Goal: Task Accomplishment & Management: Complete application form

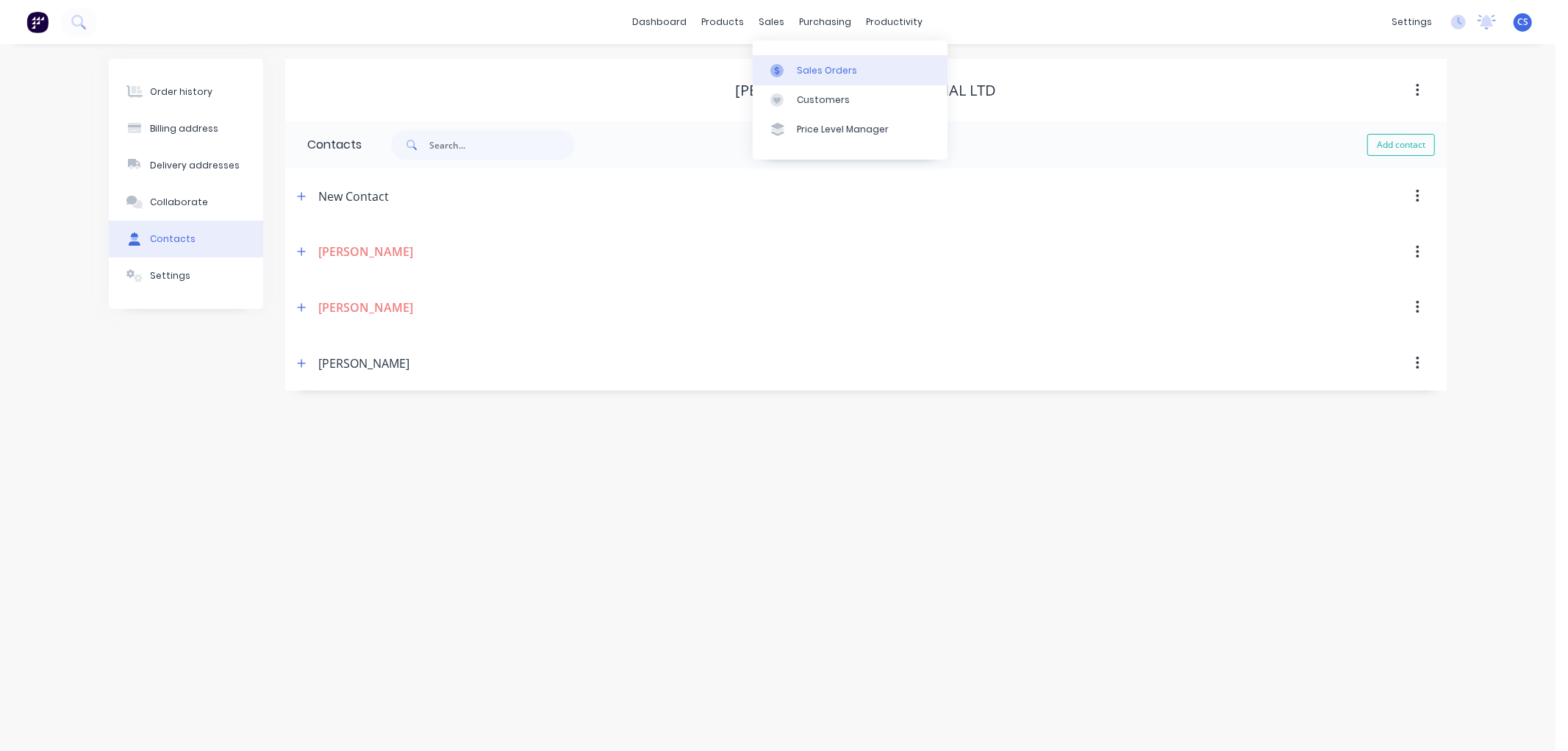
click at [785, 64] on div at bounding box center [781, 70] width 22 height 13
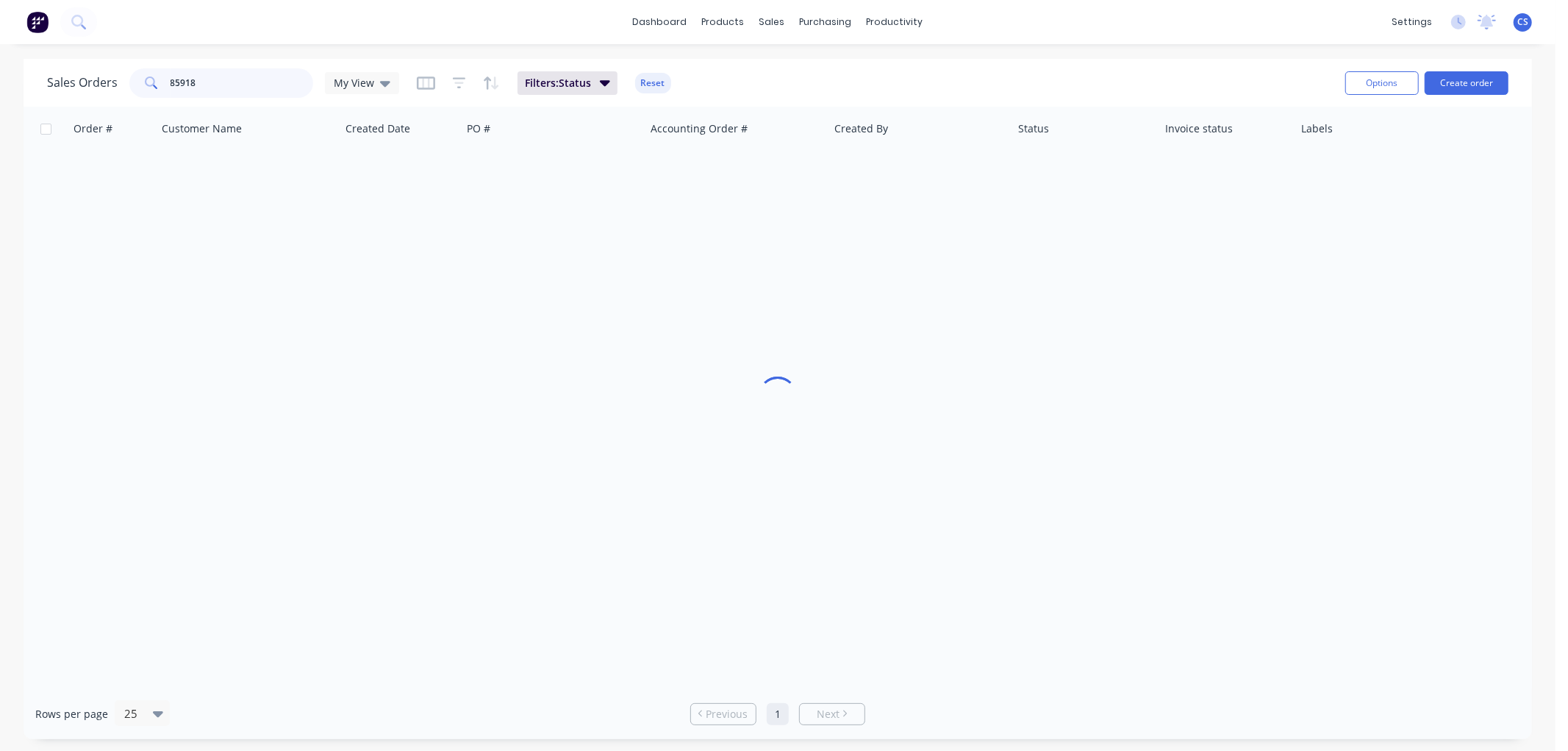
click at [223, 92] on input "85918" at bounding box center [242, 83] width 143 height 29
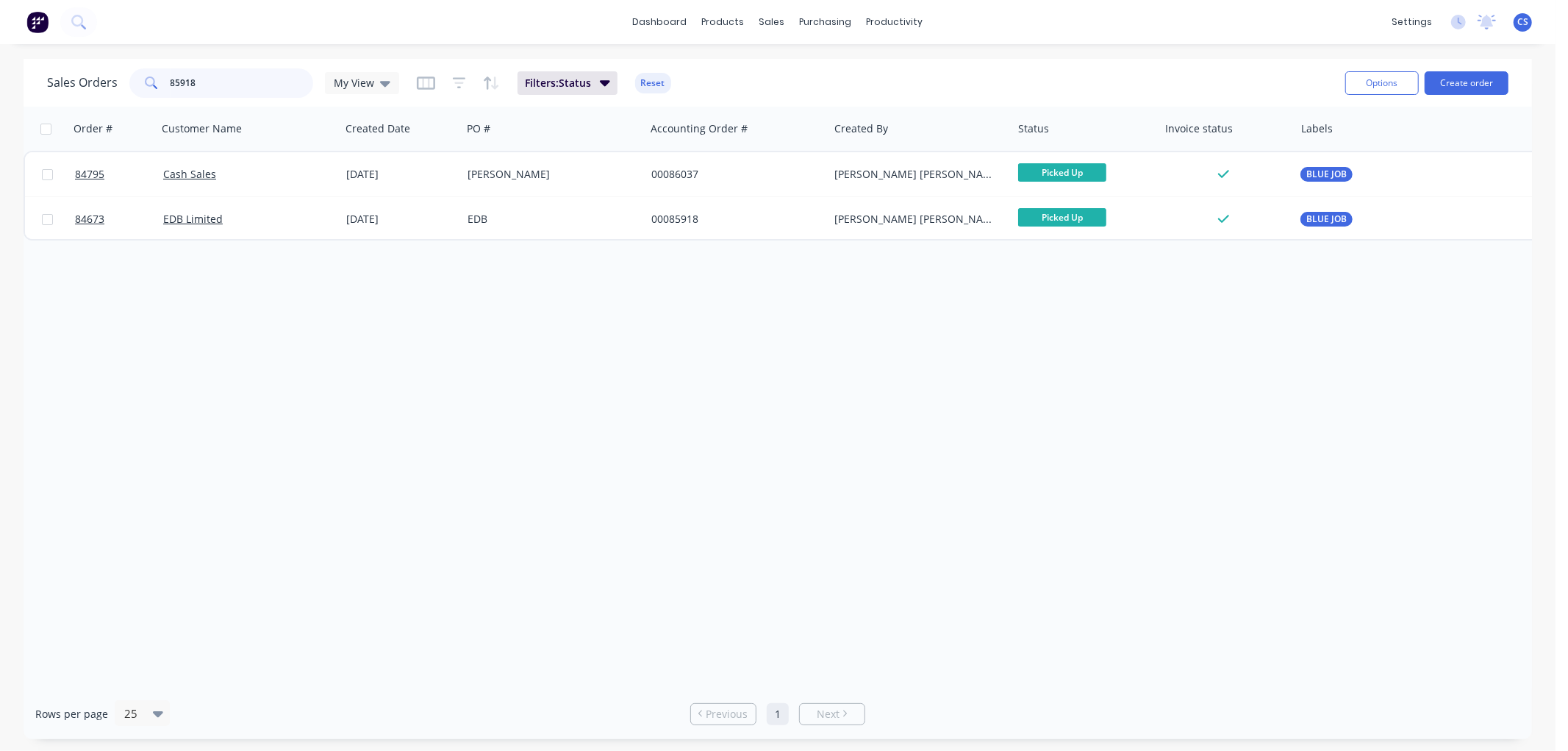
click at [221, 84] on input "85918" at bounding box center [242, 83] width 143 height 29
paste input "6181"
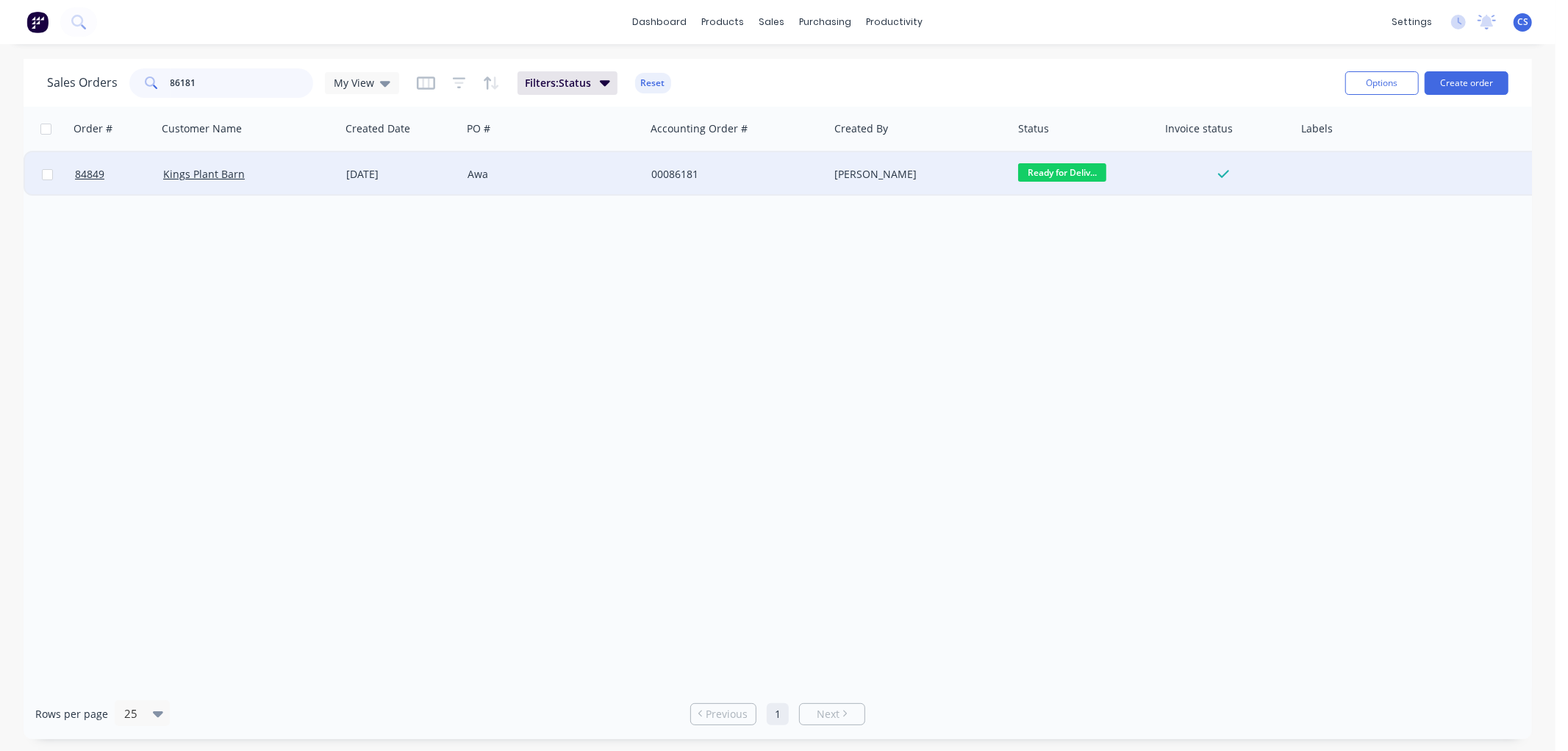
type input "86181"
click at [478, 173] on div "Awa" at bounding box center [549, 174] width 163 height 15
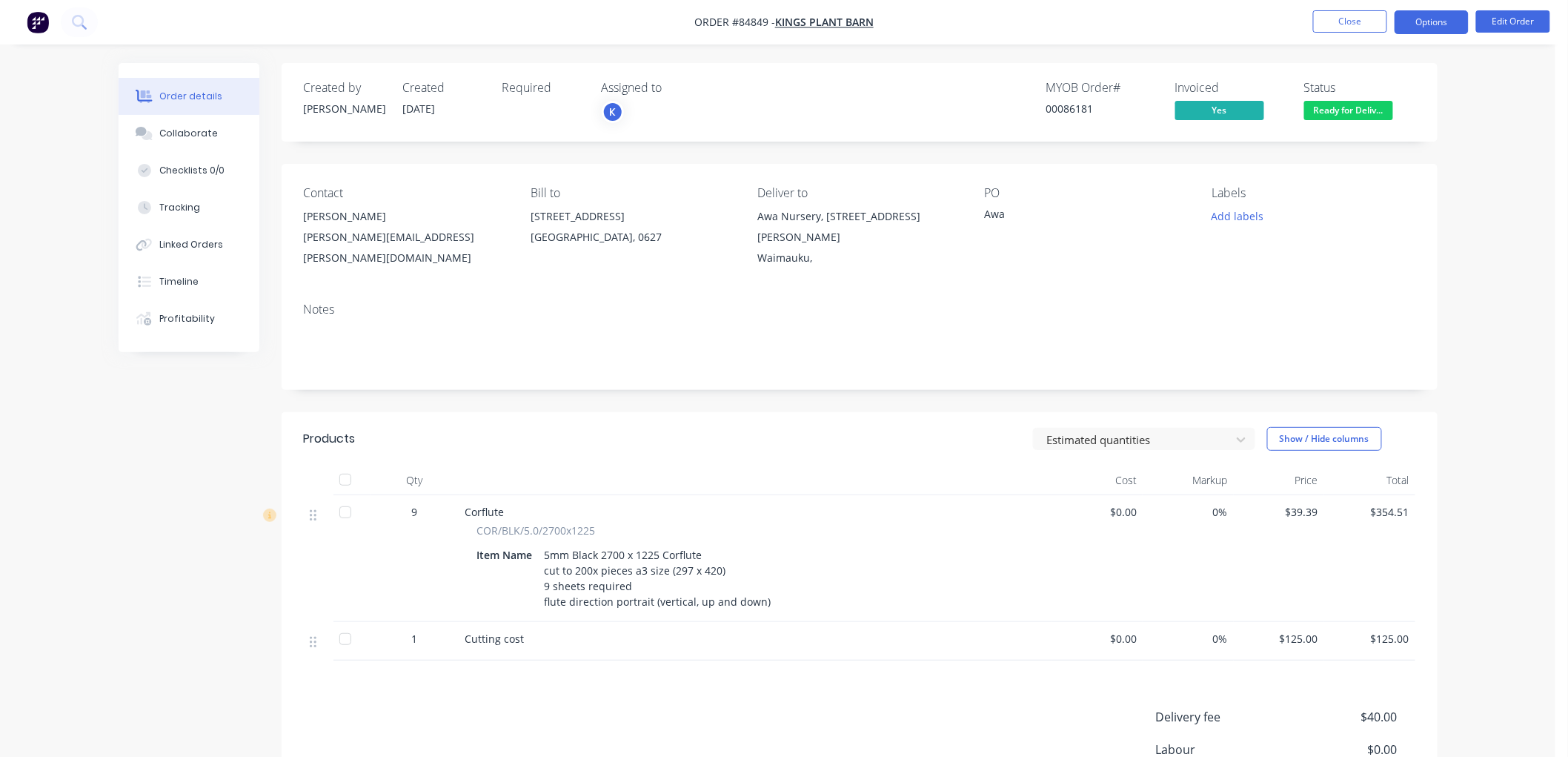
click at [1411, 25] on button "Options" at bounding box center [1432, 22] width 74 height 24
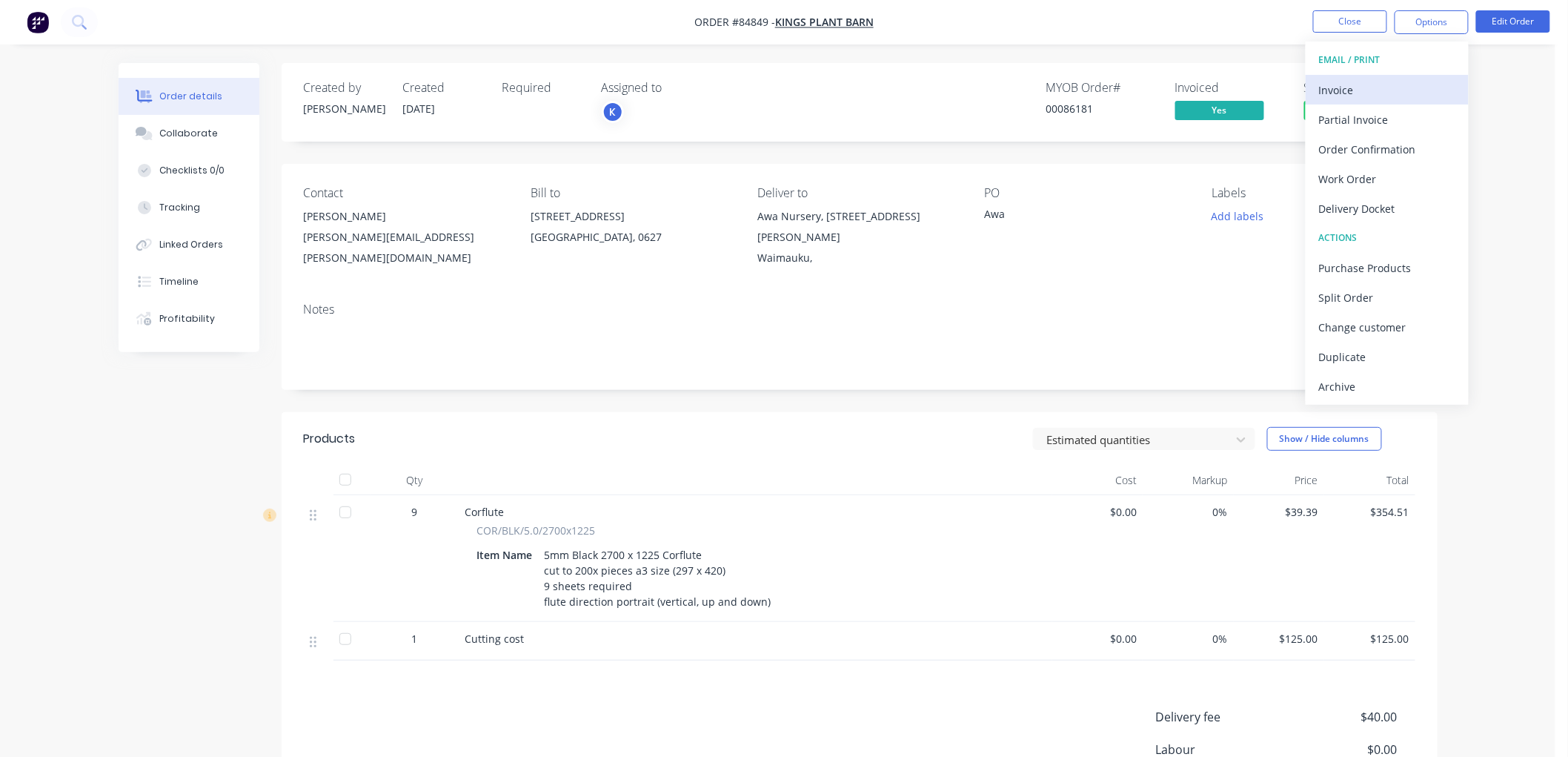
click at [1377, 76] on button "Invoice" at bounding box center [1387, 89] width 163 height 29
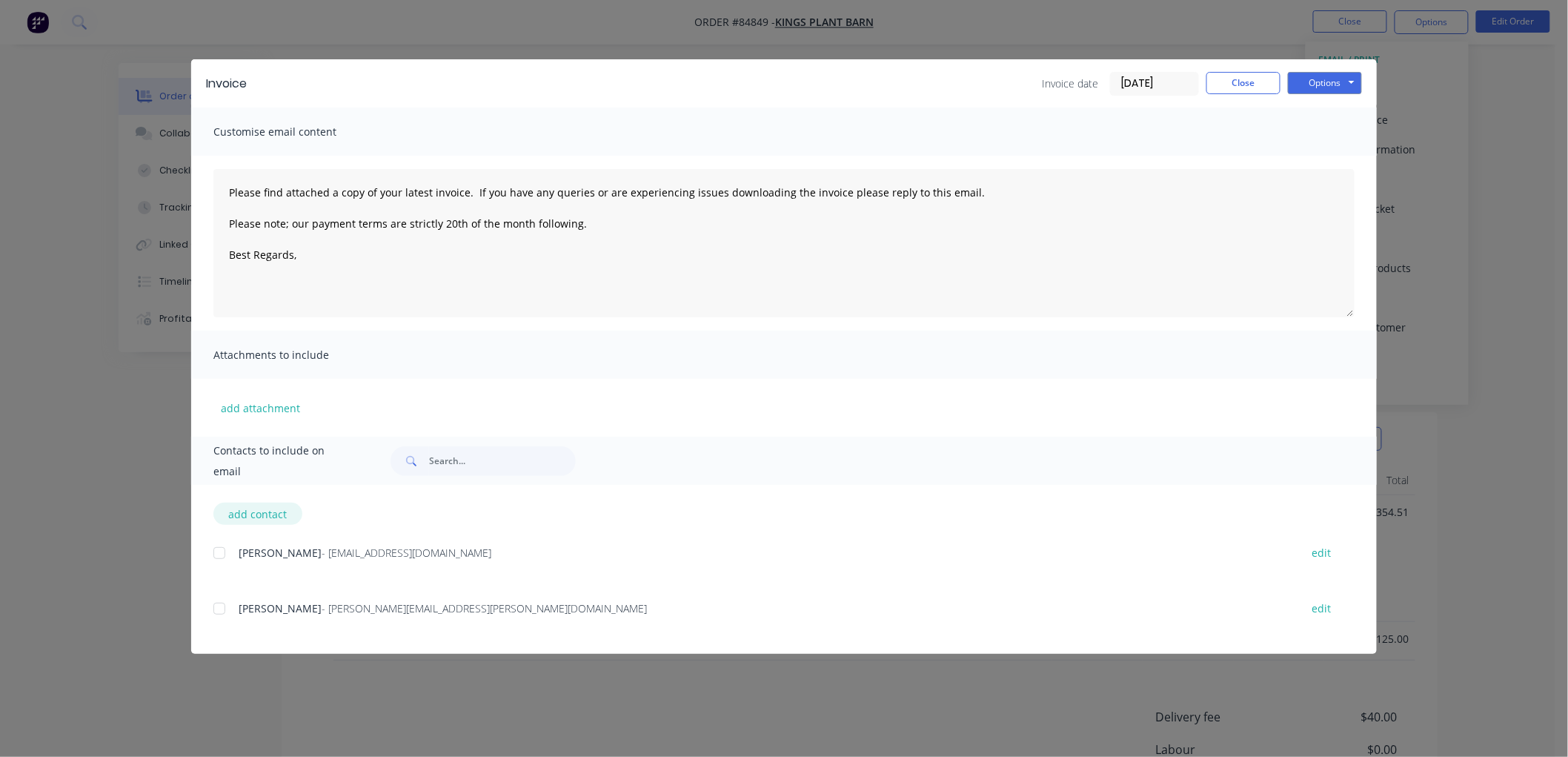
click at [256, 511] on button "add contact" at bounding box center [258, 513] width 89 height 22
type textarea "Please find attached a copy of your latest invoice. If you have any queries or …"
select select "AU"
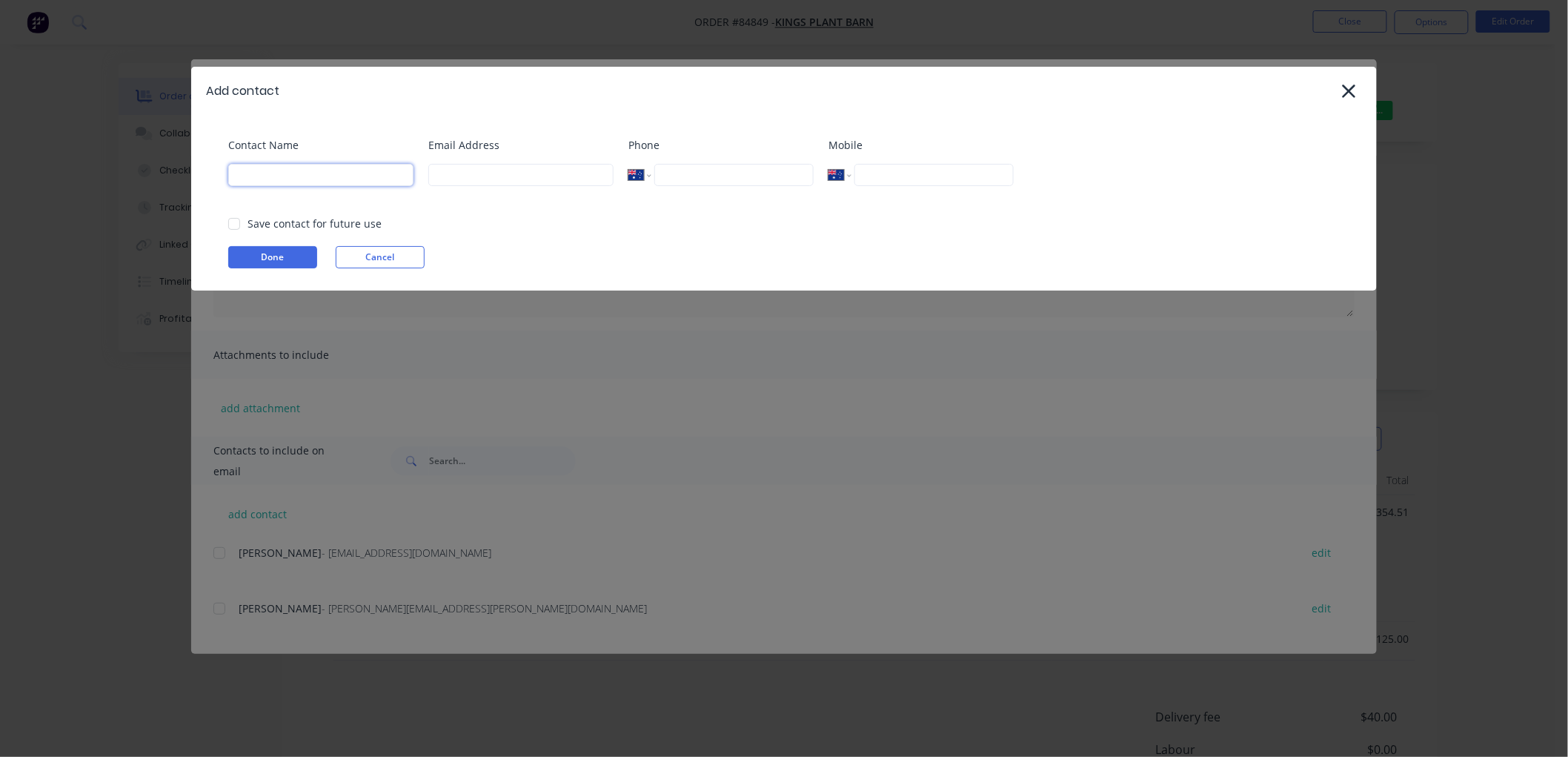
click at [260, 182] on input at bounding box center [321, 175] width 185 height 22
type input "[PERSON_NAME]"
click at [447, 174] on input at bounding box center [520, 175] width 185 height 22
paste input "[PERSON_NAME] <[PERSON_NAME][EMAIL_ADDRESS][DOMAIN_NAME]>"
drag, startPoint x: 492, startPoint y: 174, endPoint x: 389, endPoint y: 174, distance: 103.0
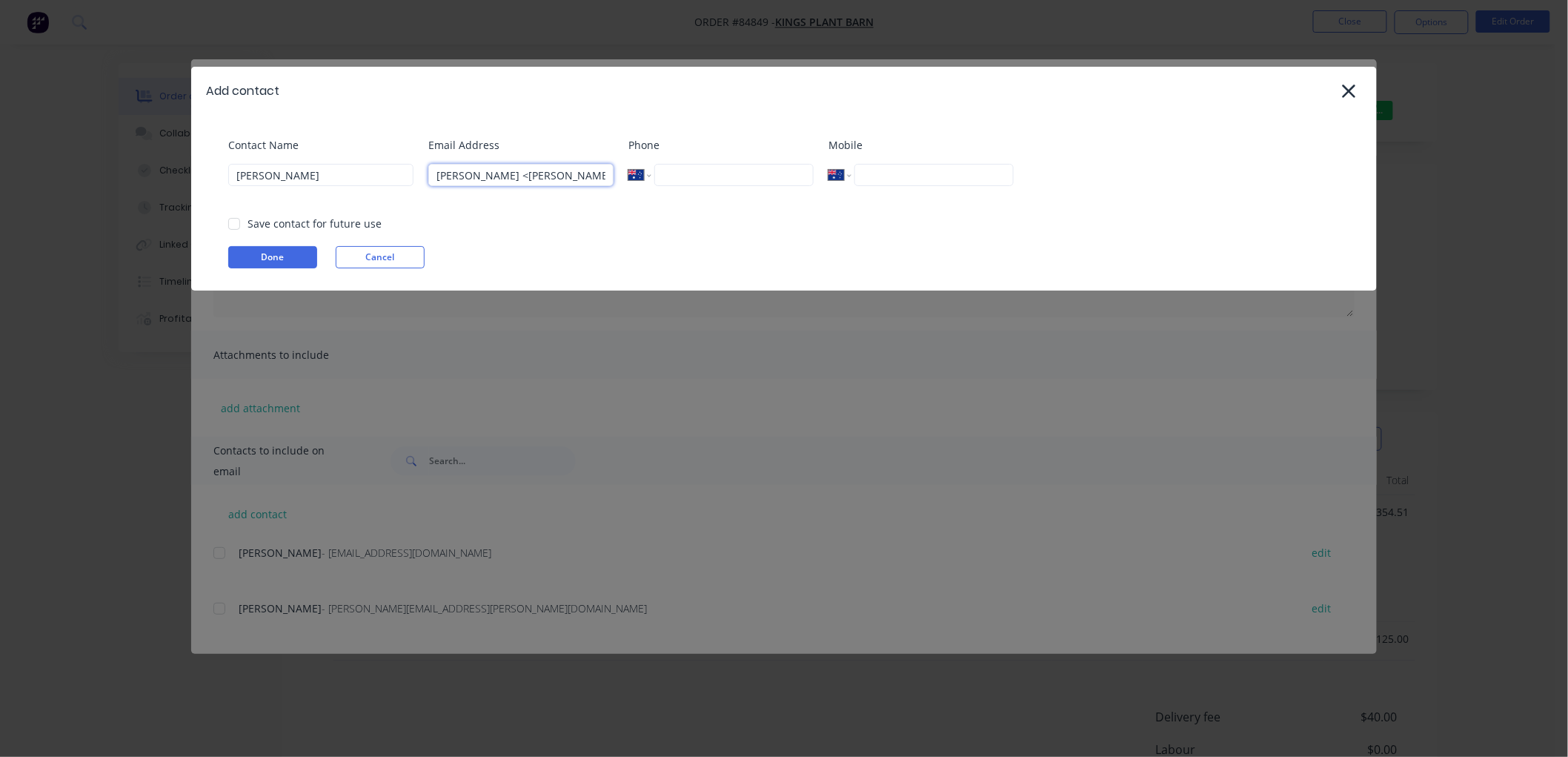
click at [389, 174] on div "Contact Name [PERSON_NAME] Email Address [PERSON_NAME] <[PERSON_NAME][EMAIL_ADD…" at bounding box center [791, 169] width 1126 height 64
click at [232, 225] on div at bounding box center [234, 223] width 29 height 29
type input "[PERSON_NAME][EMAIL_ADDRESS][DOMAIN_NAME]"
click at [260, 256] on button "Done" at bounding box center [273, 257] width 89 height 22
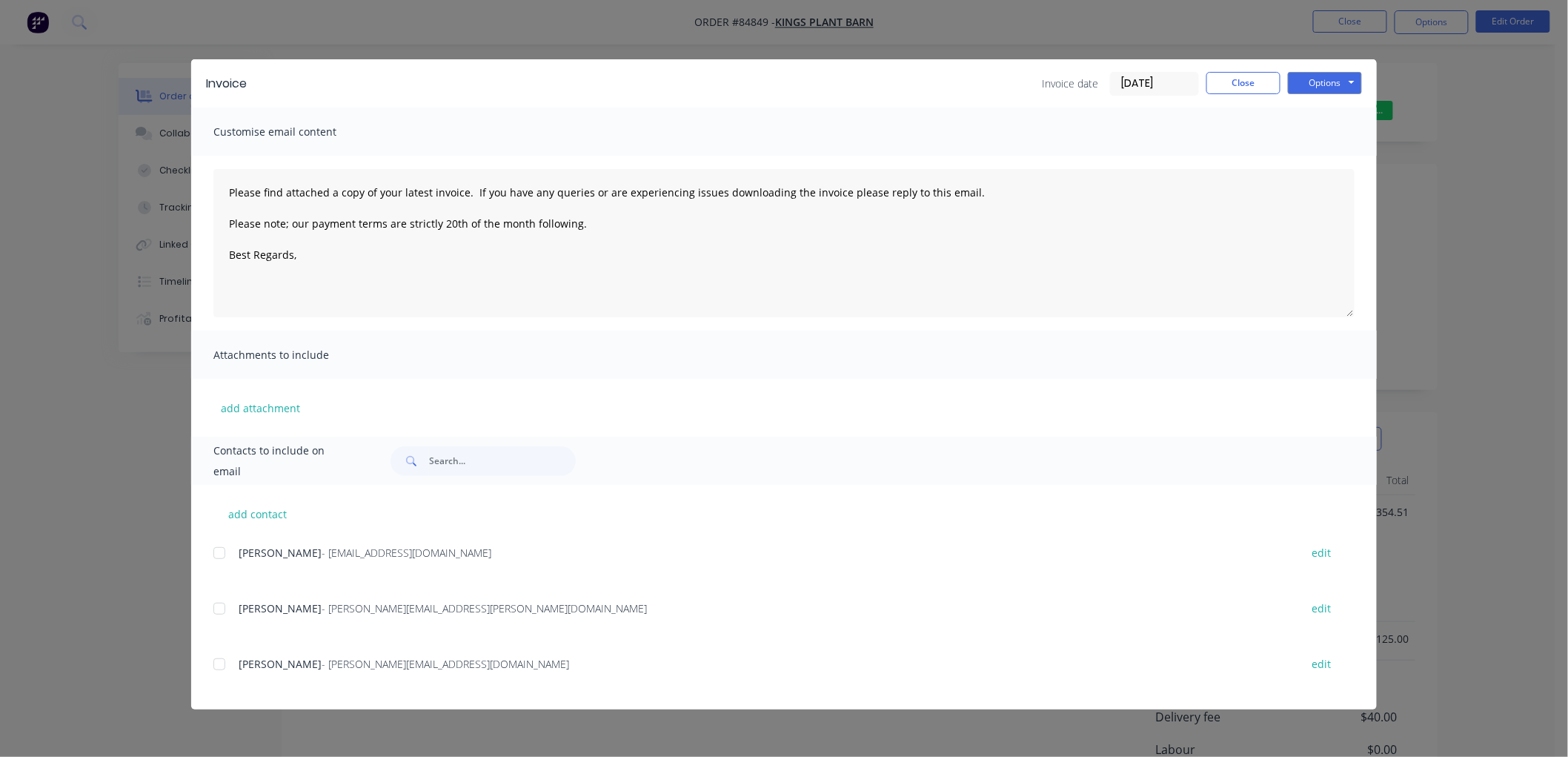
click at [223, 551] on div at bounding box center [219, 552] width 29 height 29
click at [356, 275] on textarea "Please find attached a copy of your latest invoice. If you have any queries or …" at bounding box center [784, 243] width 1141 height 148
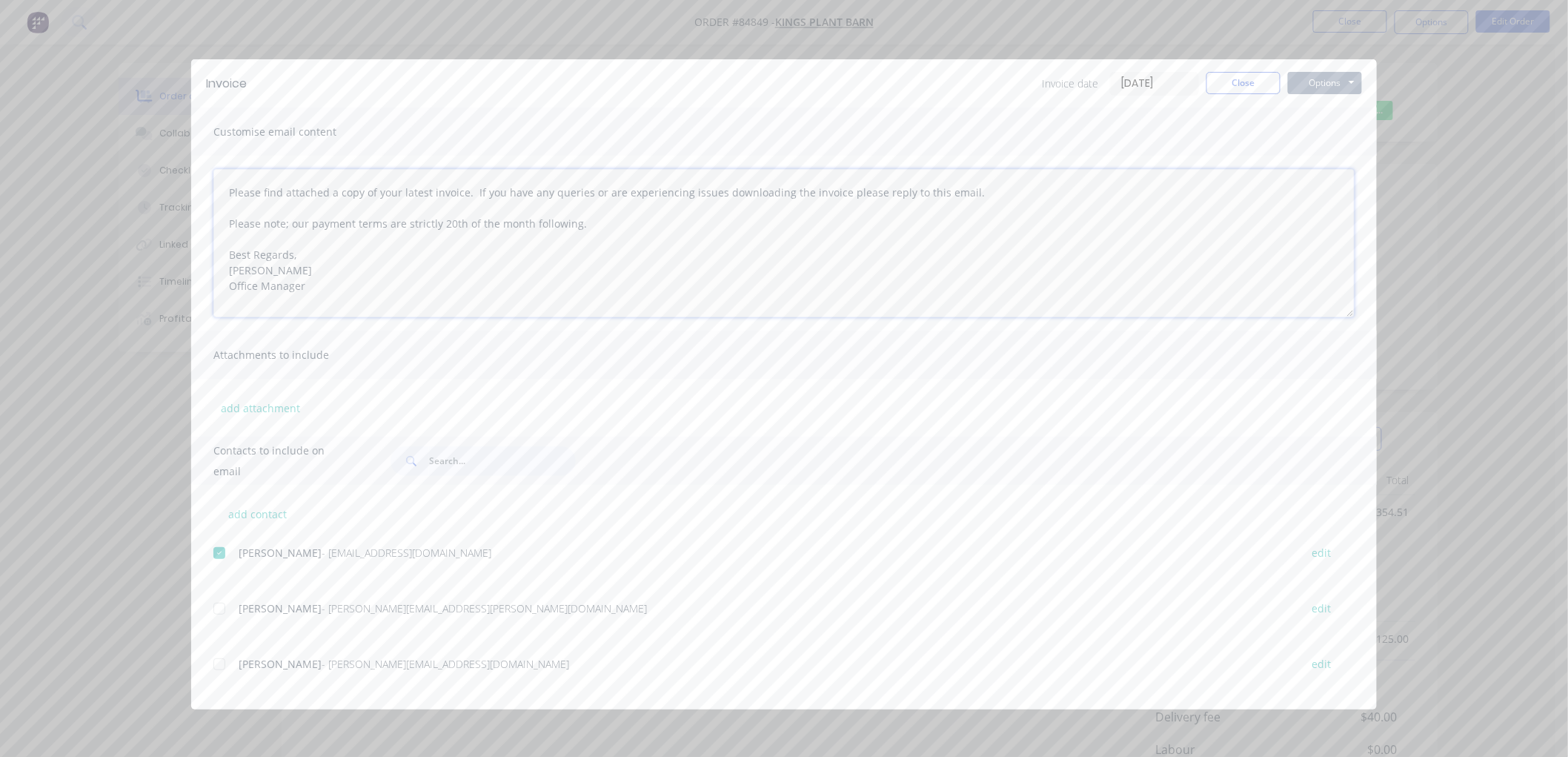
type textarea "Please find attached a copy of your latest invoice. If you have any queries or …"
click at [1343, 82] on button "Options" at bounding box center [1325, 82] width 74 height 22
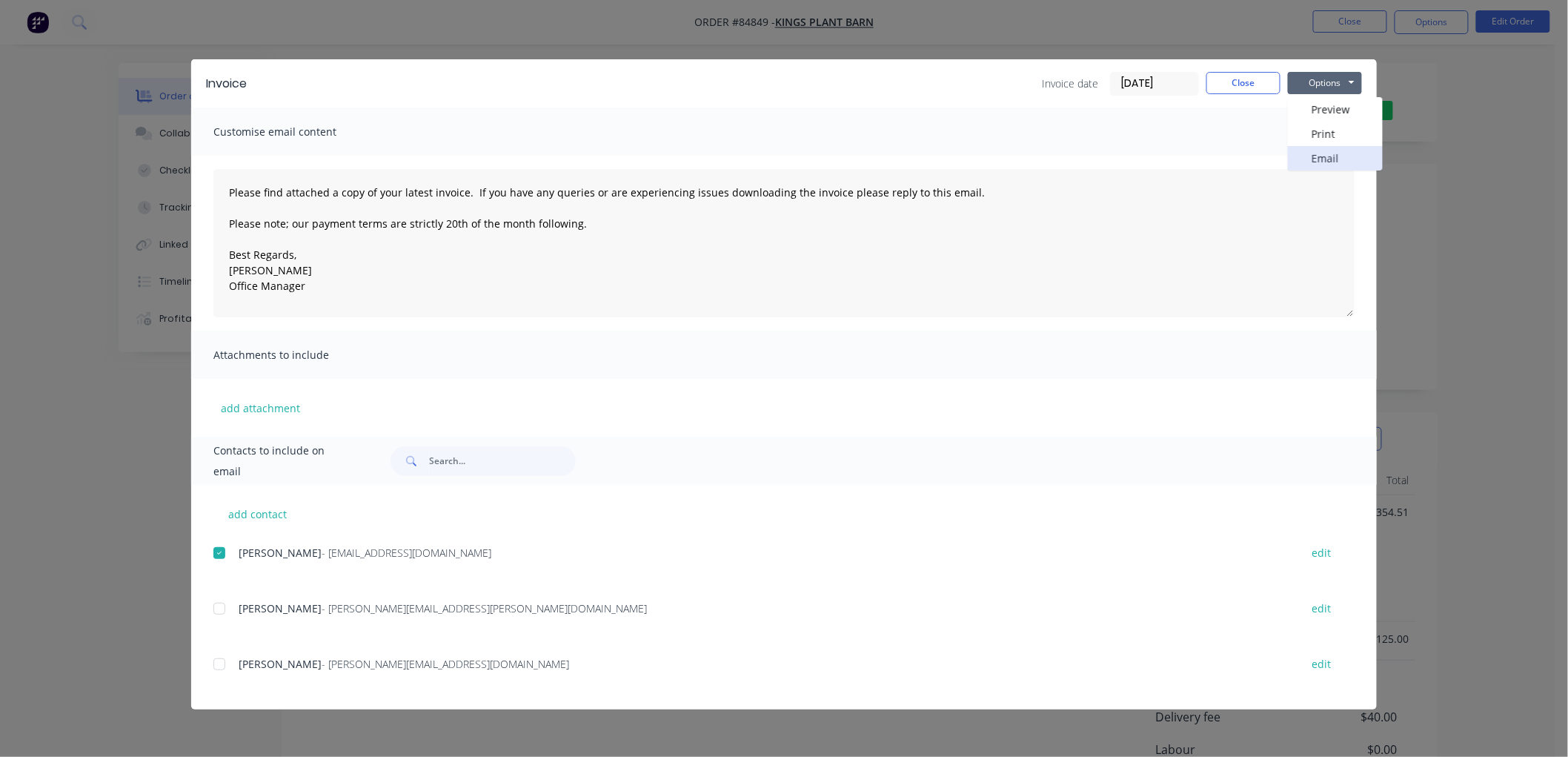
click at [1324, 149] on button "Email" at bounding box center [1335, 159] width 95 height 25
click at [1231, 84] on button "Close" at bounding box center [1244, 82] width 74 height 22
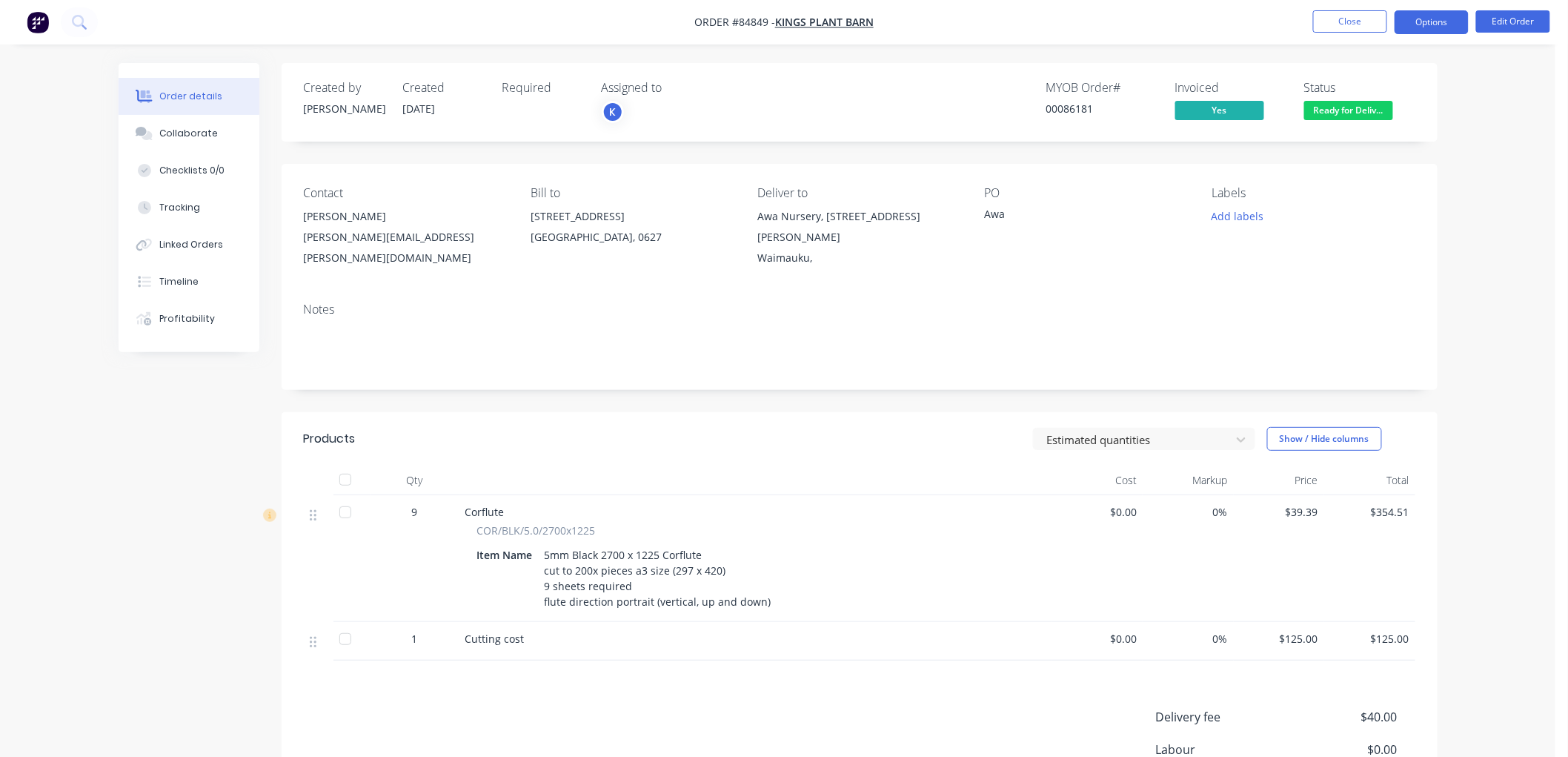
click at [1424, 20] on button "Options" at bounding box center [1432, 22] width 74 height 24
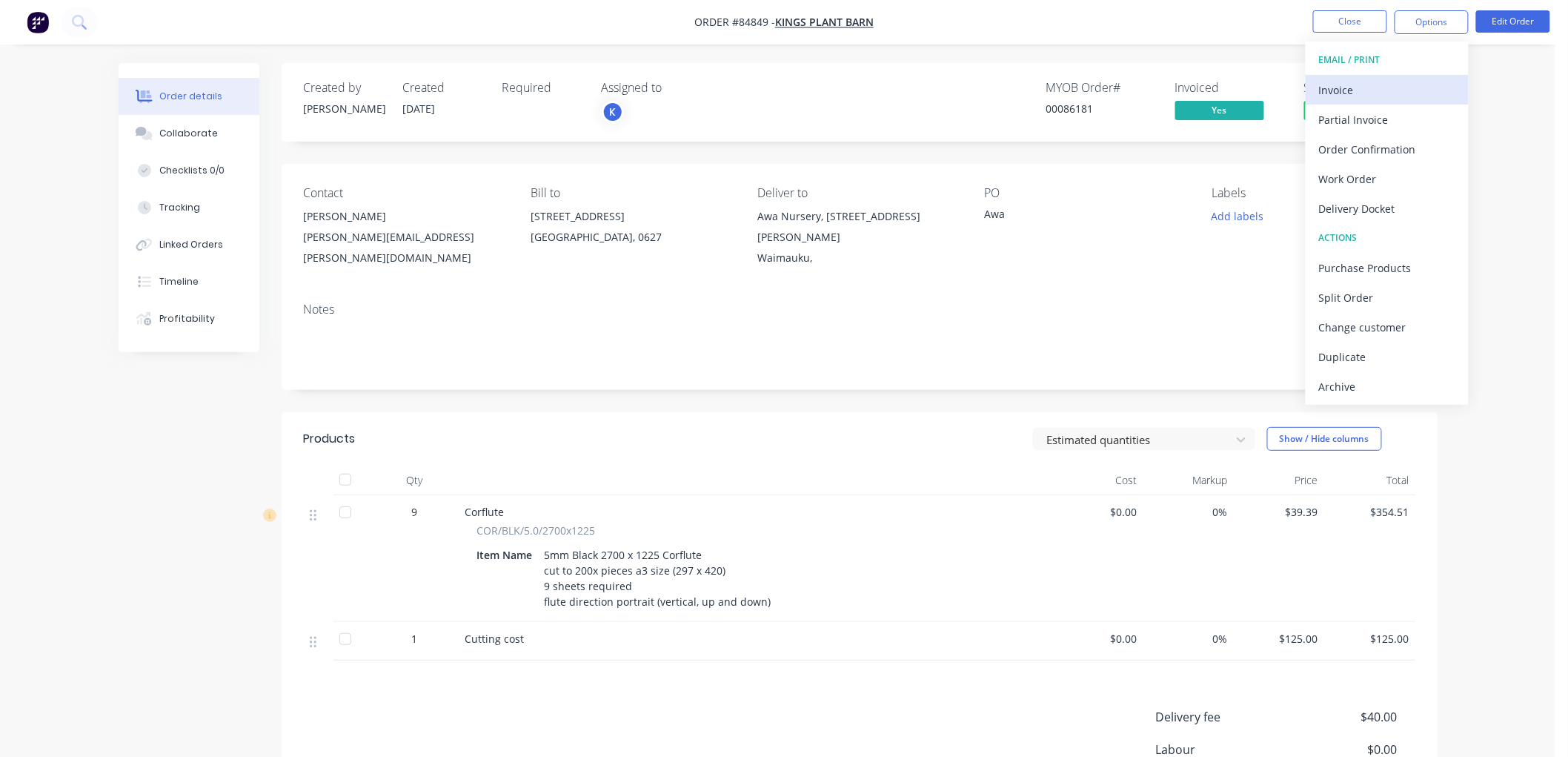
click at [1378, 83] on div "Invoice" at bounding box center [1387, 90] width 136 height 21
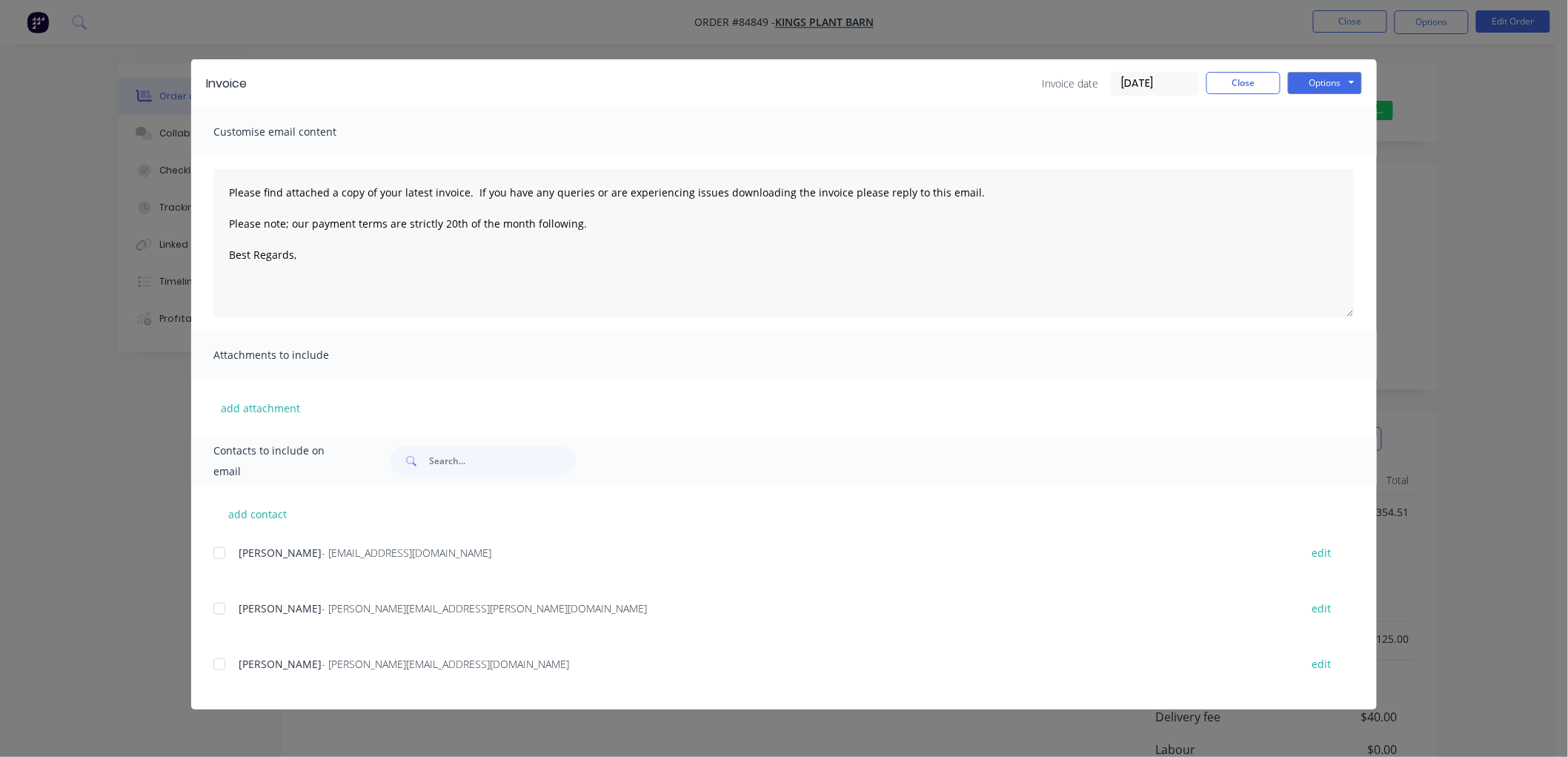
click at [217, 552] on div at bounding box center [219, 552] width 29 height 29
click at [217, 664] on div at bounding box center [219, 664] width 29 height 29
click at [378, 256] on textarea "Please find attached a copy of your latest invoice. If you have any queries or …" at bounding box center [784, 243] width 1141 height 148
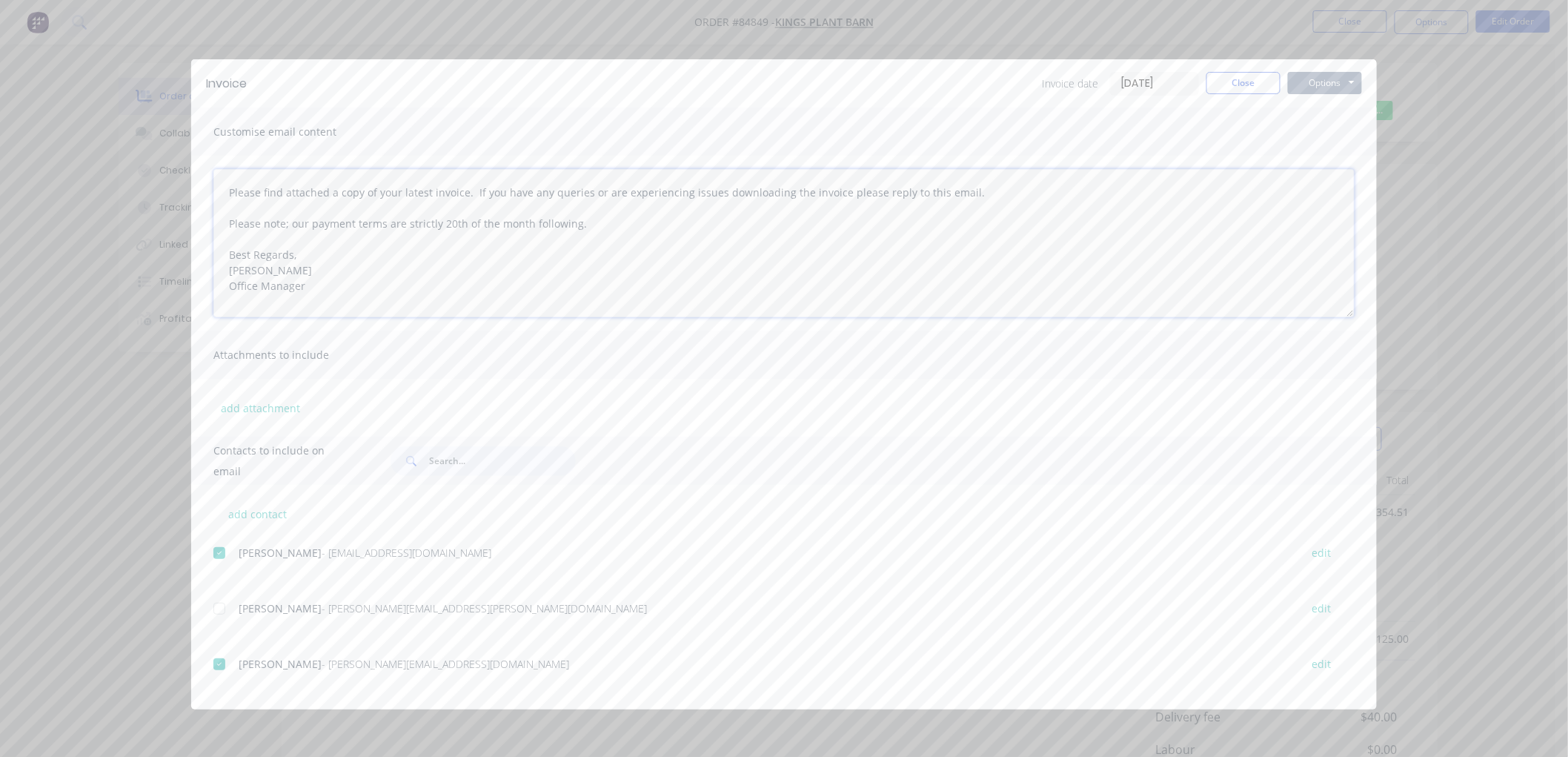
type textarea "Please find attached a copy of your latest invoice. If you have any queries or …"
click at [1328, 80] on button "Options" at bounding box center [1325, 82] width 74 height 22
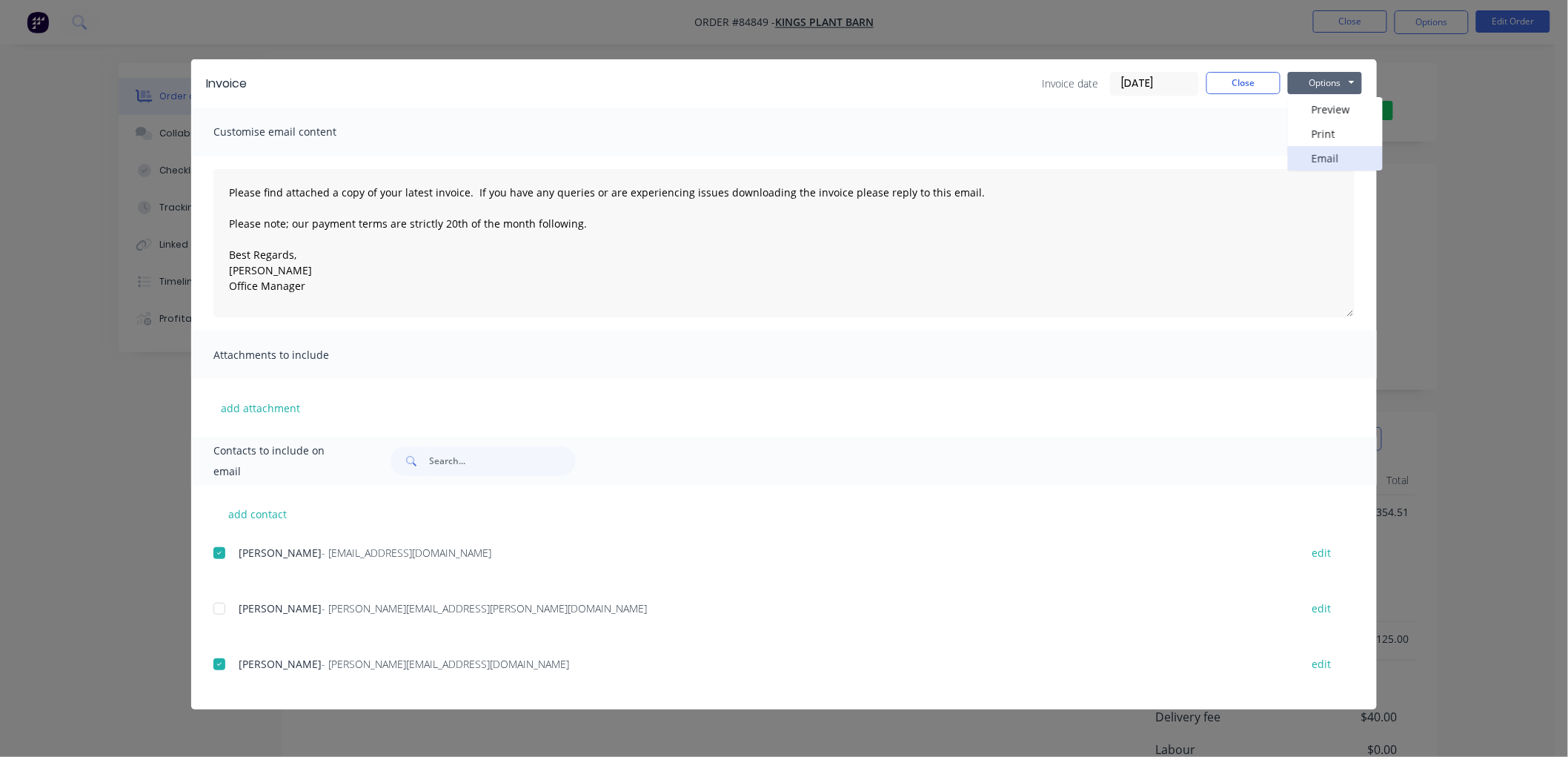
click at [1326, 159] on button "Email" at bounding box center [1335, 159] width 95 height 25
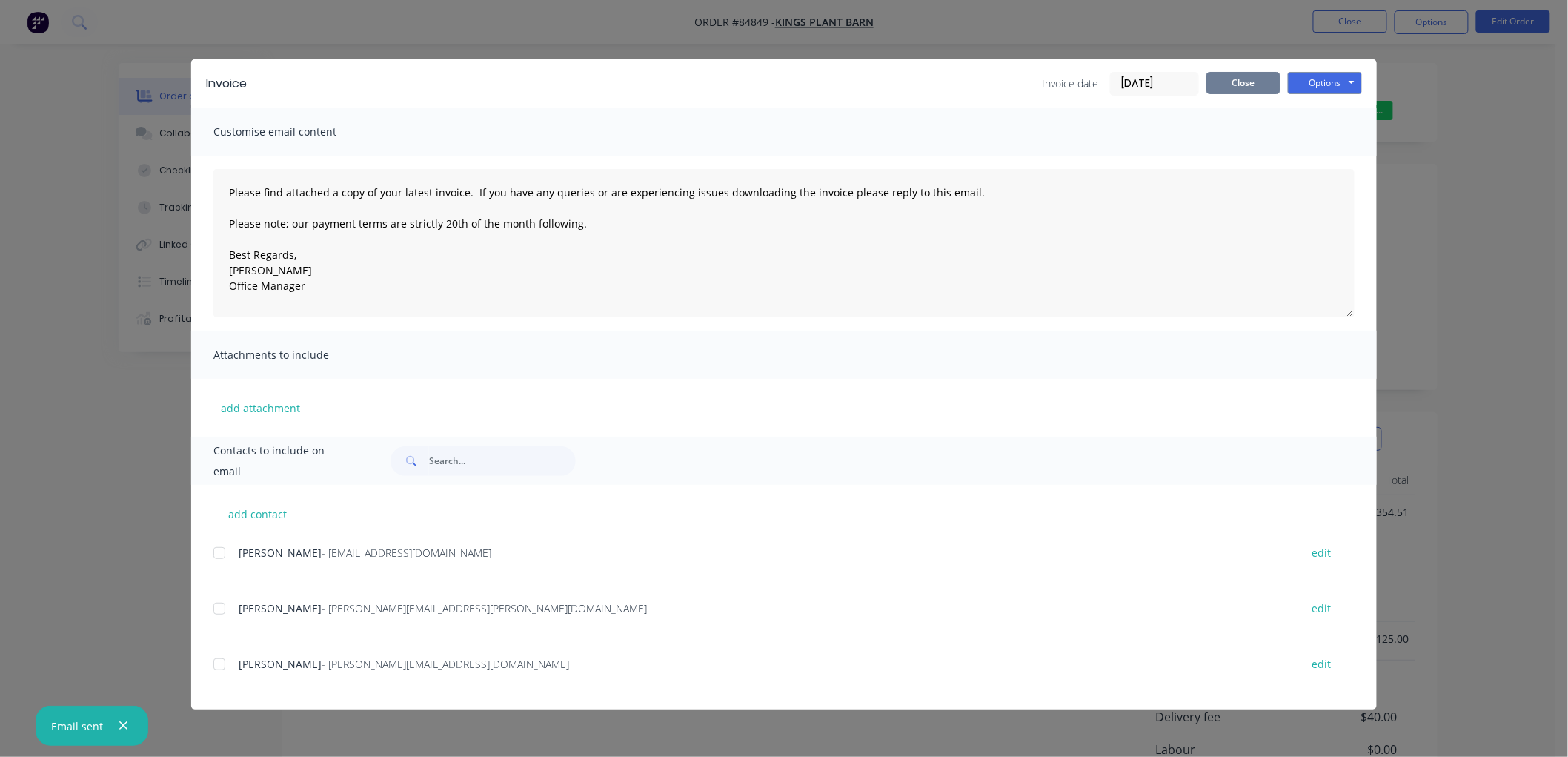
click at [1228, 85] on button "Close" at bounding box center [1244, 82] width 74 height 22
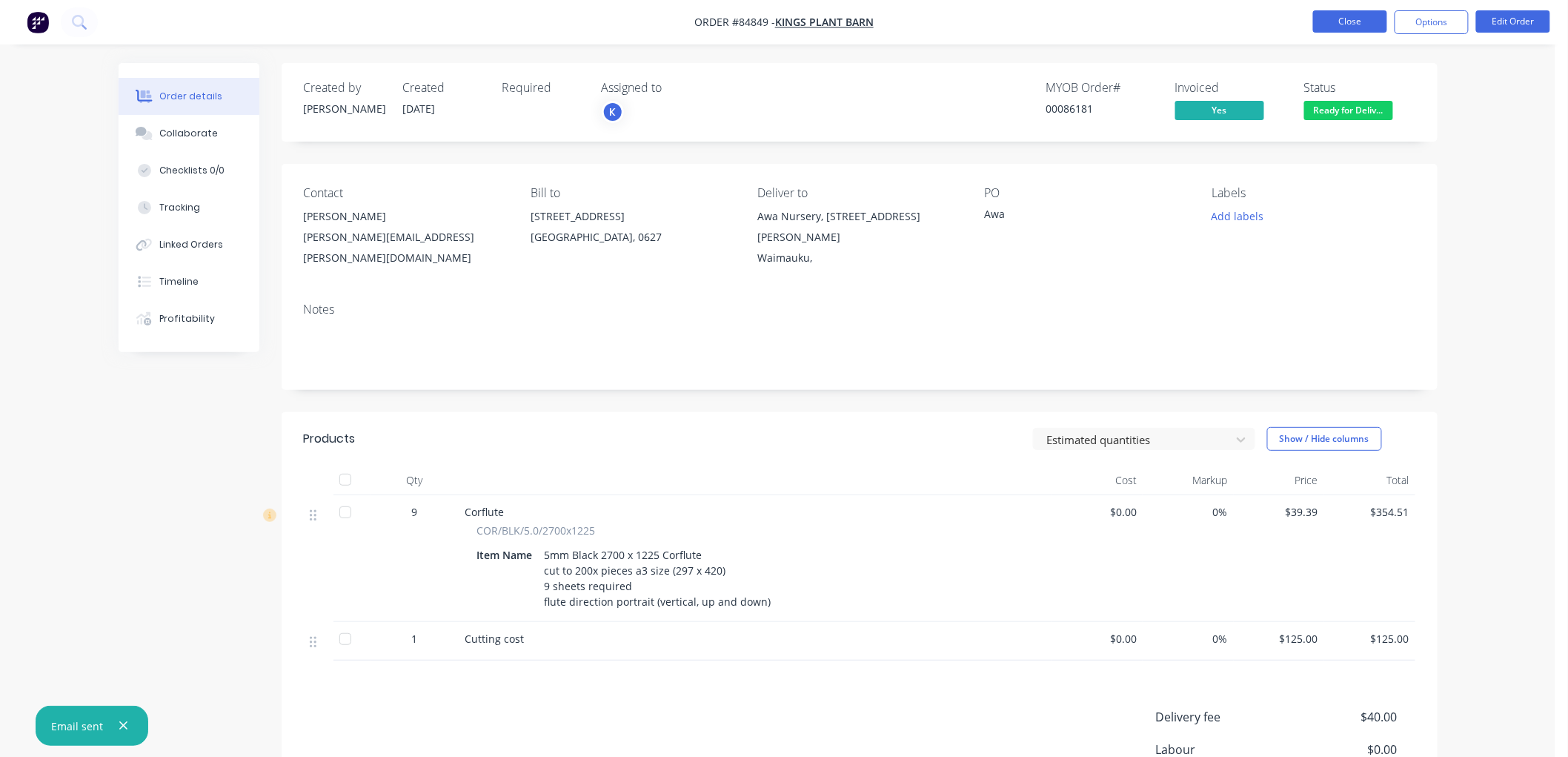
click at [1338, 26] on button "Close" at bounding box center [1350, 21] width 74 height 22
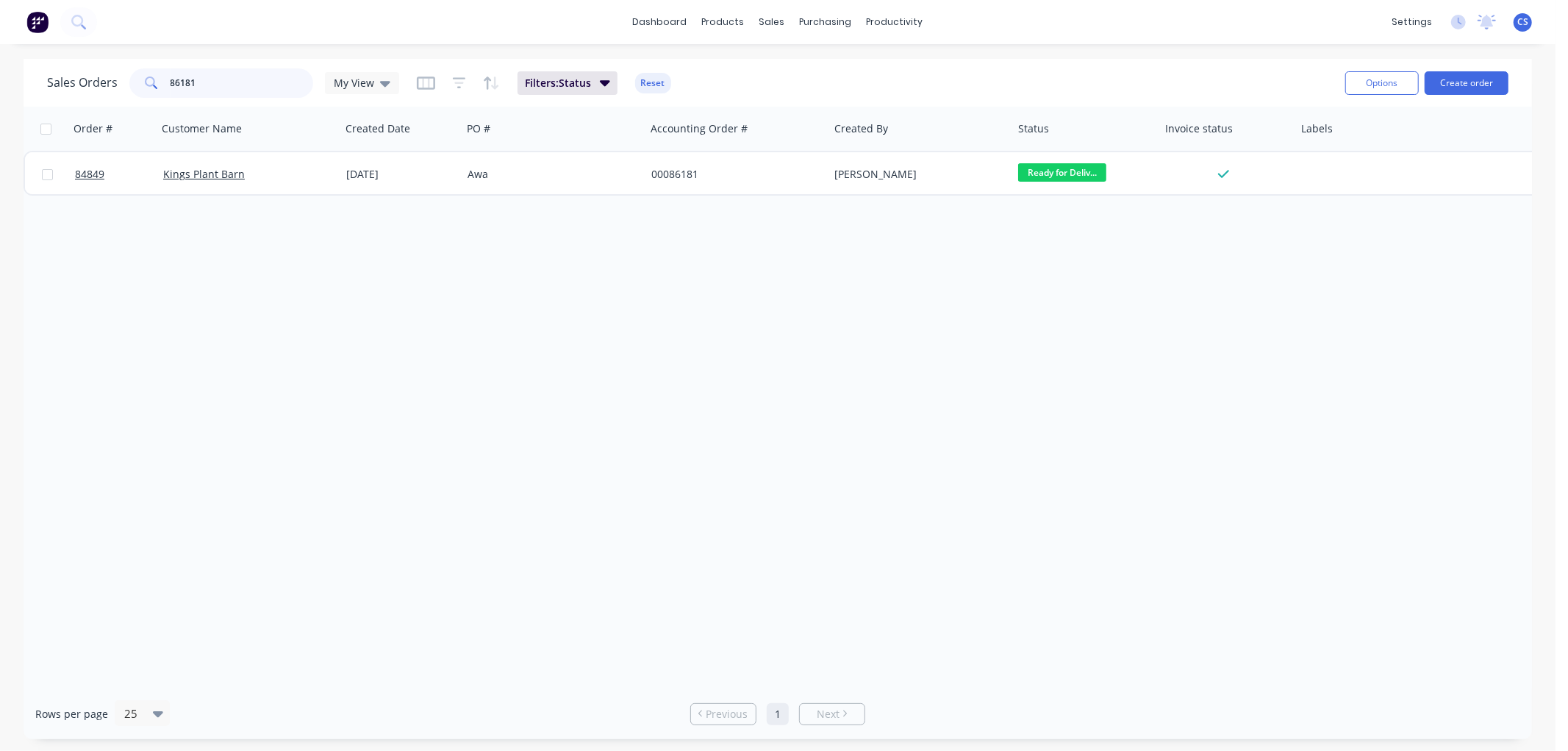
drag, startPoint x: 206, startPoint y: 76, endPoint x: 130, endPoint y: 77, distance: 76.0
click at [130, 78] on div "86181" at bounding box center [221, 83] width 184 height 29
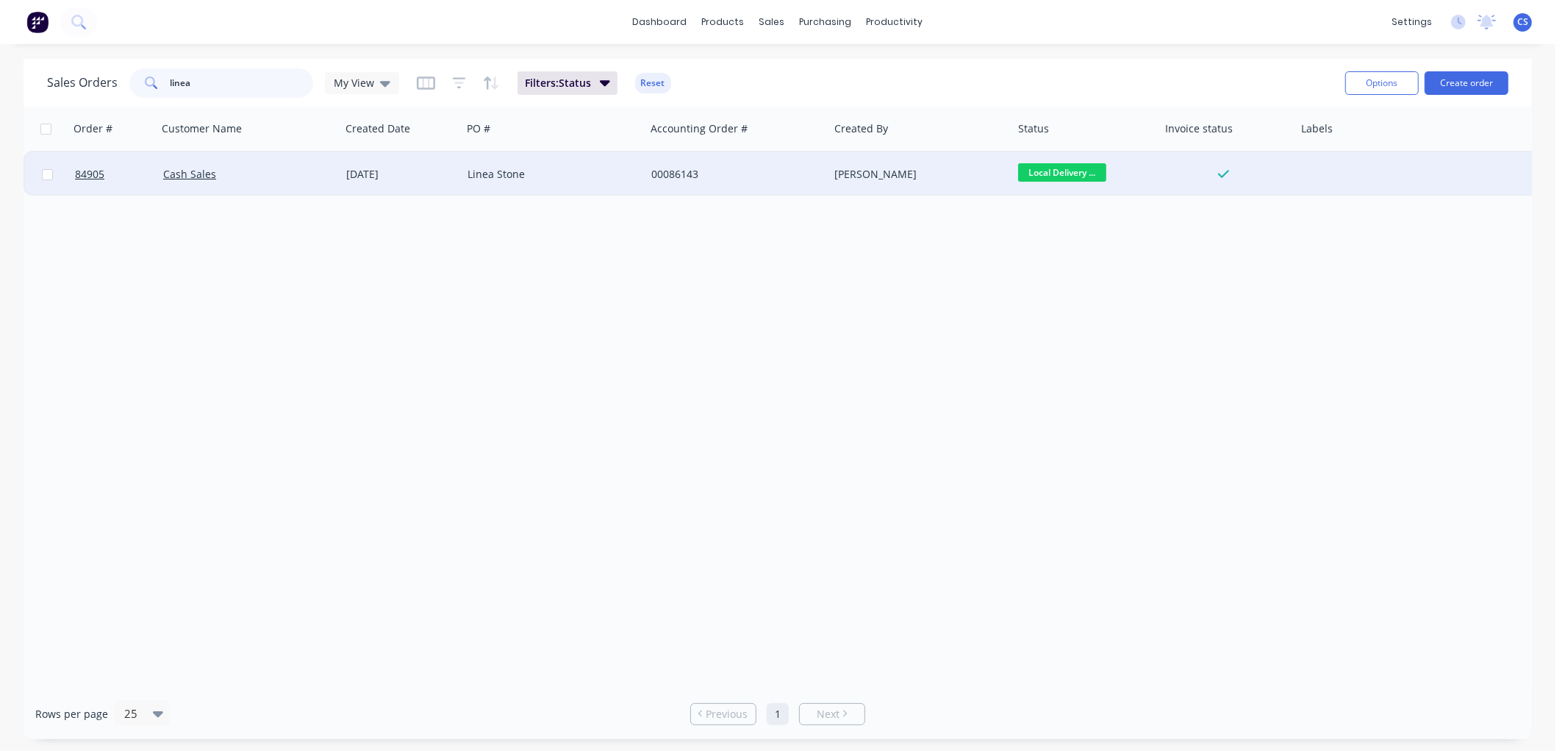
type input "linea"
click at [526, 179] on div "Linea Stone" at bounding box center [549, 174] width 163 height 15
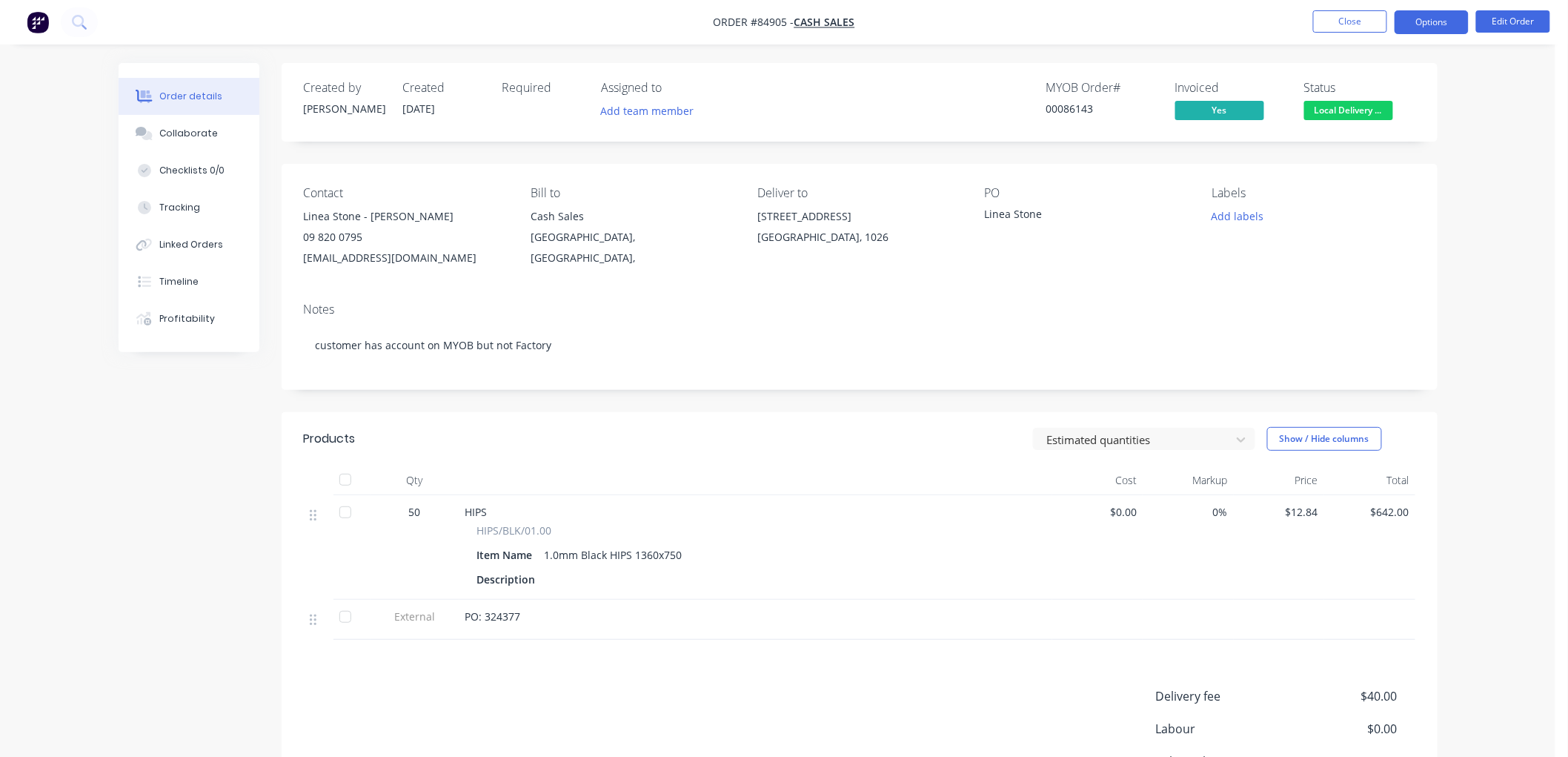
click at [1441, 18] on button "Options" at bounding box center [1432, 22] width 74 height 24
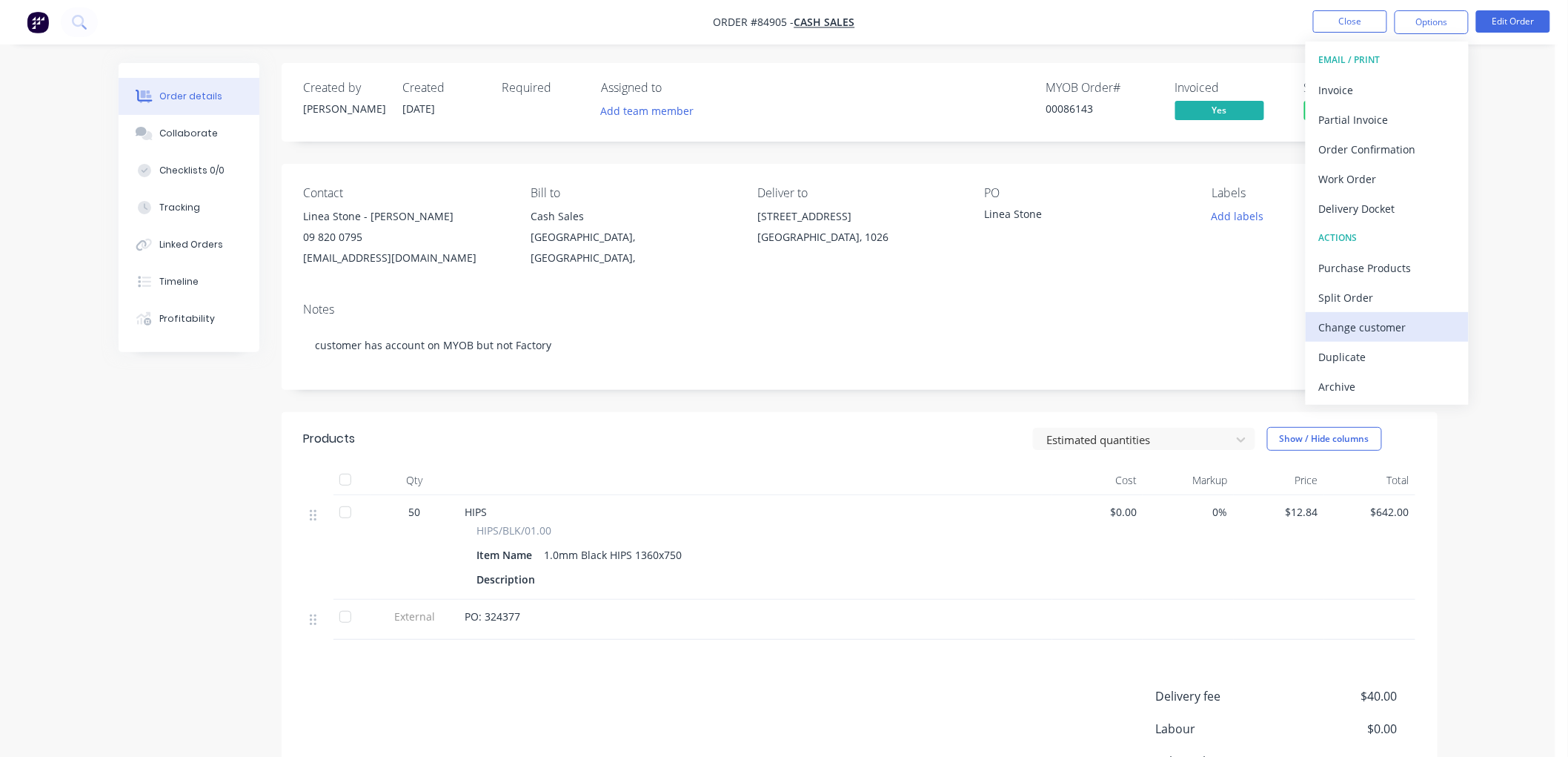
click at [1376, 329] on div "Change customer" at bounding box center [1387, 327] width 136 height 21
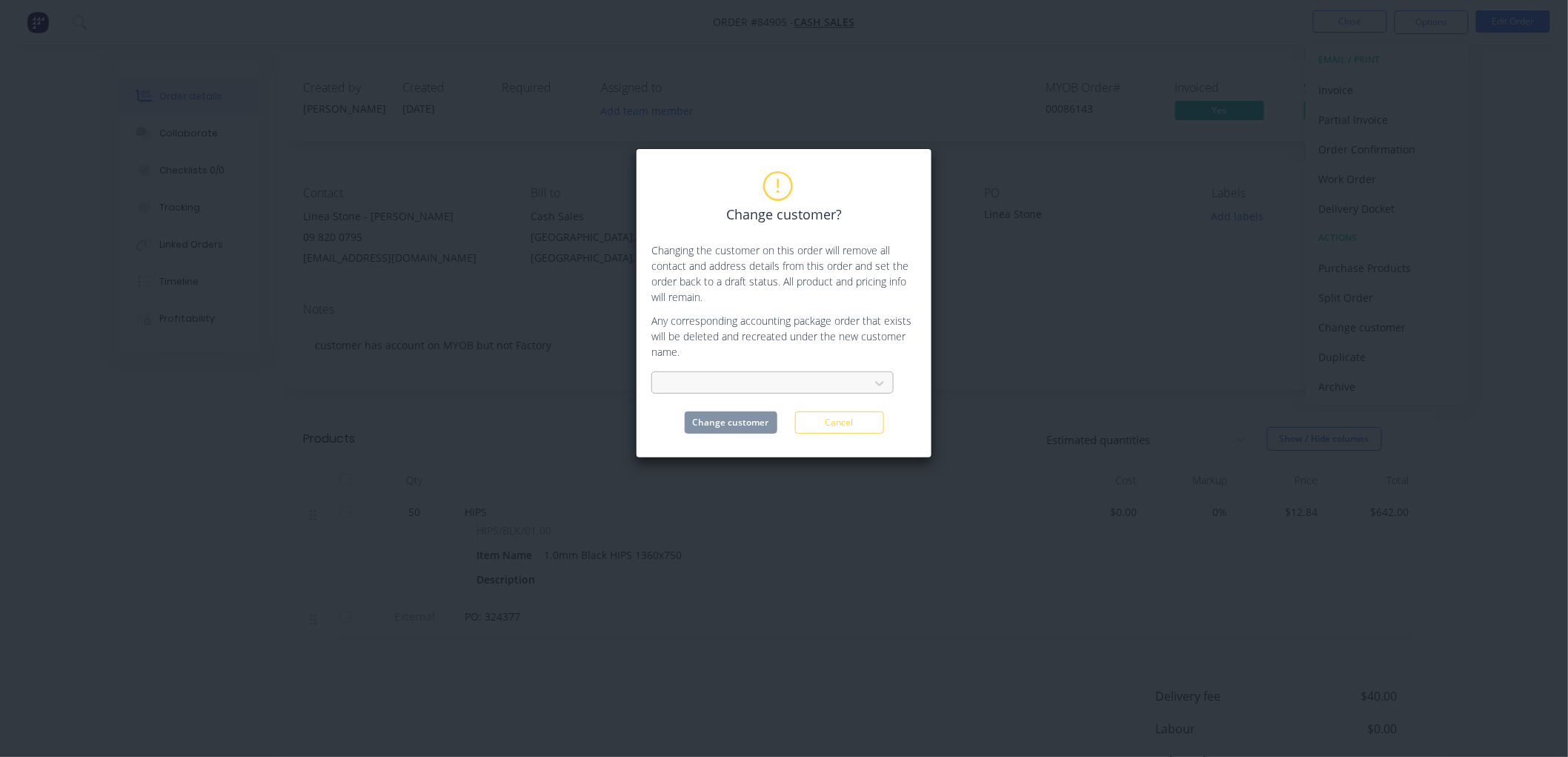
click at [804, 378] on div at bounding box center [762, 383] width 198 height 19
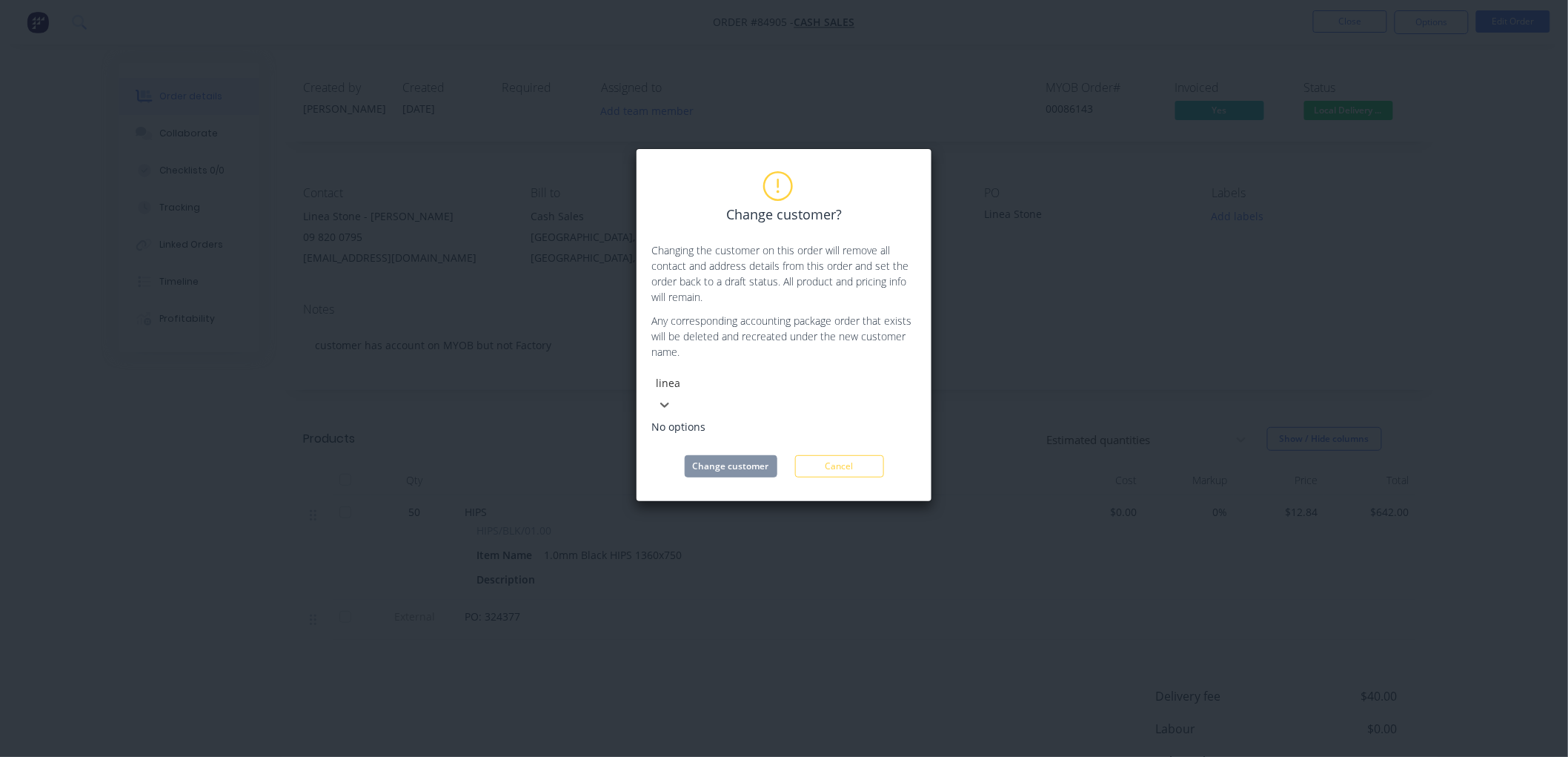
type input "linea"
click at [842, 456] on div "Change customer? Changing the customer on this order will remove all contact an…" at bounding box center [784, 324] width 297 height 354
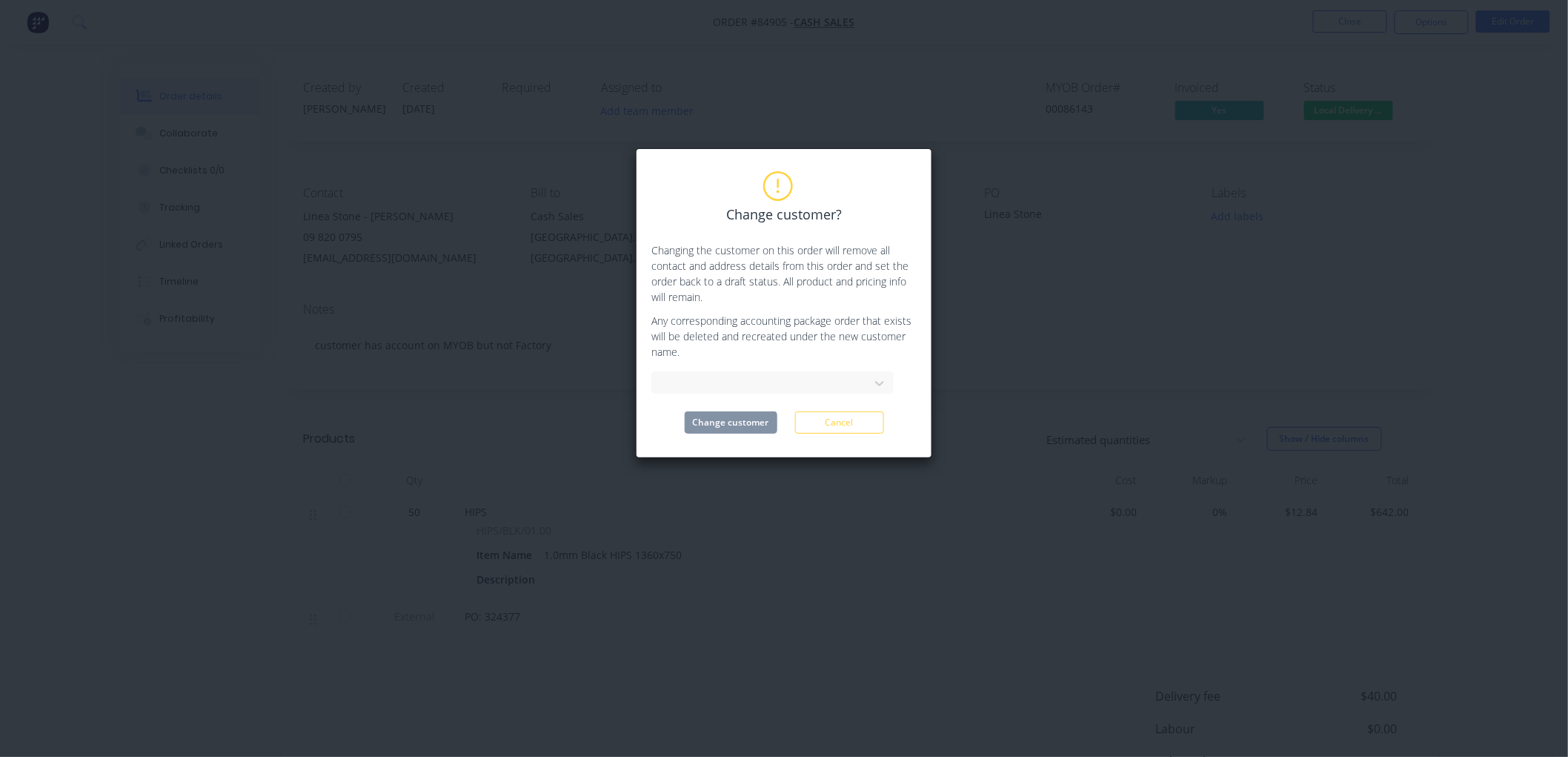
click at [836, 497] on div "Change customer? Changing the customer on this order will remove all contact an…" at bounding box center [784, 378] width 1568 height 757
click at [854, 425] on button "Cancel" at bounding box center [840, 422] width 89 height 22
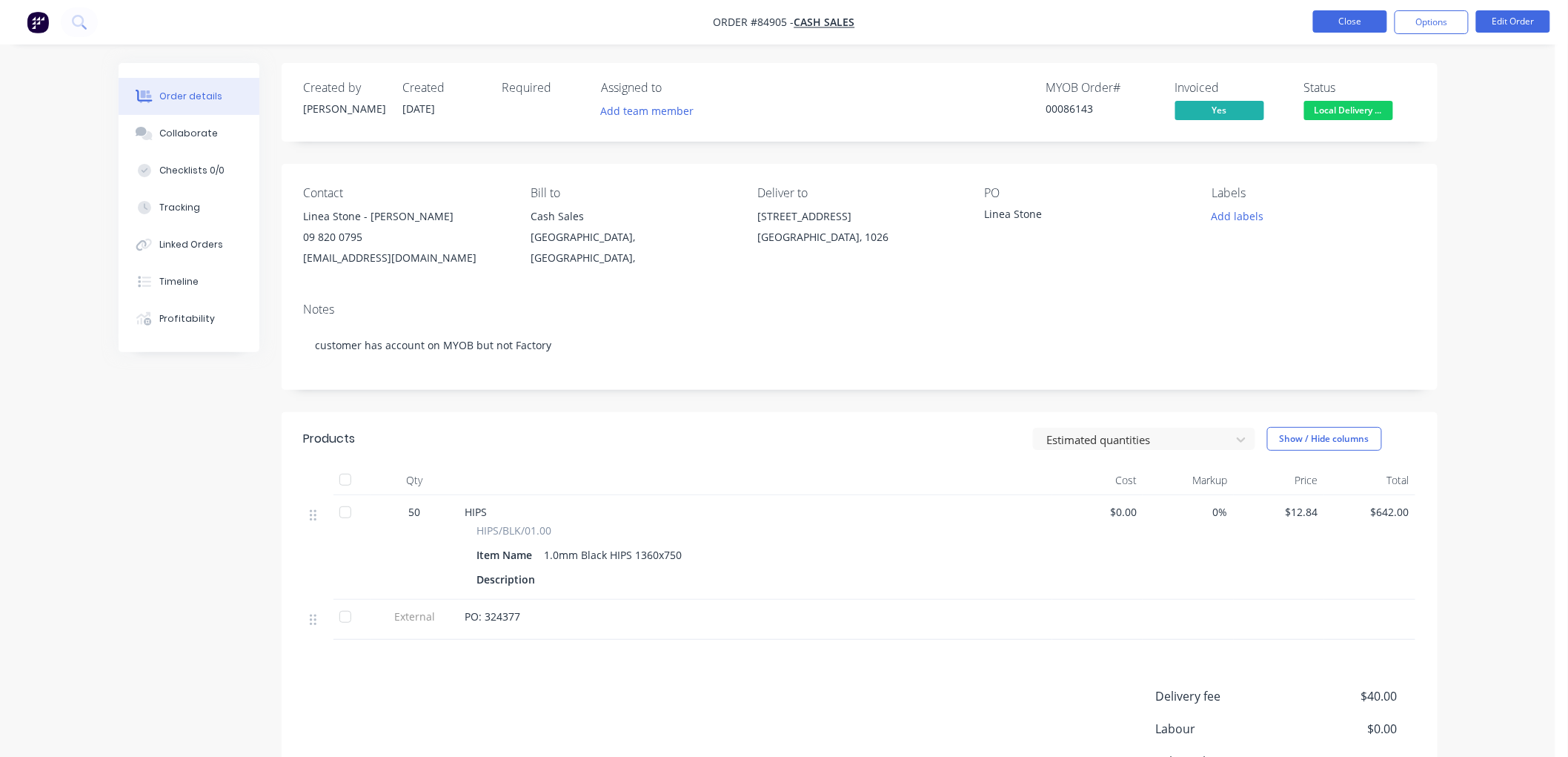
click at [1331, 25] on button "Close" at bounding box center [1350, 21] width 74 height 22
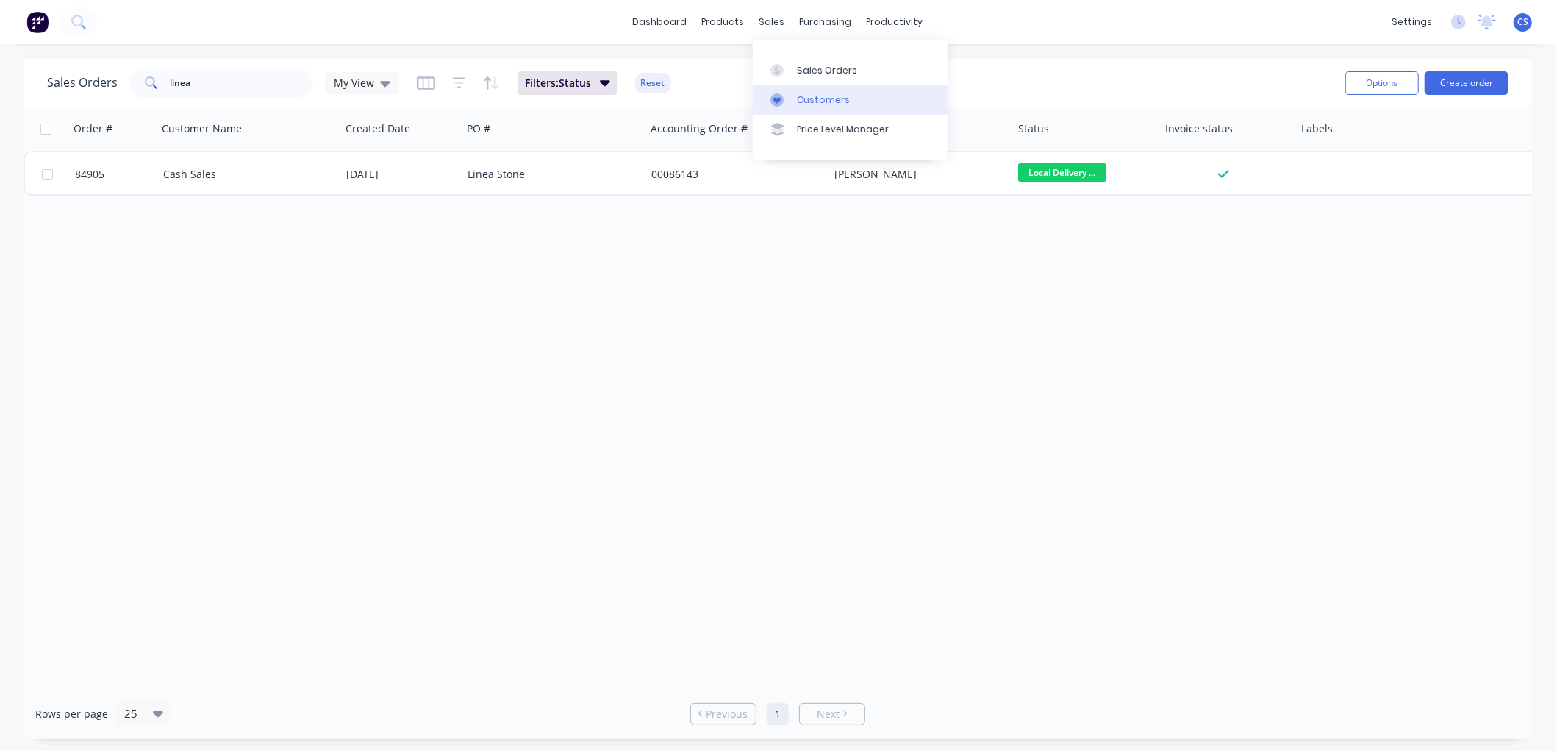
click at [817, 91] on link "Customers" at bounding box center [851, 99] width 195 height 29
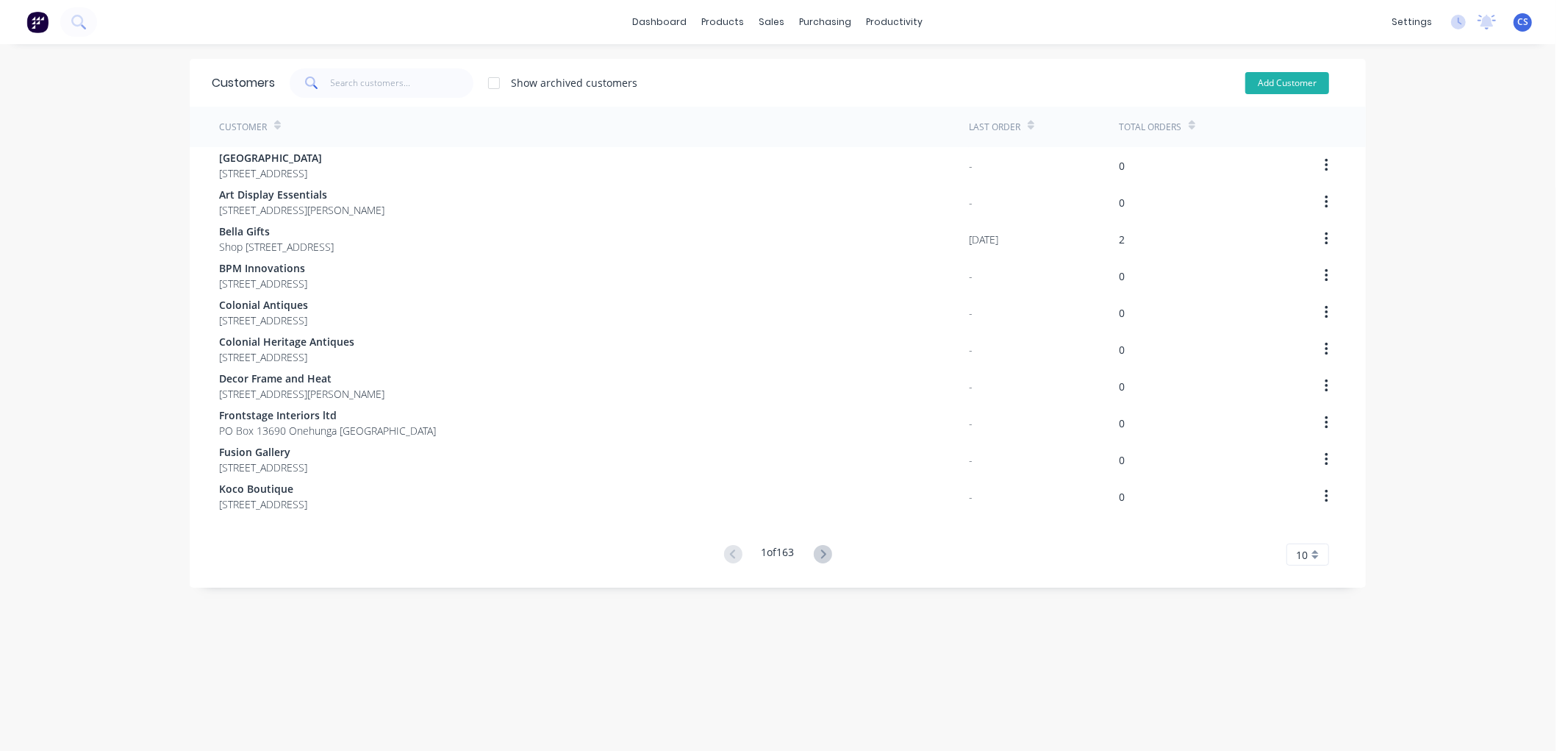
click at [1256, 82] on button "Add Customer" at bounding box center [1287, 83] width 83 height 22
select select "AU"
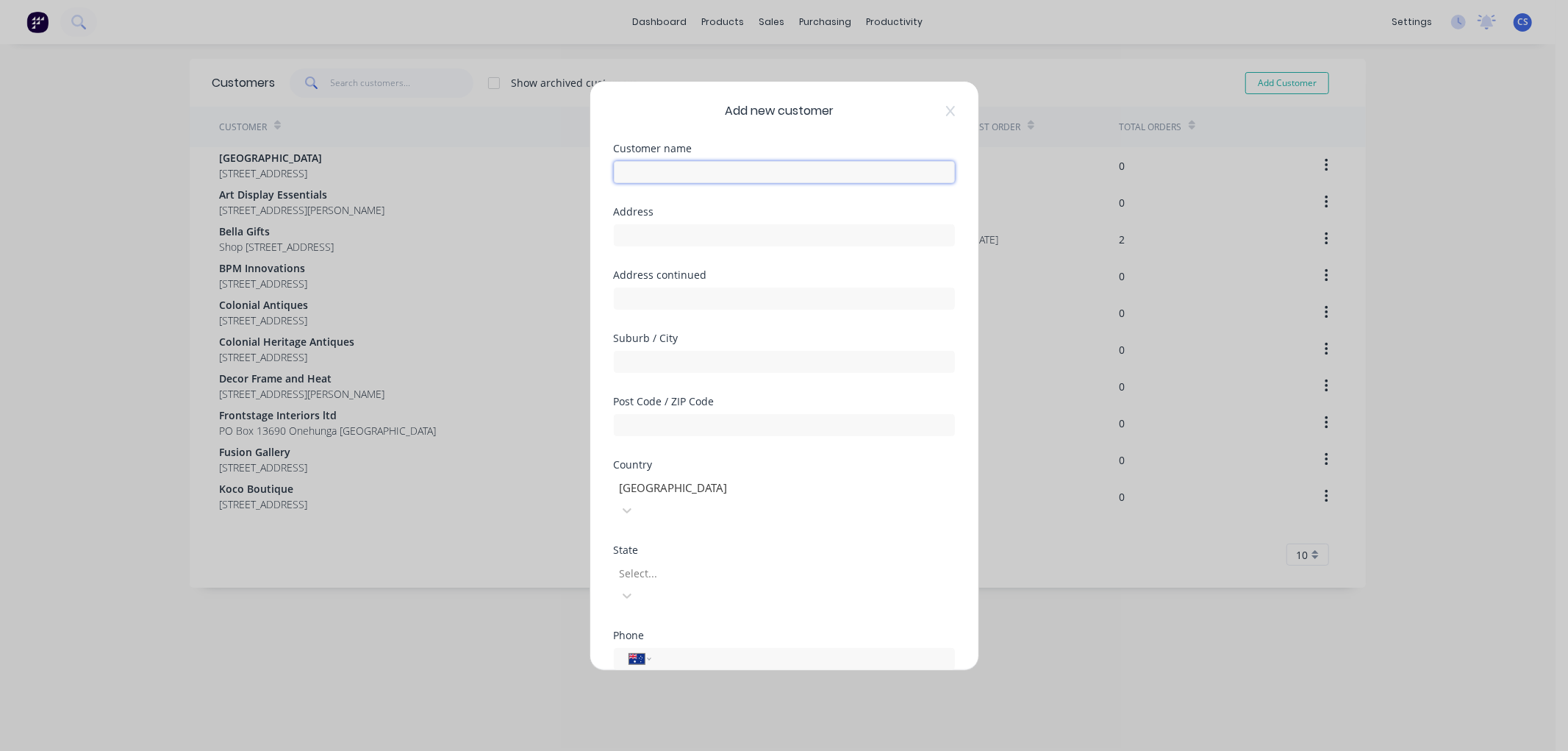
click at [696, 171] on input "text" at bounding box center [784, 171] width 341 height 22
click at [821, 173] on input "text" at bounding box center [784, 171] width 341 height 22
paste input "Linea Stone Ltd"
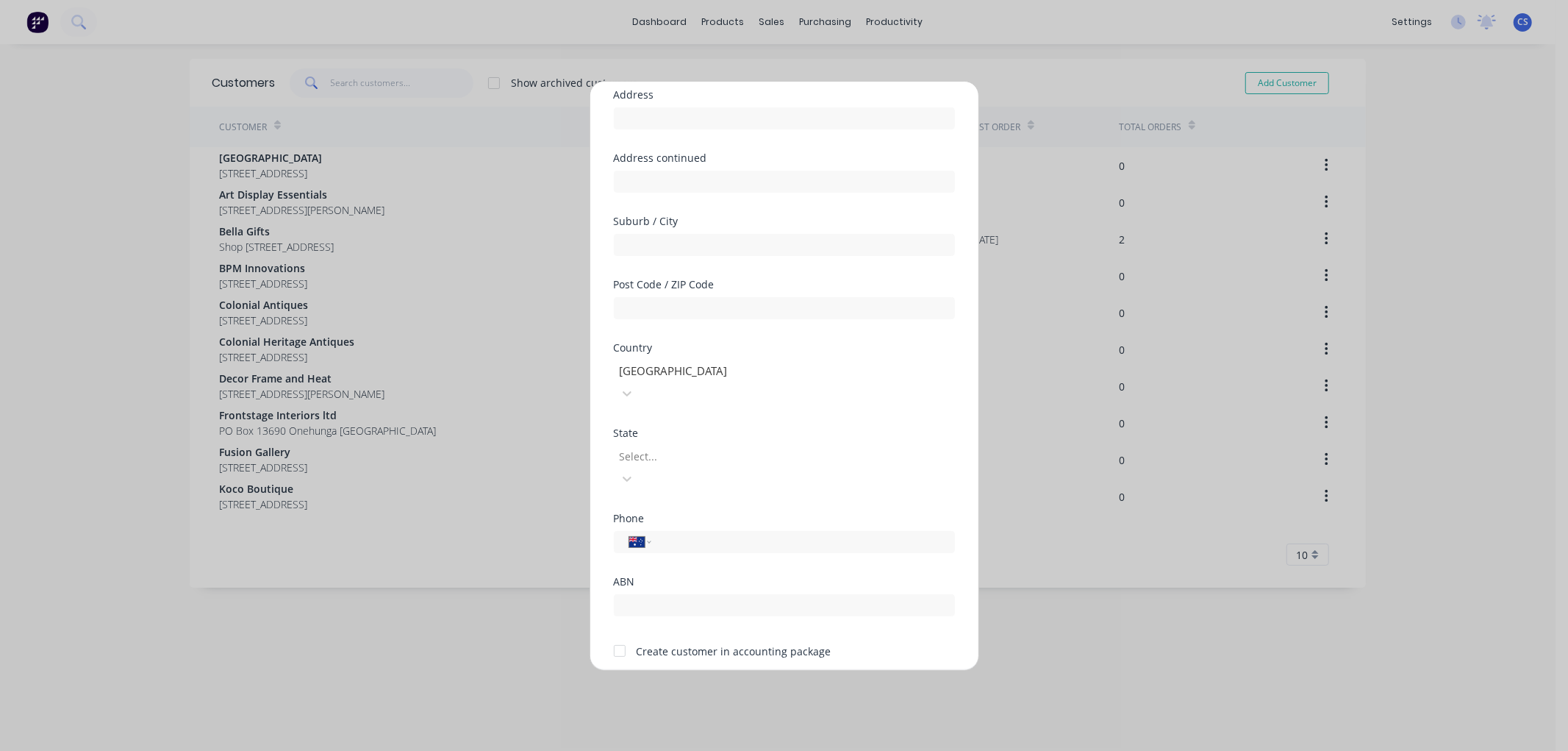
scroll to position [140, 0]
type input "Linea Stone Ltd"
click at [695, 358] on div at bounding box center [723, 359] width 212 height 18
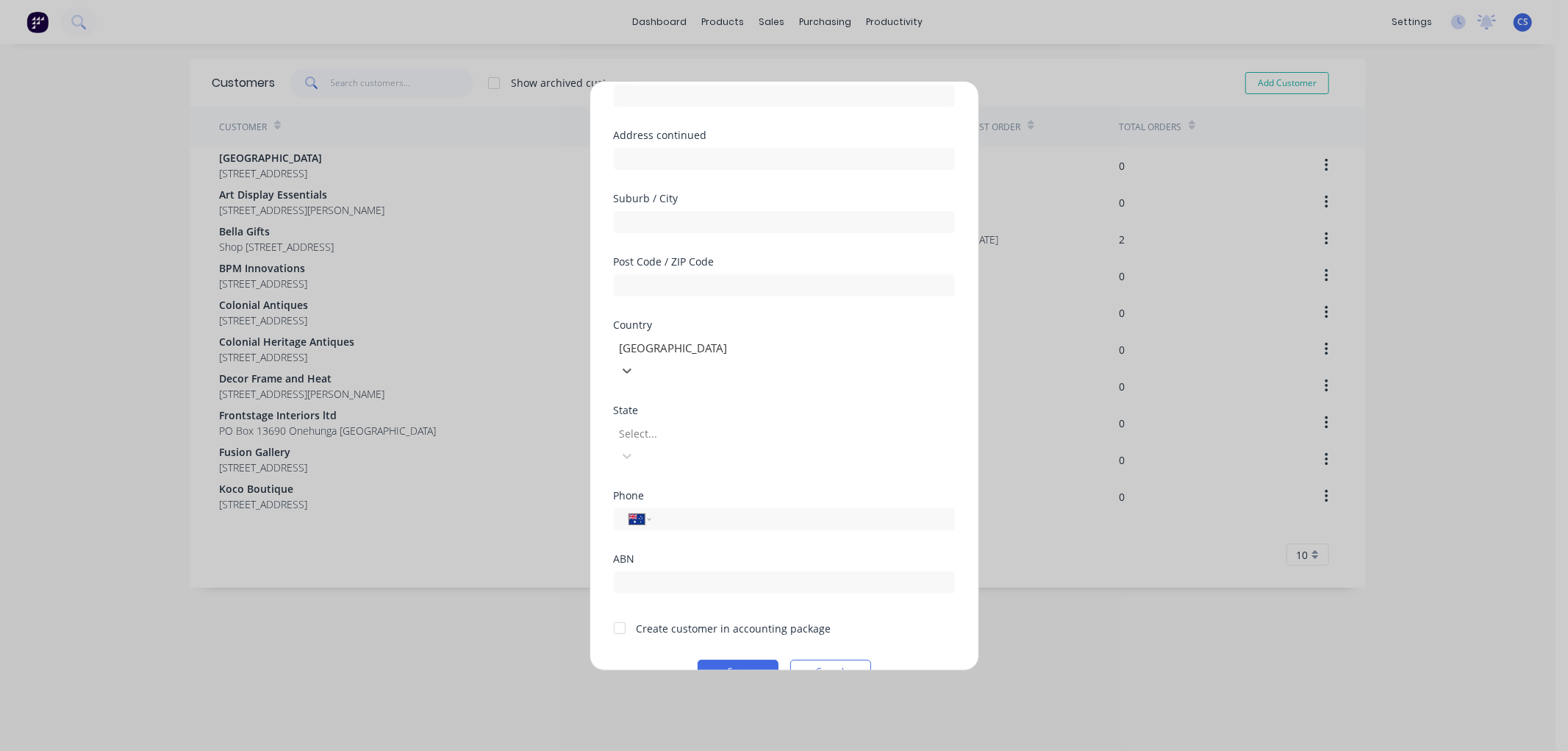
scroll to position [128, 0]
type input "new"
click at [713, 671] on button "Save" at bounding box center [738, 682] width 81 height 24
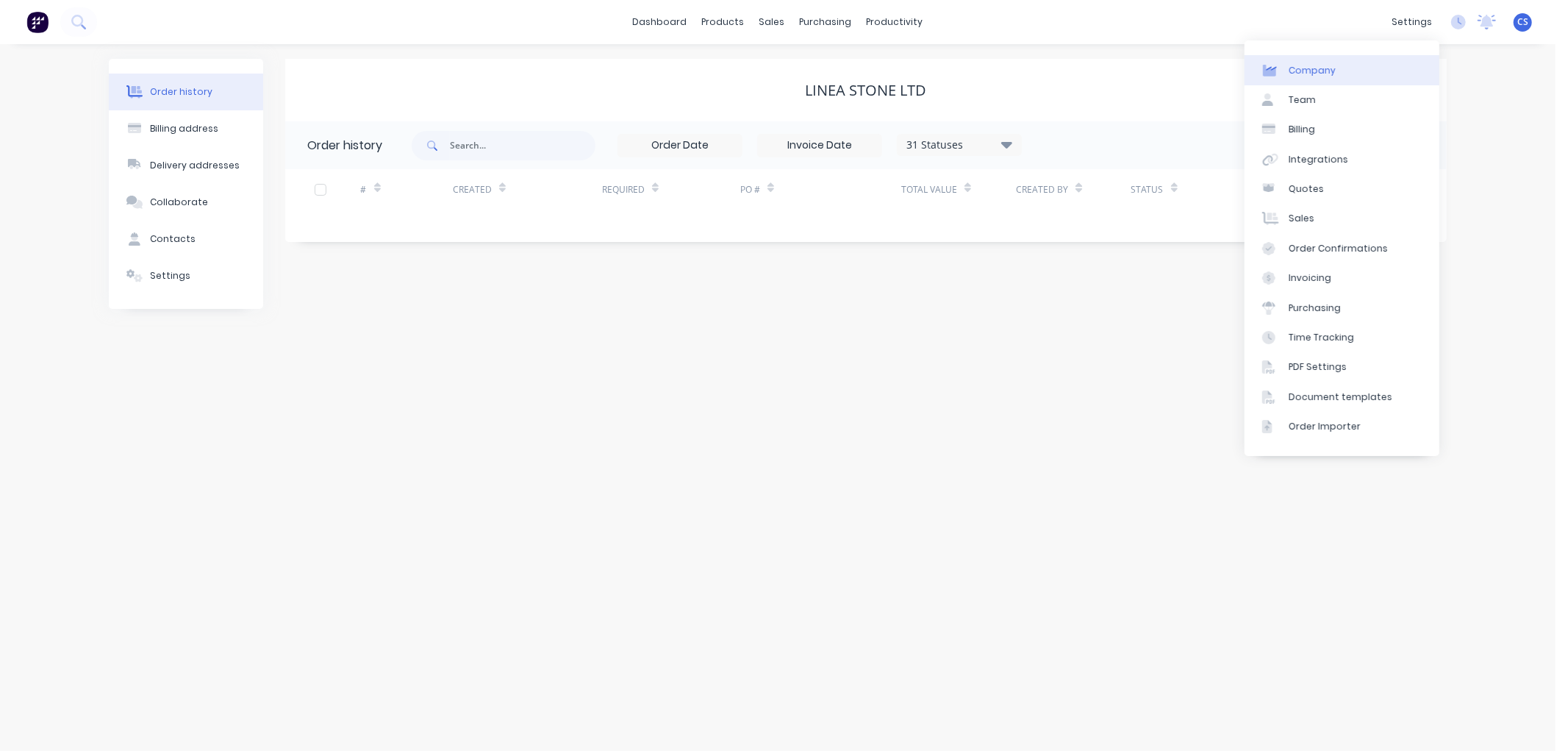
click at [1313, 76] on div "Company" at bounding box center [1312, 70] width 47 height 13
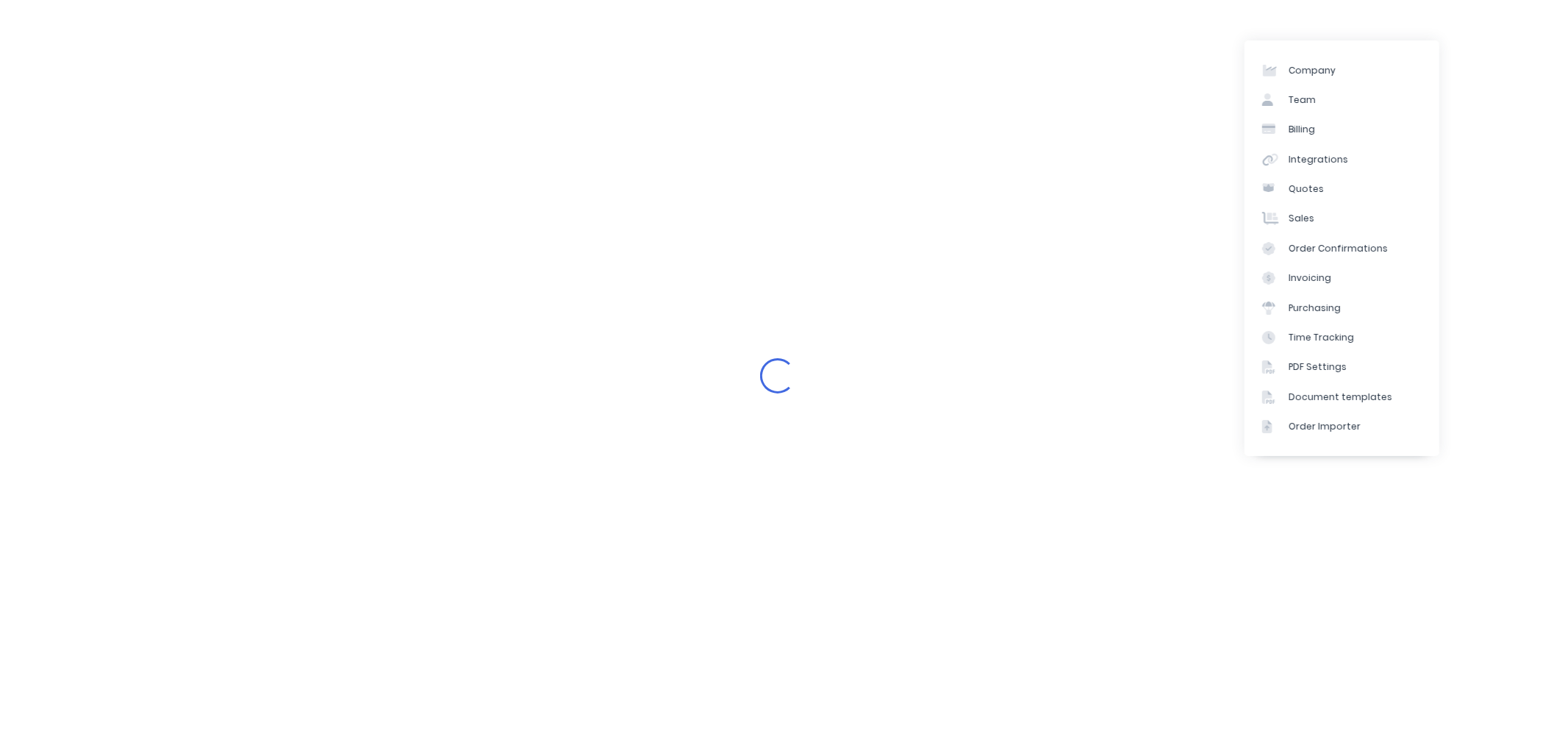
select select "NZ"
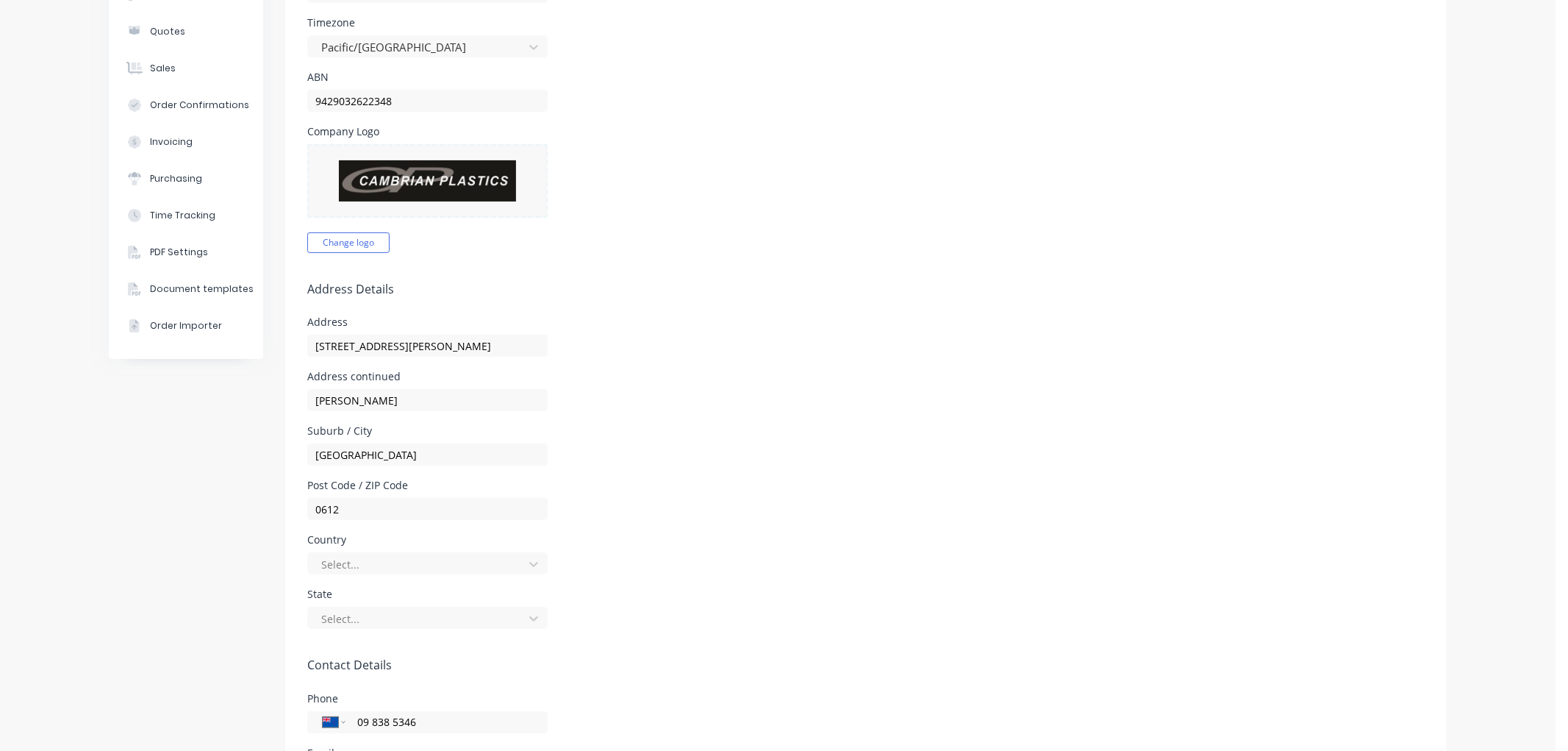
scroll to position [245, 0]
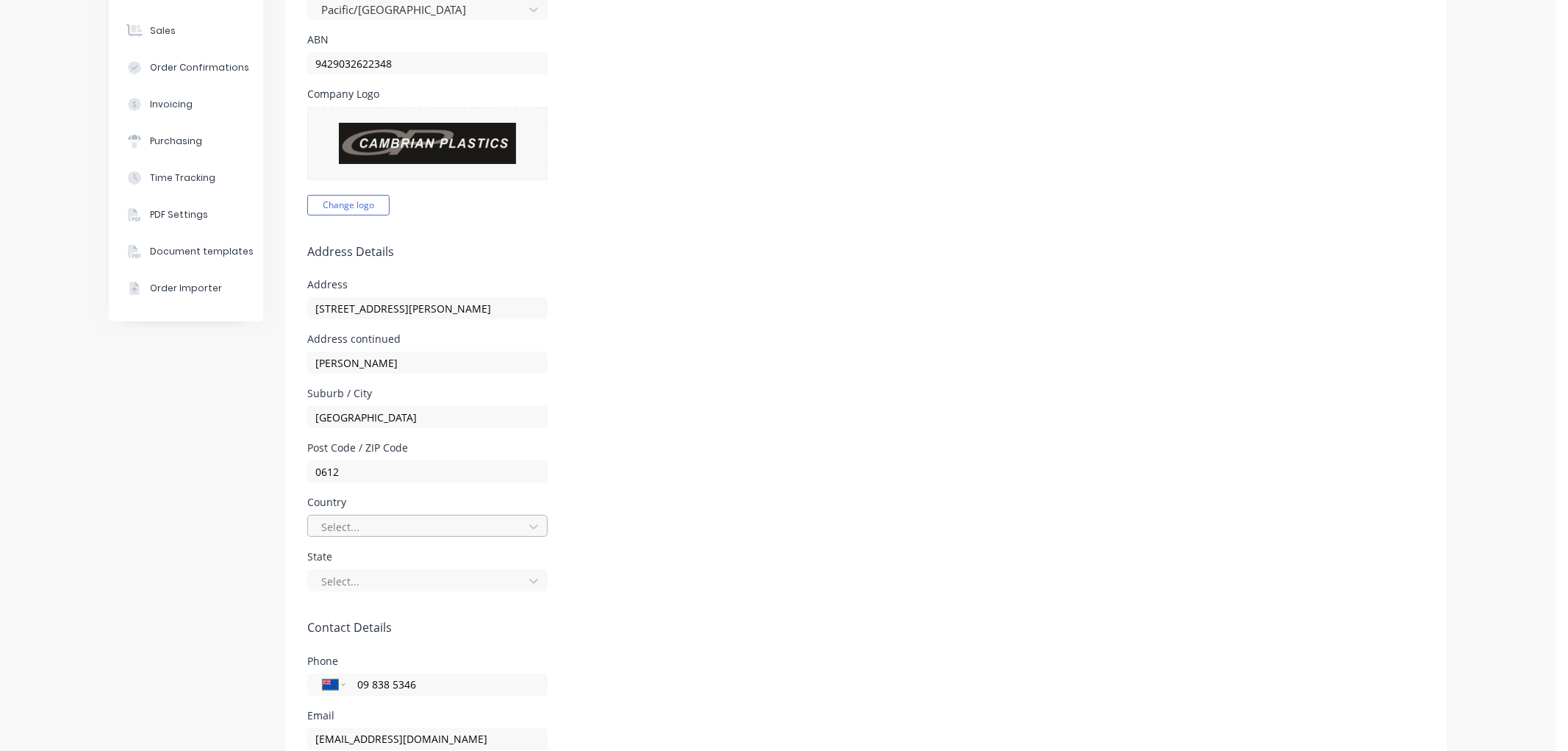
click at [426, 524] on div at bounding box center [417, 527] width 196 height 18
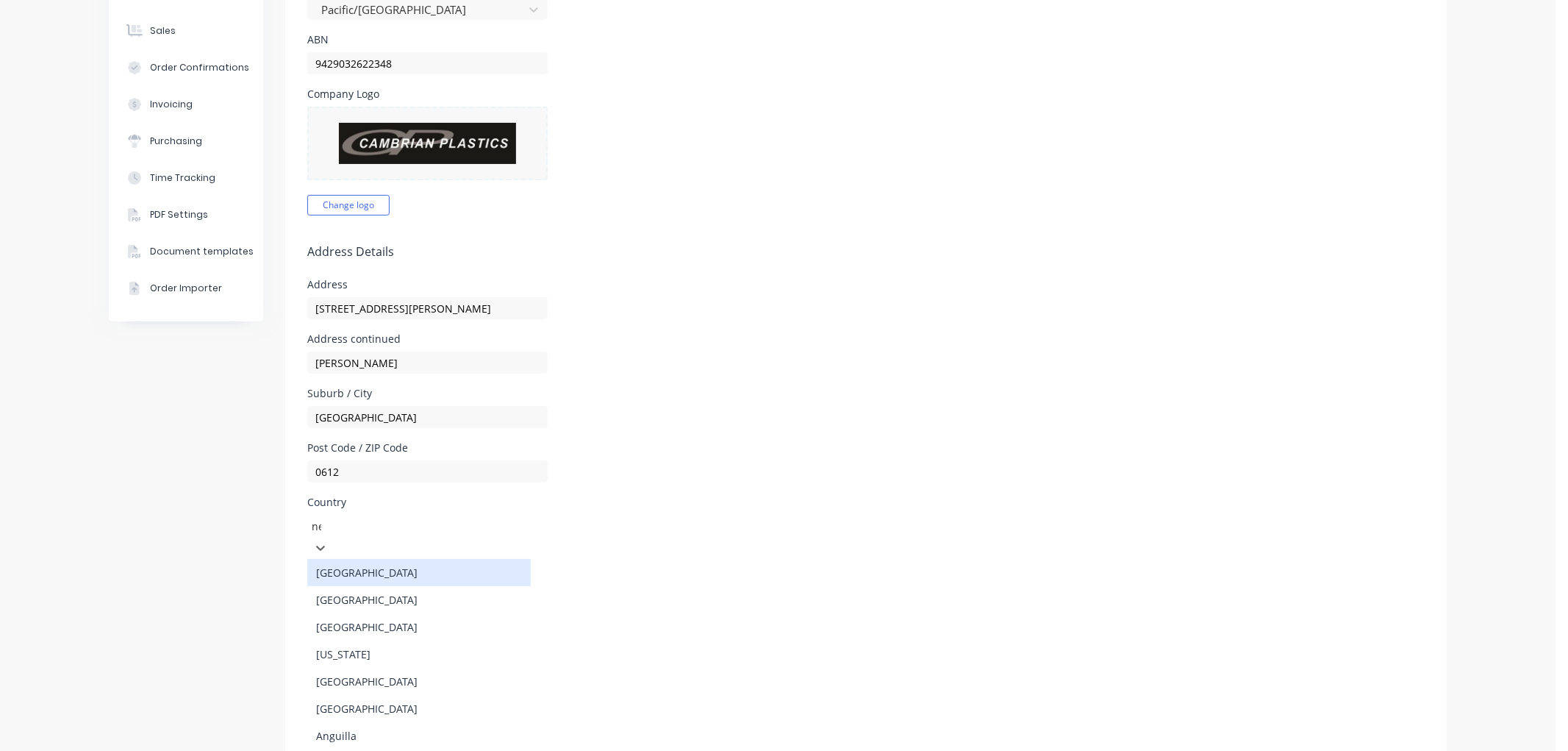
type input "new"
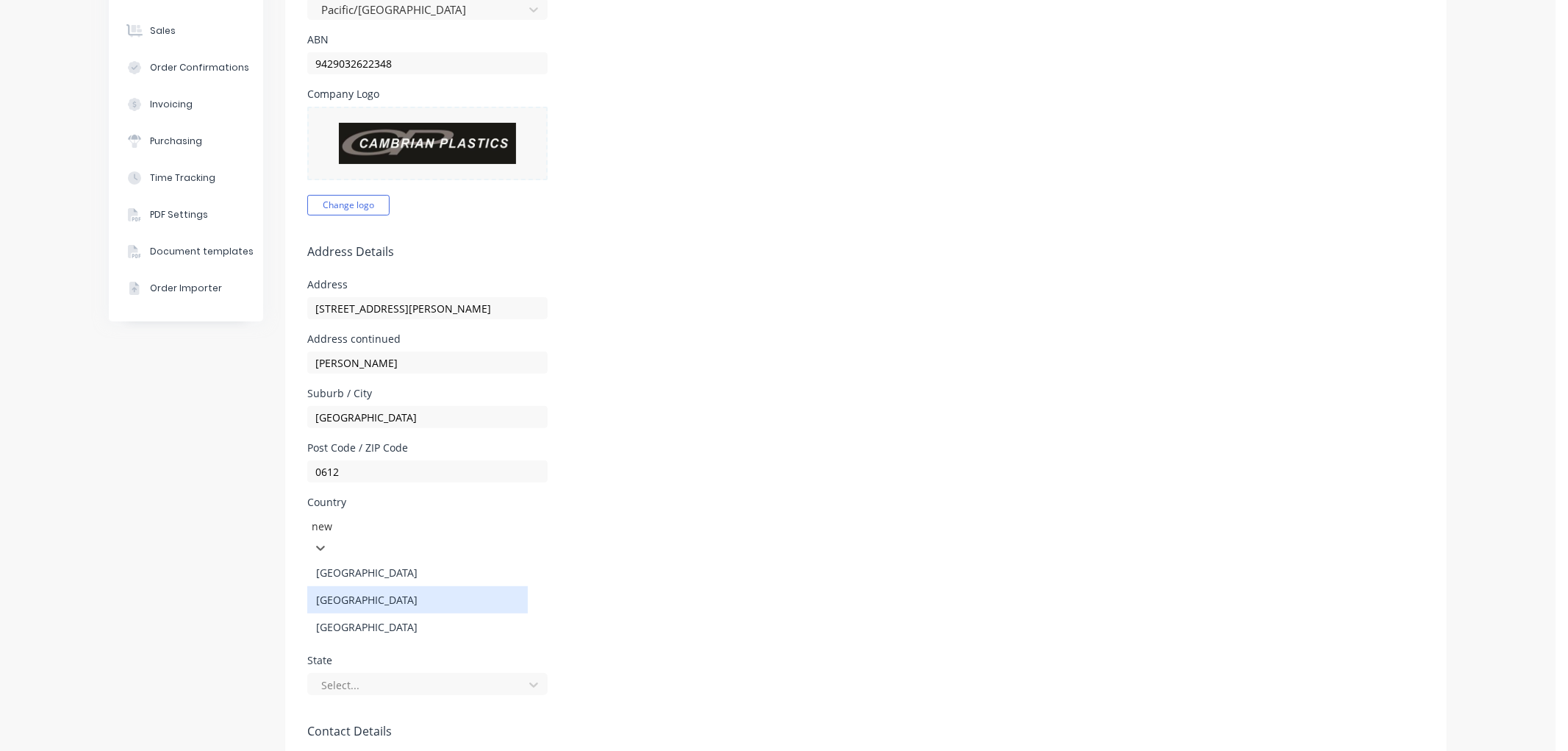
click at [414, 592] on div "[GEOGRAPHIC_DATA]" at bounding box center [417, 600] width 221 height 27
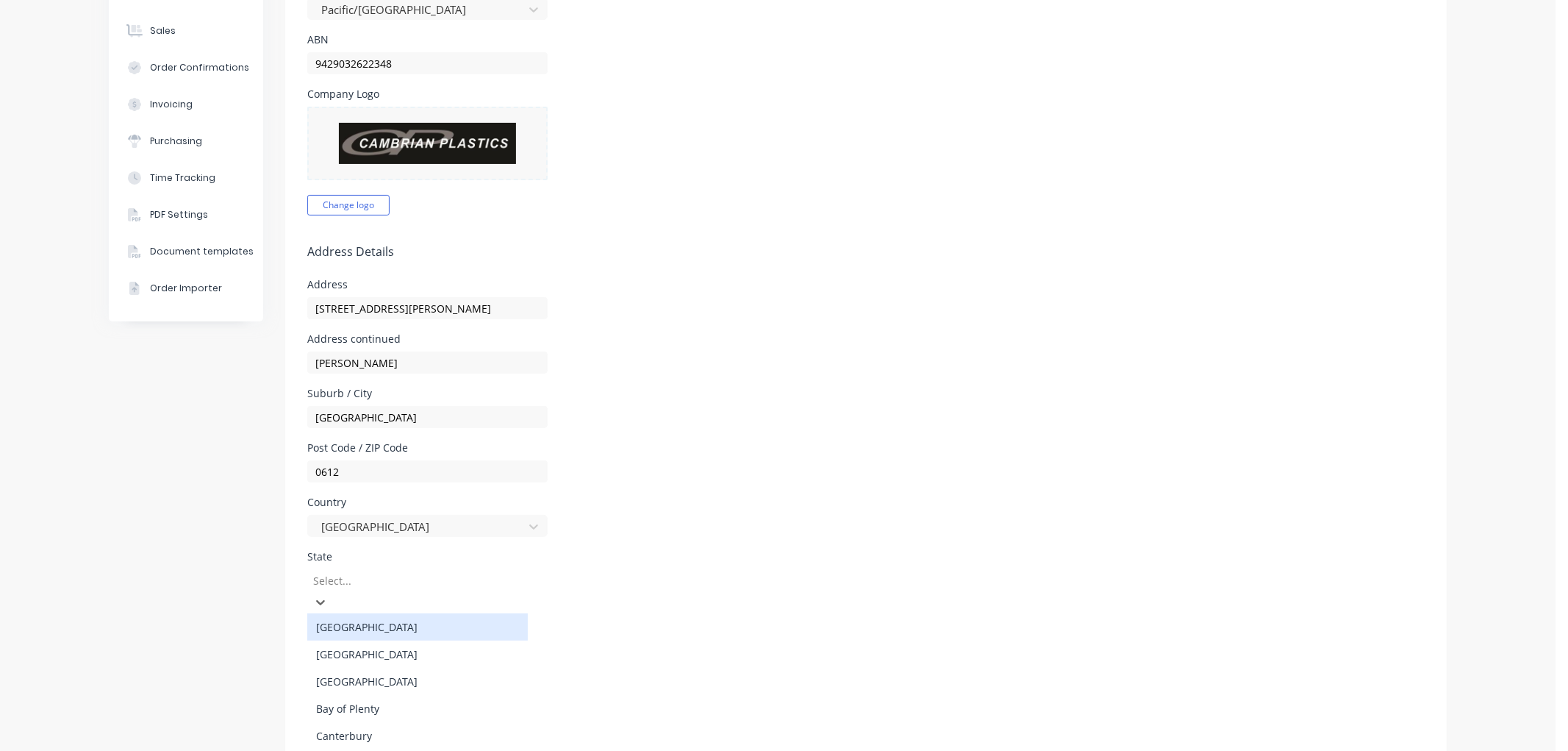
click at [383, 580] on div at bounding box center [417, 580] width 212 height 18
type input "n"
click at [338, 673] on div "[GEOGRAPHIC_DATA]" at bounding box center [417, 682] width 221 height 27
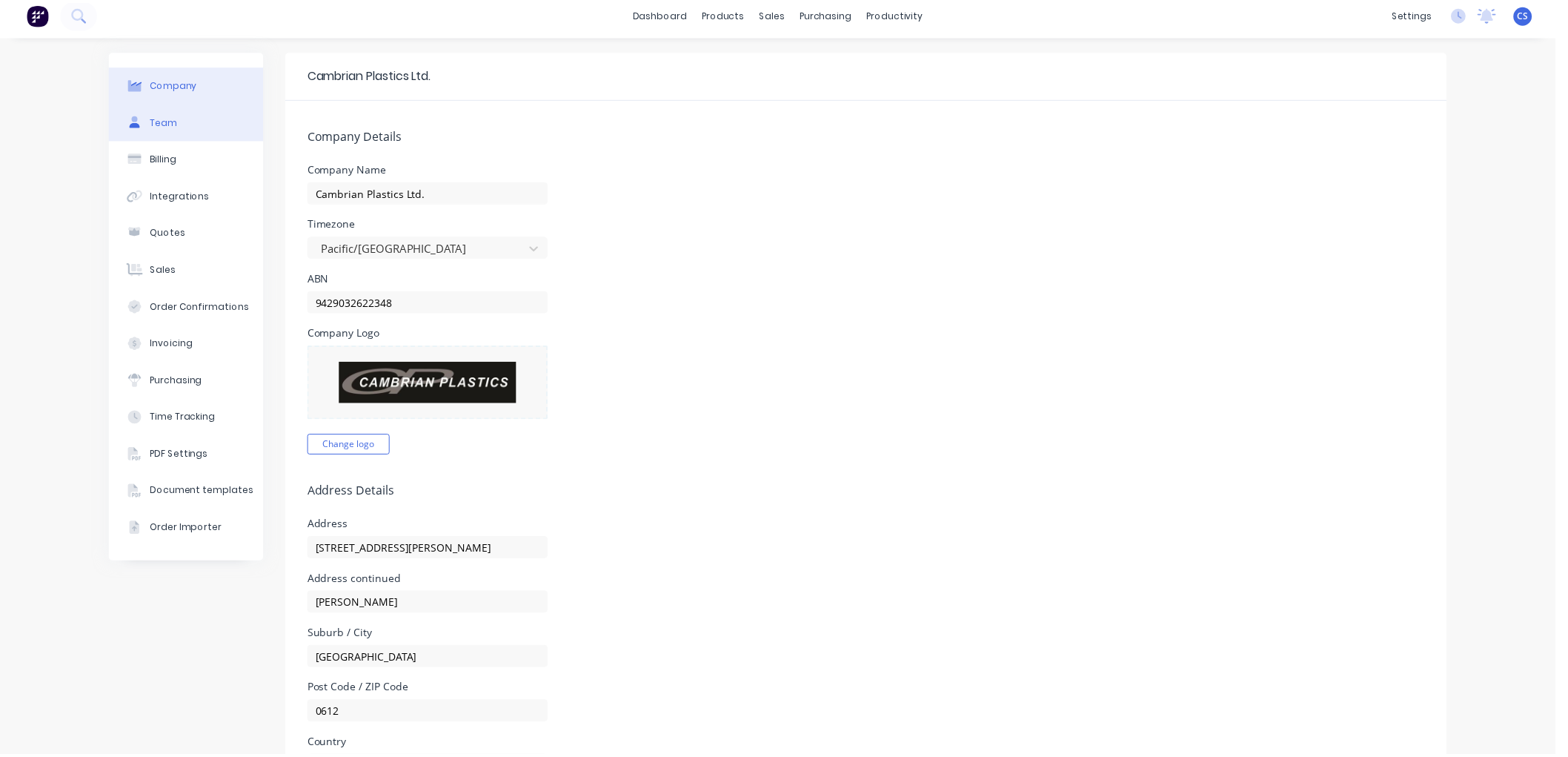
scroll to position [0, 0]
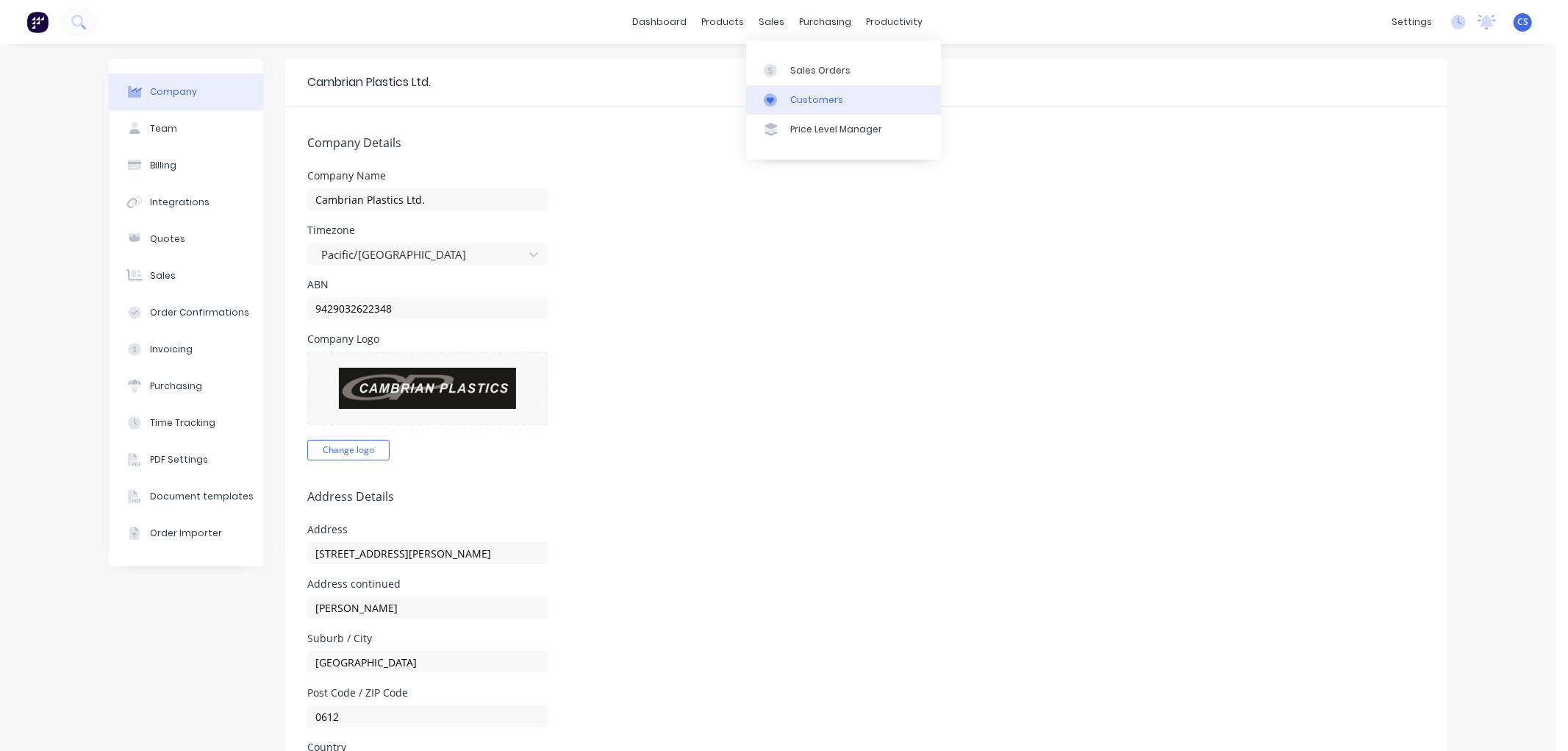
click at [793, 93] on div "Customers" at bounding box center [817, 99] width 53 height 13
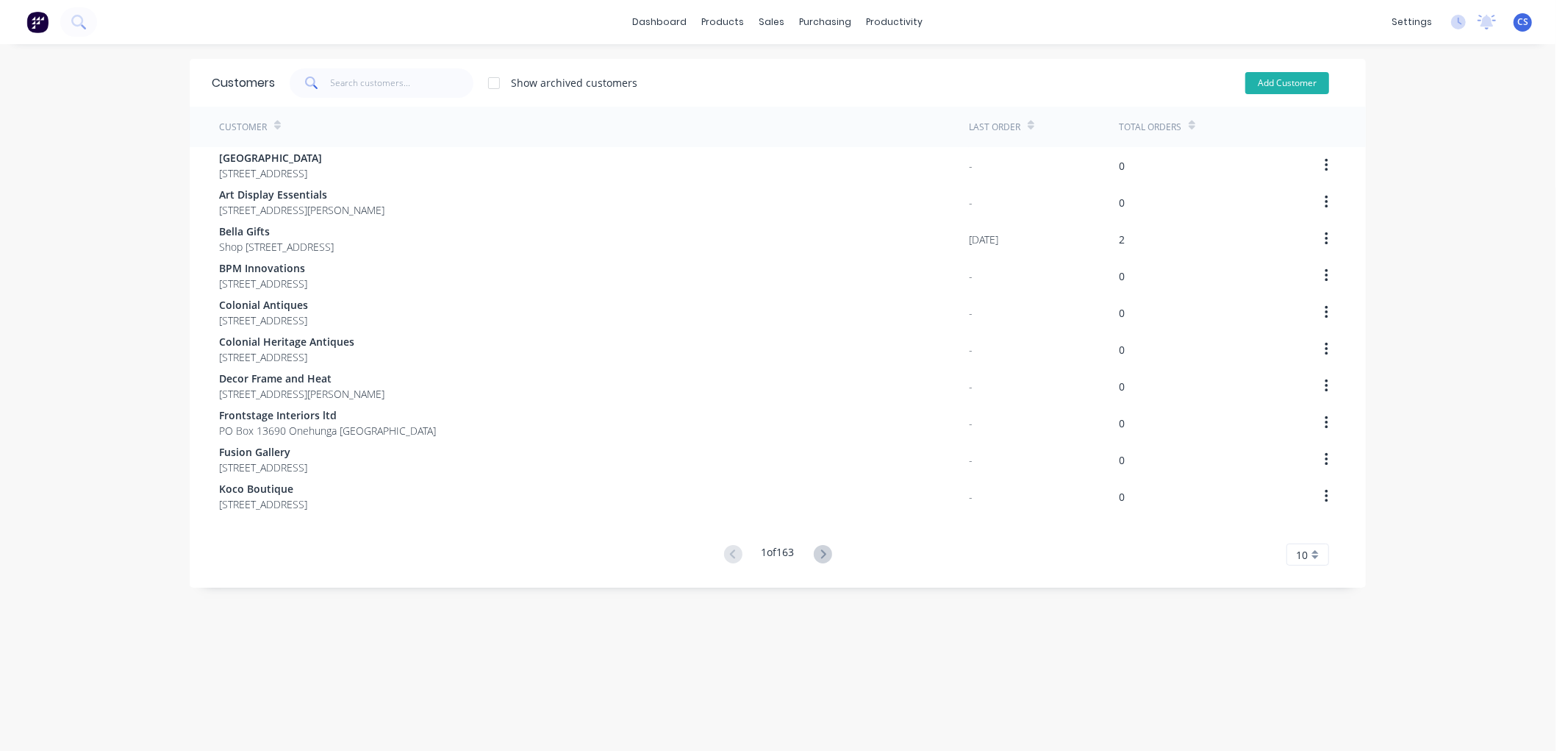
click at [1303, 77] on button "Add Customer" at bounding box center [1287, 83] width 83 height 22
select select "NZ"
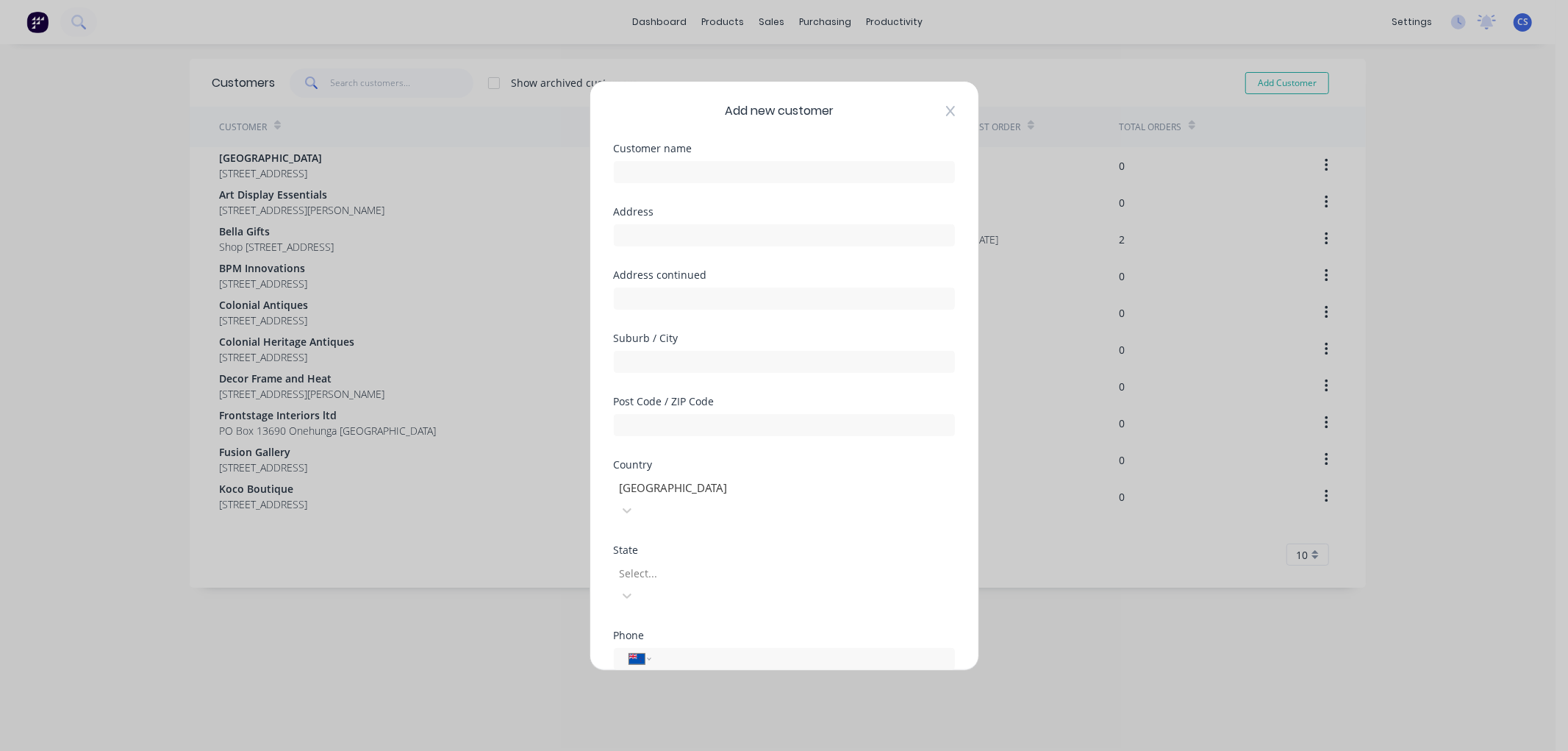
click at [947, 110] on icon at bounding box center [951, 111] width 9 height 11
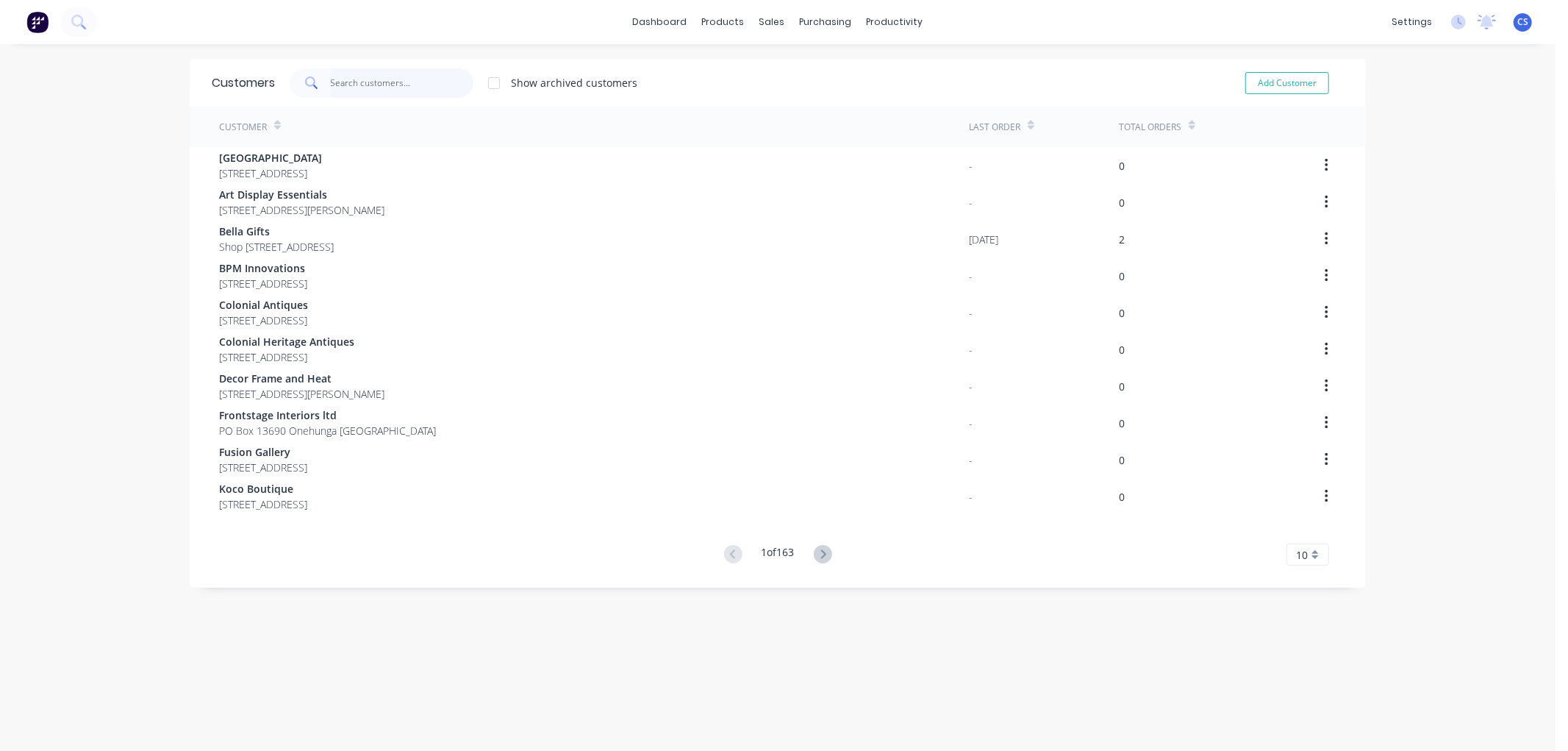
click at [346, 85] on input "text" at bounding box center [402, 83] width 143 height 29
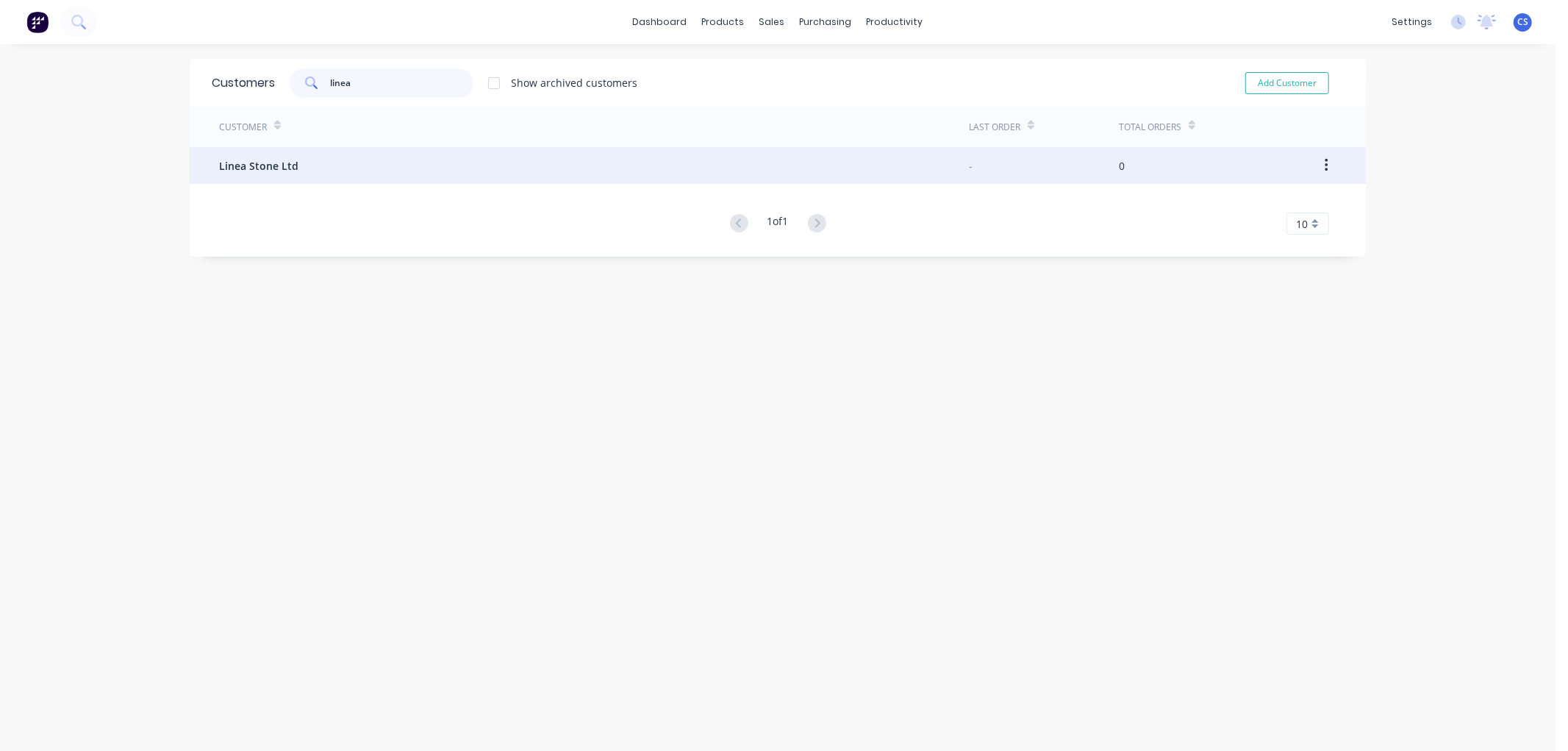
type input "linea"
click at [277, 162] on span "Linea Stone Ltd" at bounding box center [258, 166] width 79 height 16
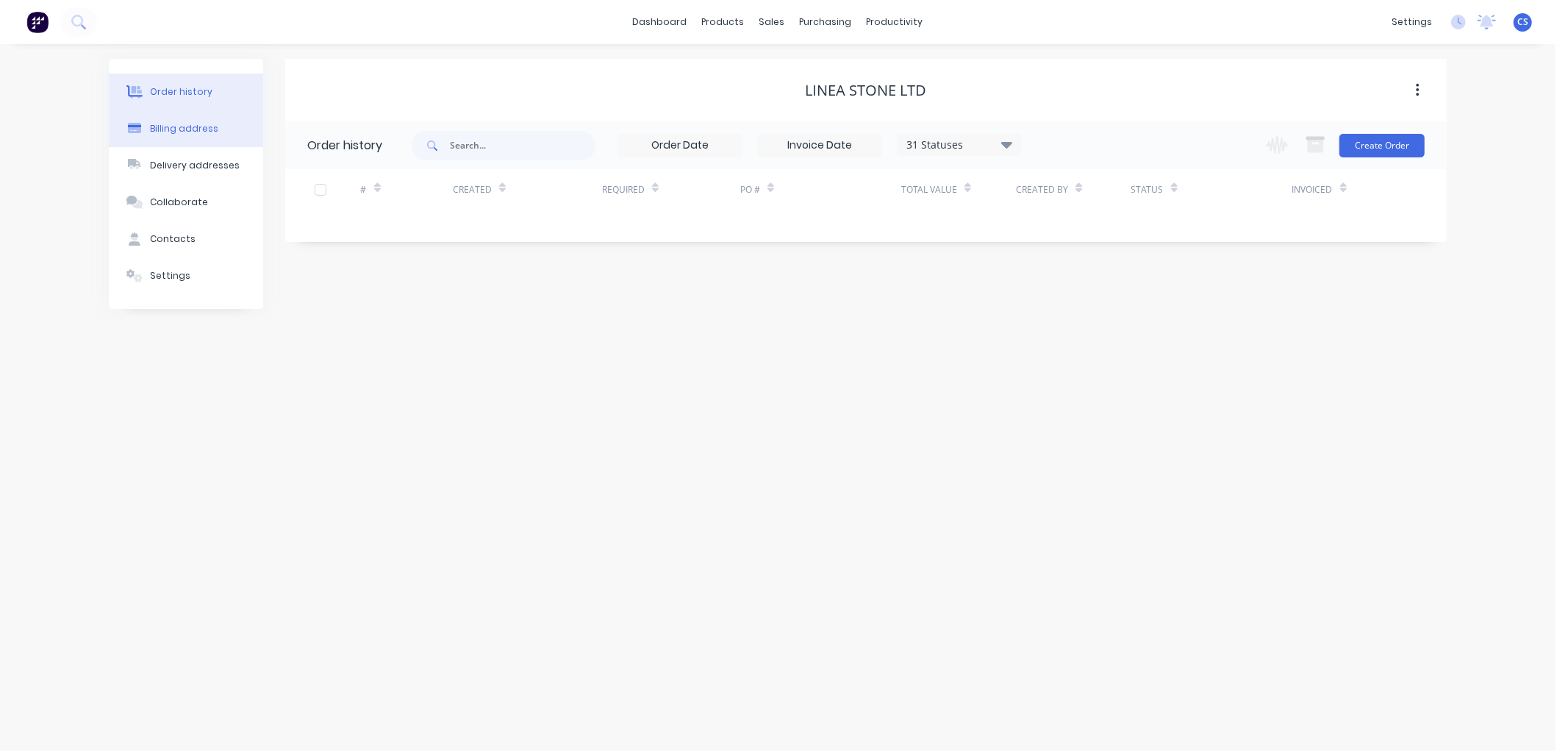
click at [186, 123] on div "Billing address" at bounding box center [185, 128] width 69 height 13
select select "NZ"
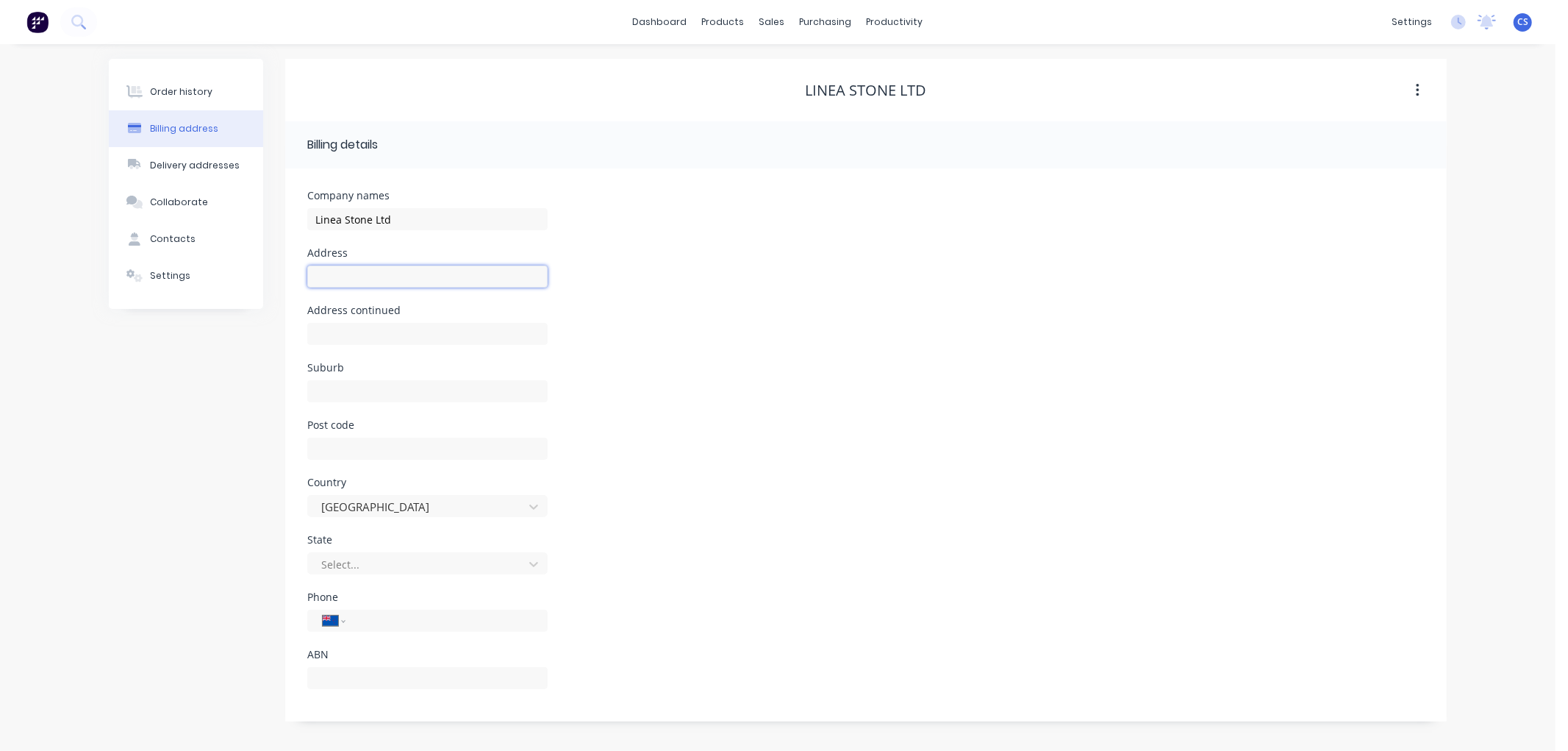
click at [335, 281] on input "text" at bounding box center [428, 276] width 241 height 22
paste input "[STREET_ADDRESS]"
type input "[STREET_ADDRESS]"
click at [380, 390] on input "text" at bounding box center [428, 390] width 241 height 22
paste input "Avondale"
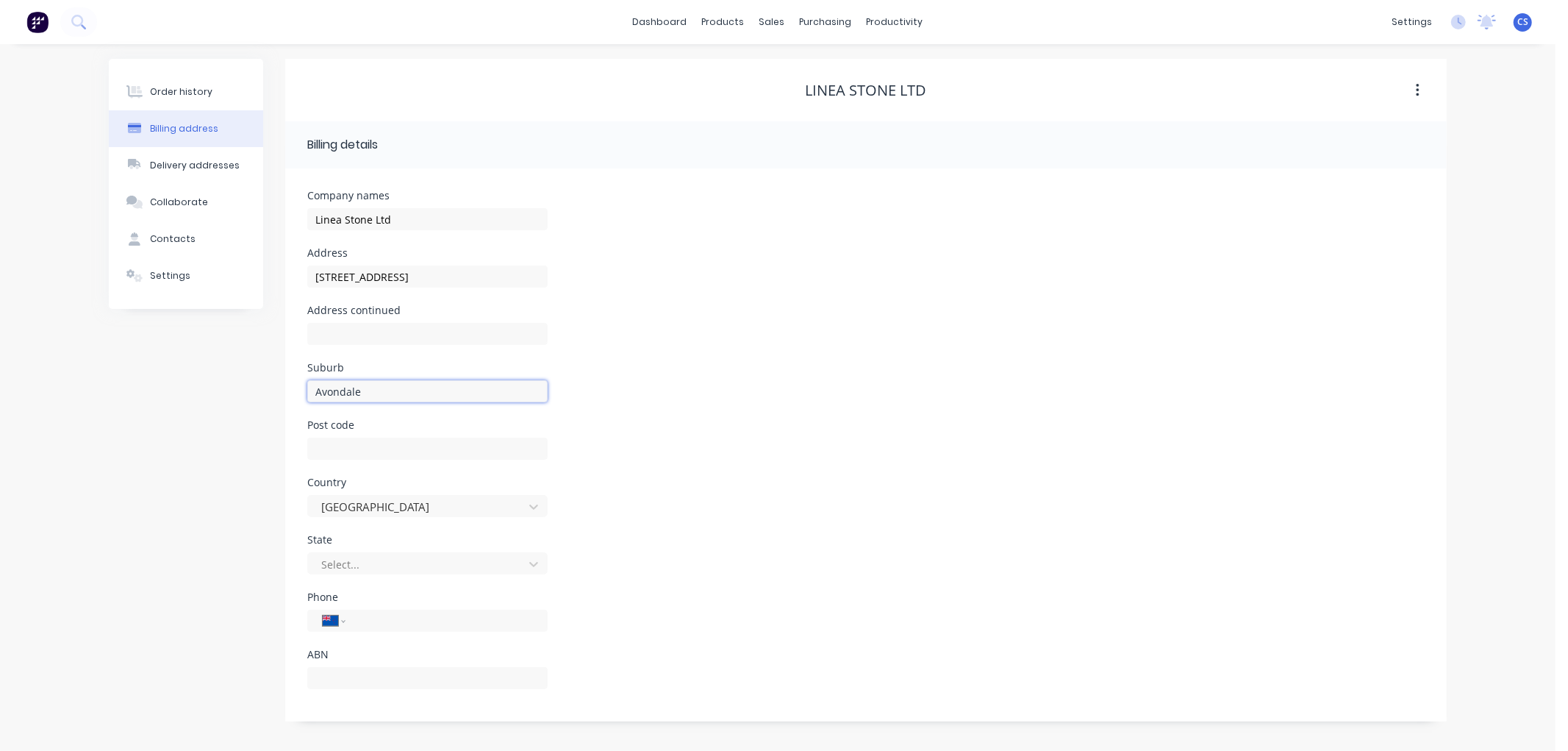
type input "Avondale"
click at [202, 164] on div "Delivery addresses" at bounding box center [195, 165] width 90 height 13
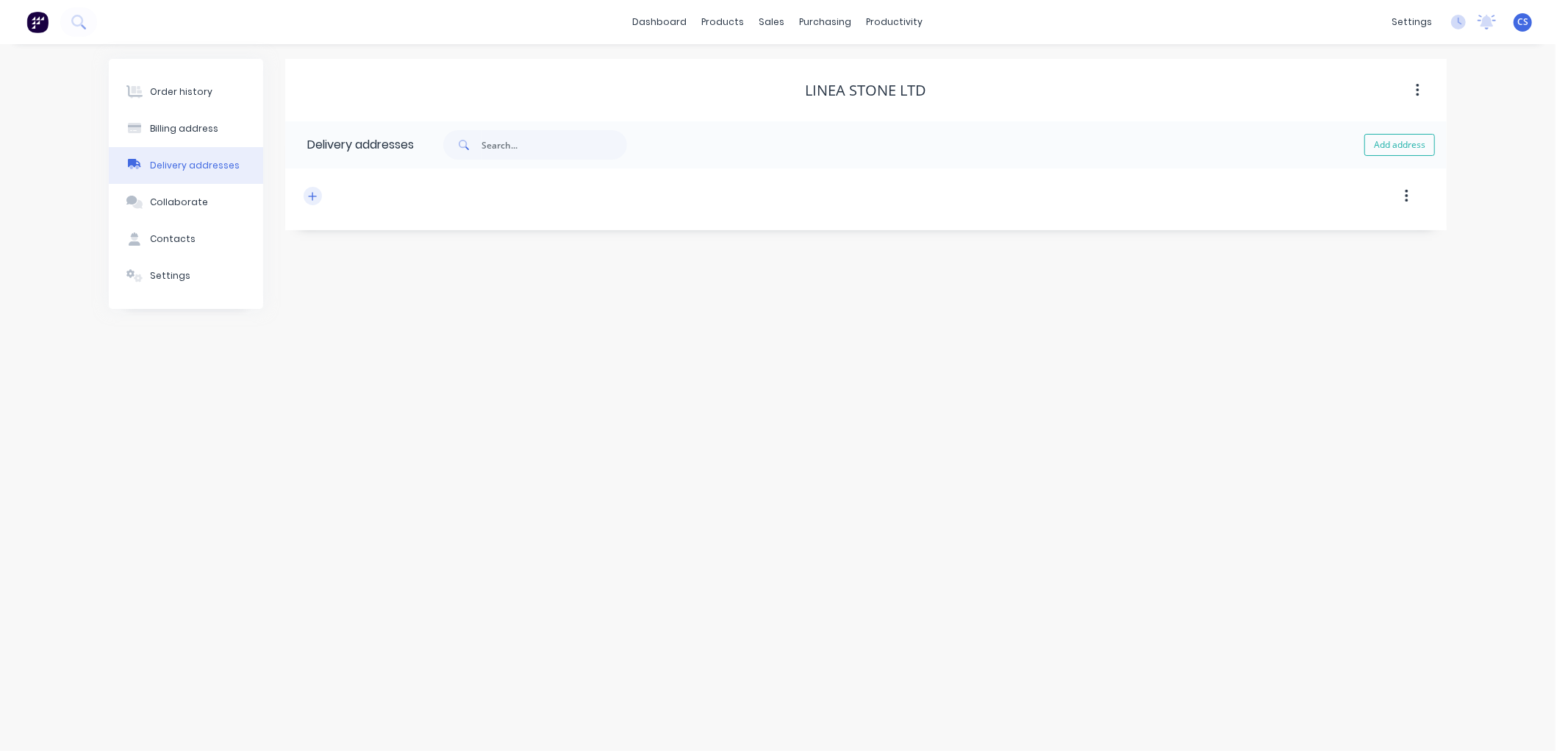
click at [313, 201] on icon "button" at bounding box center [312, 196] width 9 height 11
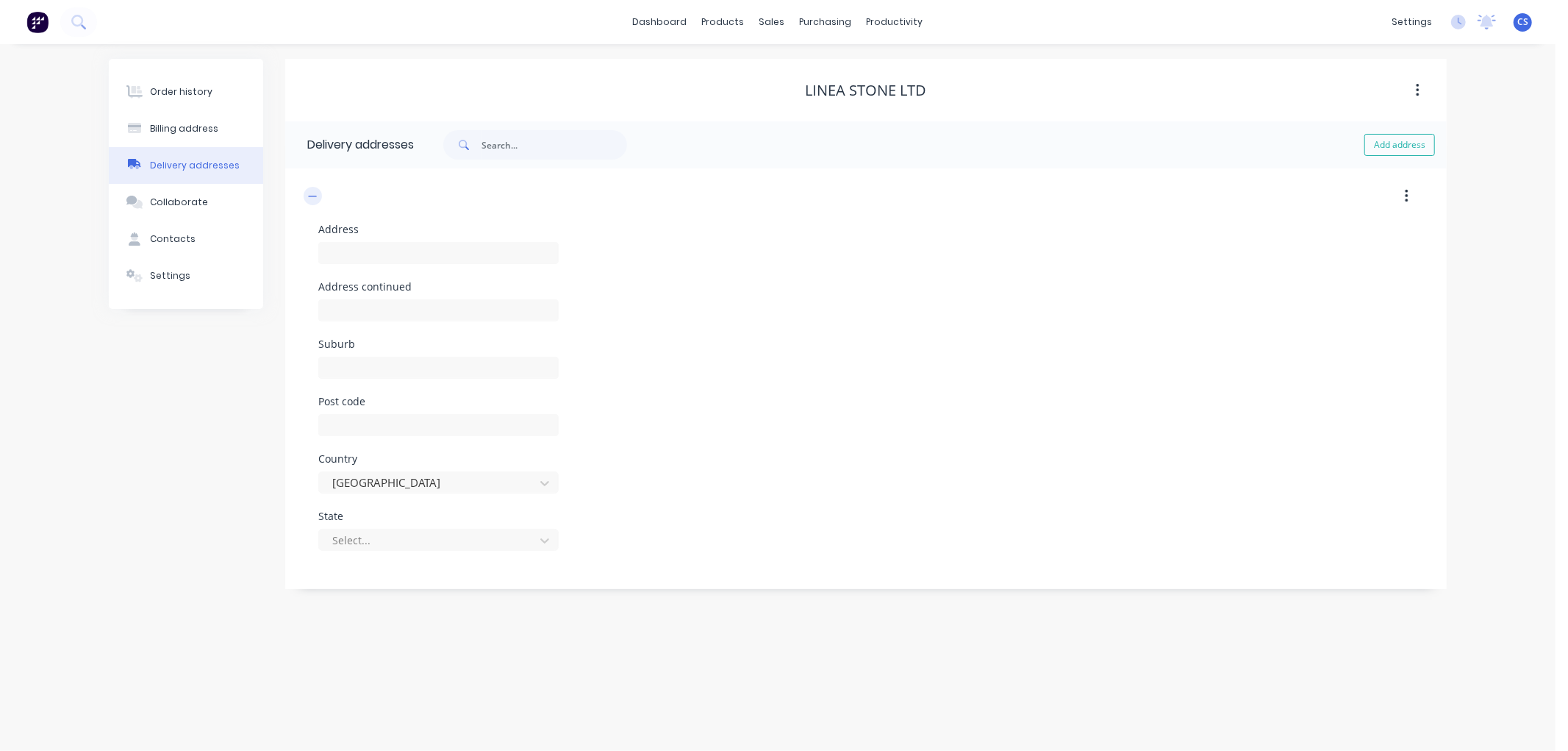
click at [313, 201] on icon "button" at bounding box center [312, 196] width 9 height 11
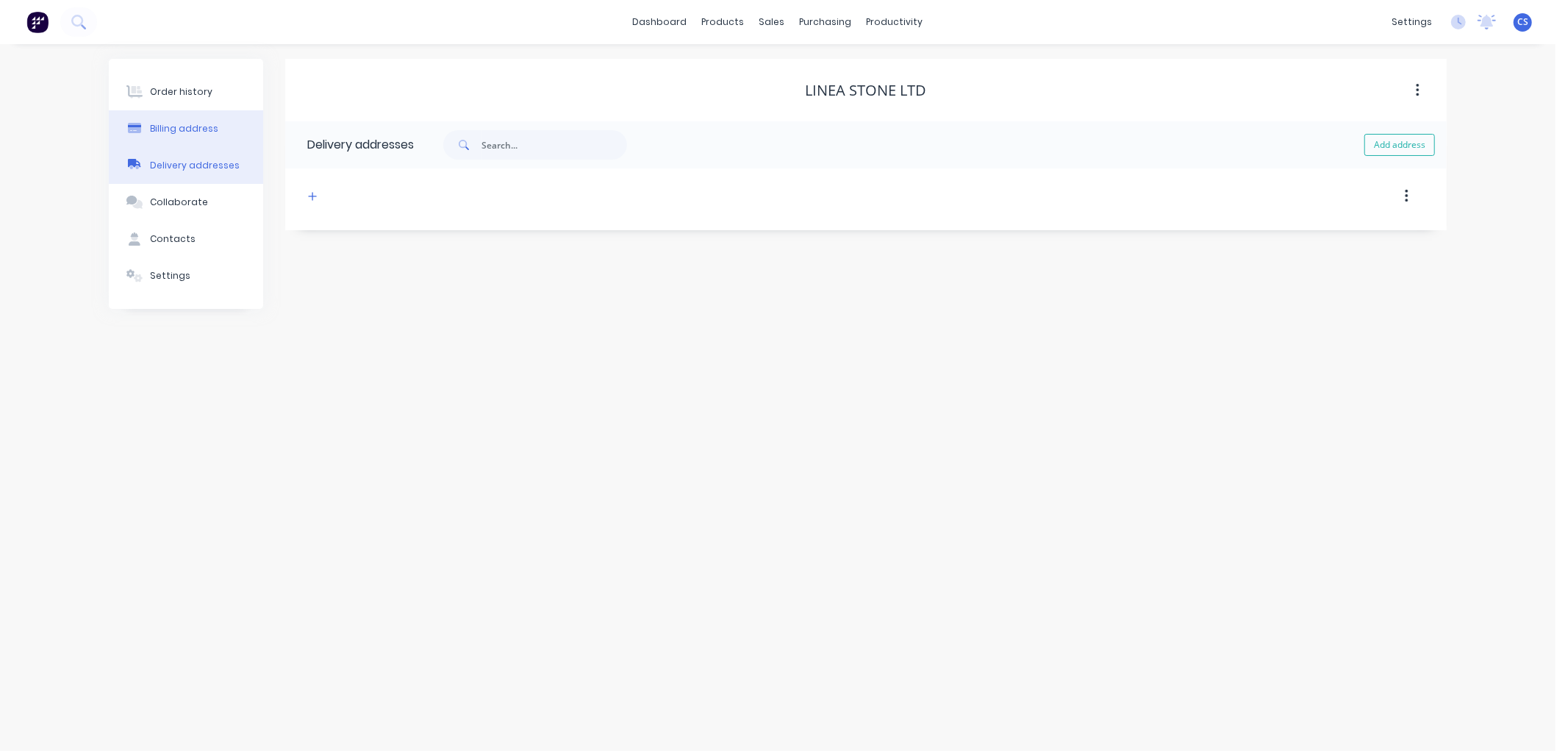
click at [179, 128] on div "Billing address" at bounding box center [185, 128] width 69 height 13
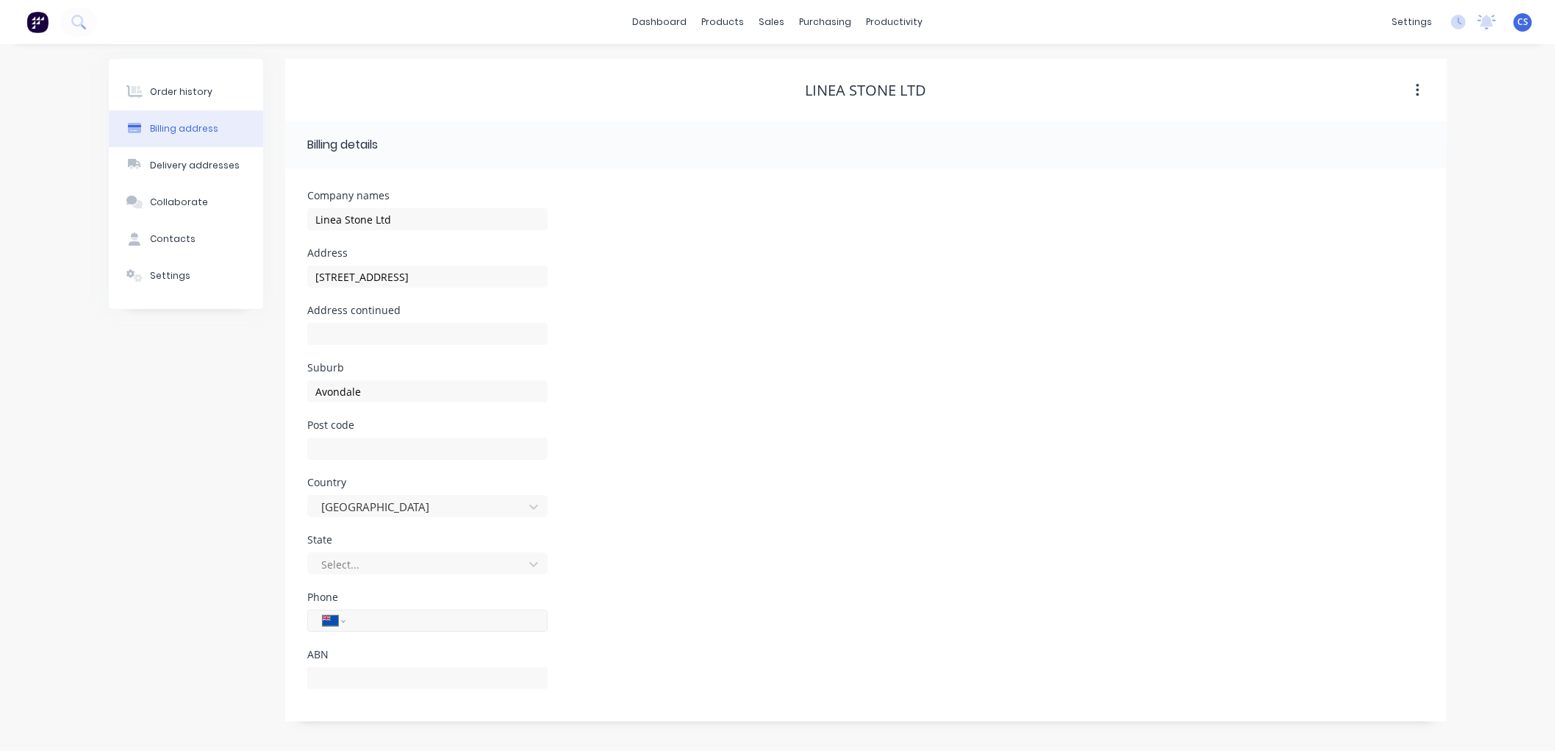
click at [374, 616] on input "tel" at bounding box center [444, 621] width 177 height 17
paste input "8200795"
type input "8200795"
click at [339, 623] on select "International [GEOGRAPHIC_DATA] [GEOGRAPHIC_DATA] [GEOGRAPHIC_DATA] [GEOGRAPHIC…" at bounding box center [333, 620] width 22 height 20
click at [323, 610] on select "International [GEOGRAPHIC_DATA] [GEOGRAPHIC_DATA] [GEOGRAPHIC_DATA] [GEOGRAPHIC…" at bounding box center [333, 620] width 22 height 20
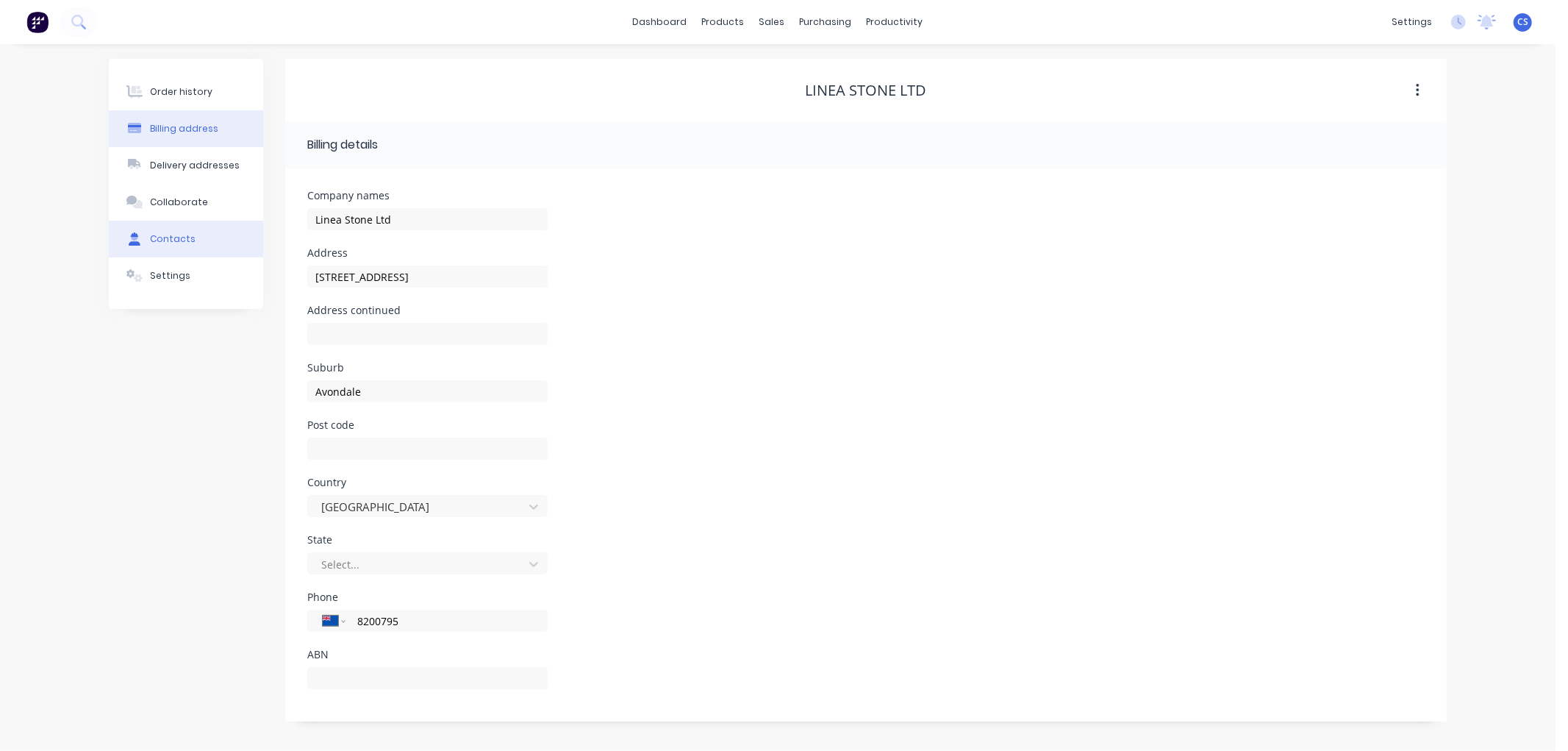
click at [174, 234] on div "Contacts" at bounding box center [173, 238] width 46 height 13
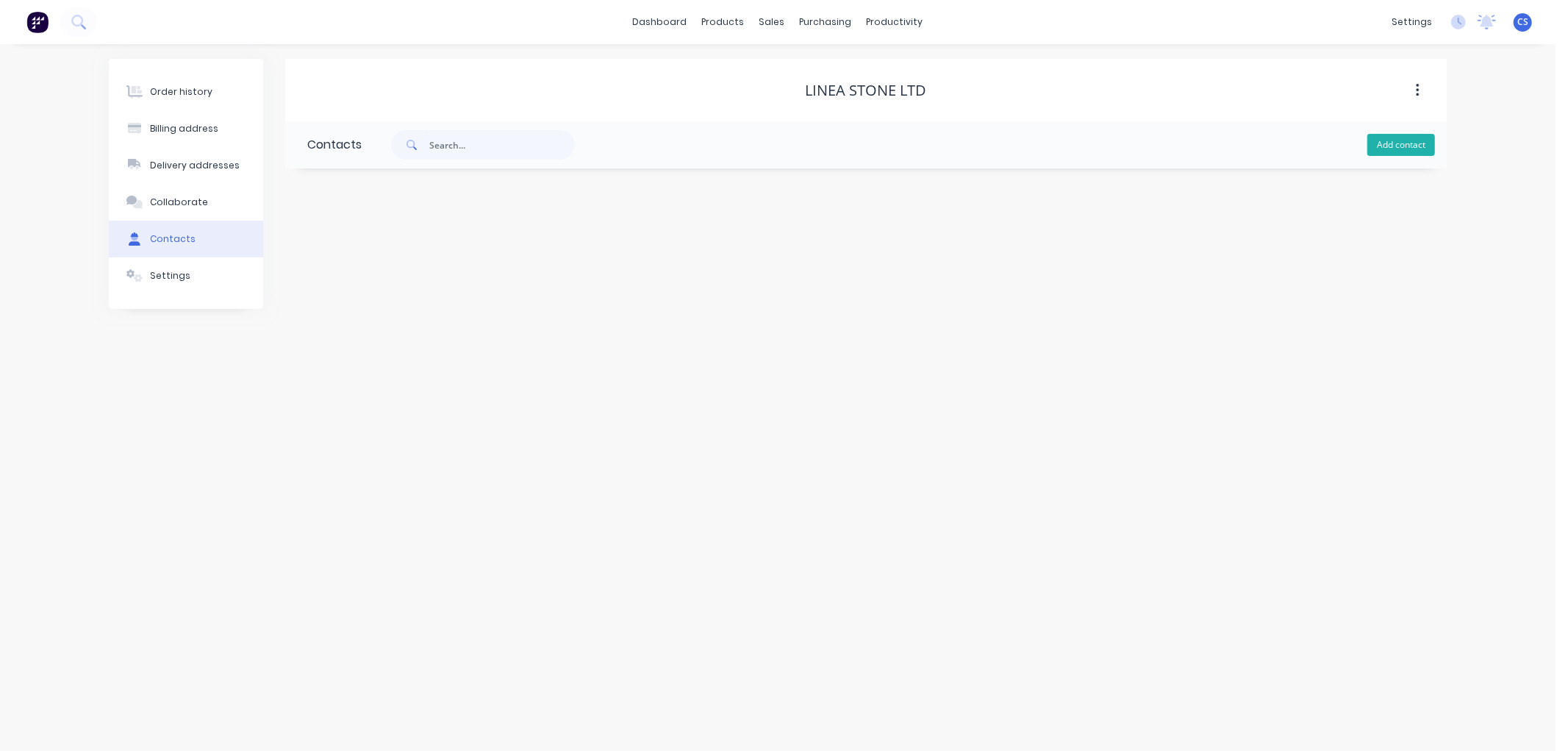
click at [1405, 140] on button "Add contact" at bounding box center [1401, 144] width 68 height 22
select select "NZ"
click at [384, 255] on input "text" at bounding box center [428, 252] width 241 height 22
type input "Accounts"
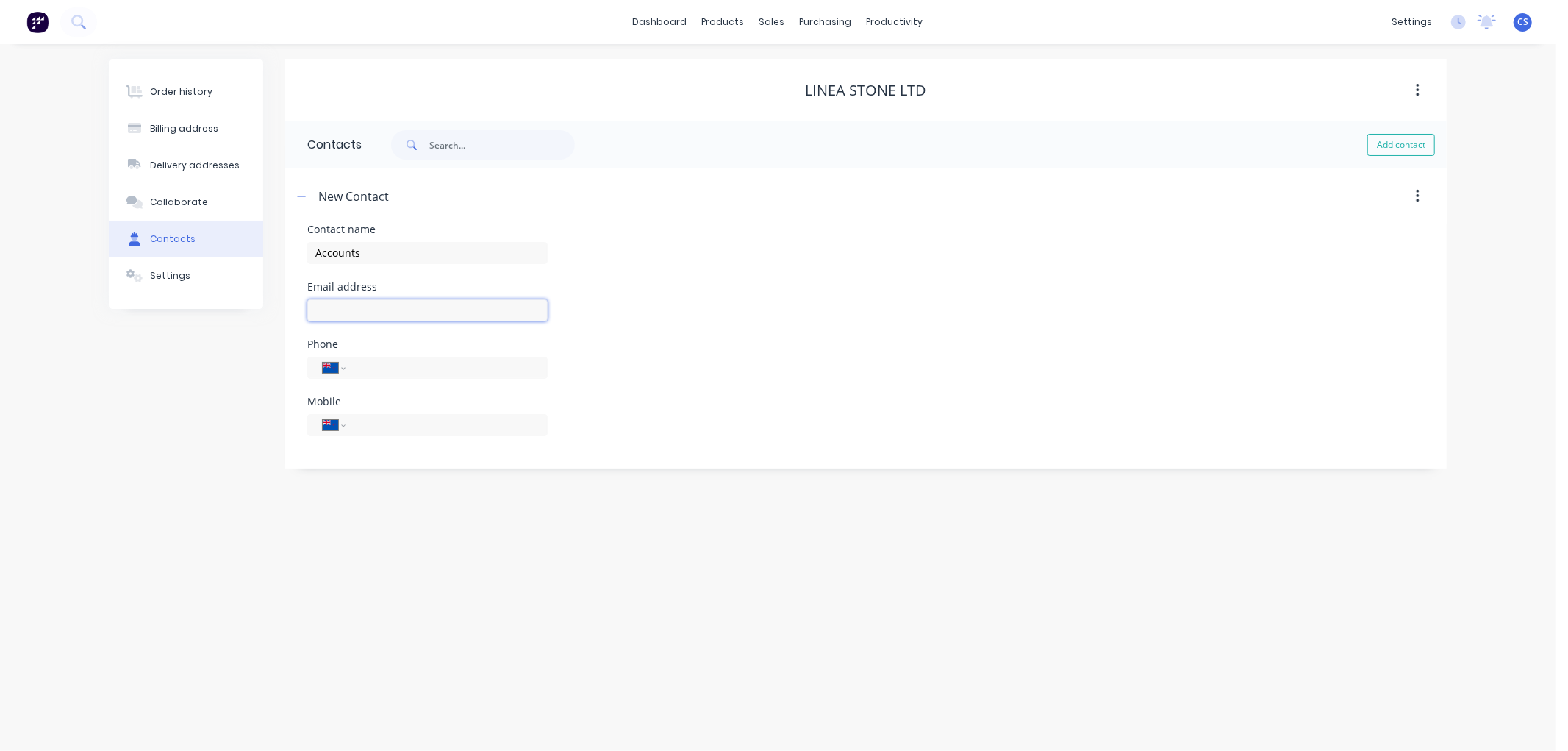
click at [344, 313] on input "text" at bounding box center [428, 310] width 241 height 22
select select "NZ"
click at [344, 310] on input "text" at bounding box center [428, 310] width 241 height 22
paste input "[EMAIL_ADDRESS][DOMAIN_NAME]"
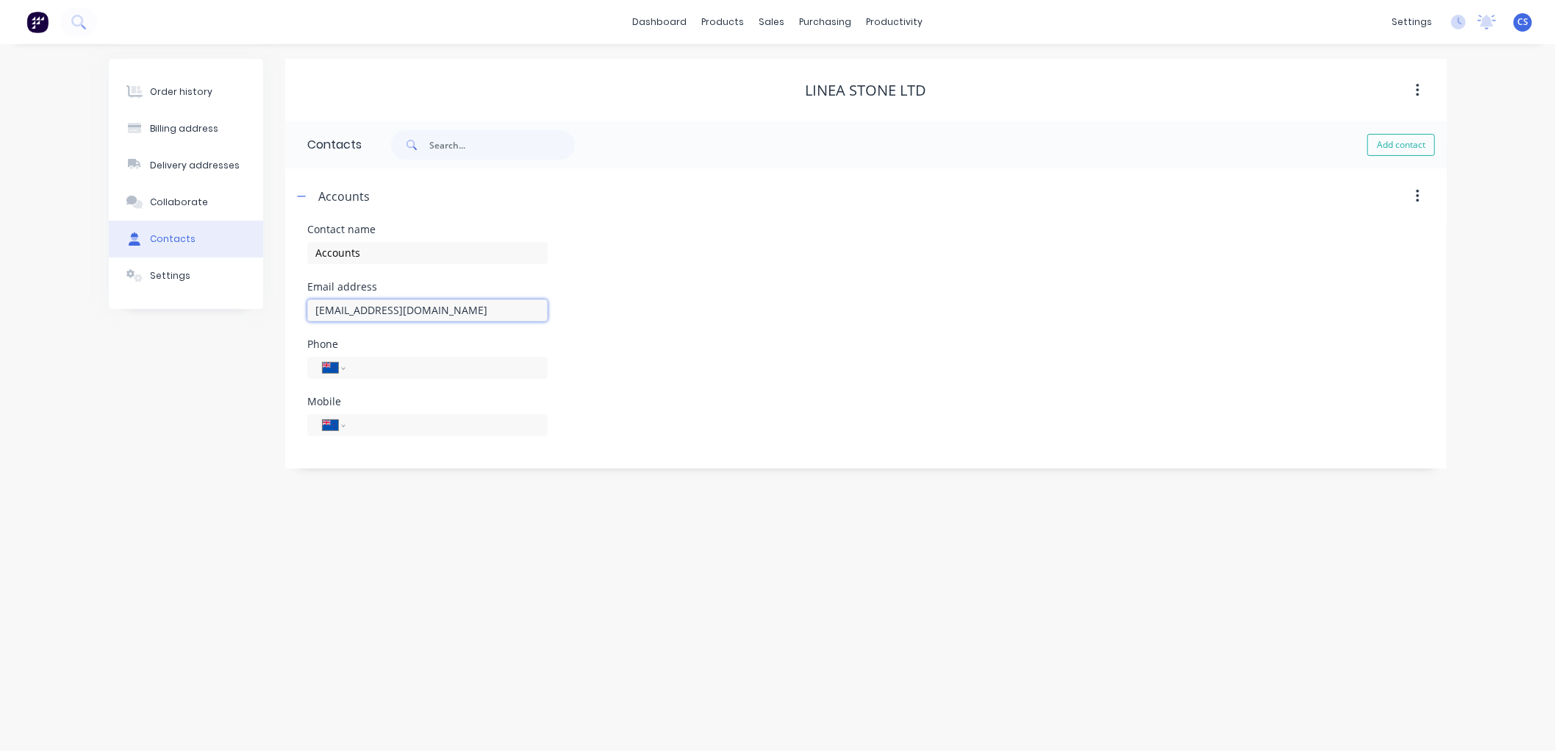
type input "[EMAIL_ADDRESS][DOMAIN_NAME]"
click at [1461, 243] on div "Order history Billing address Delivery addresses Collaborate Contacts Settings …" at bounding box center [778, 397] width 1556 height 707
click at [791, 68] on div at bounding box center [781, 70] width 22 height 13
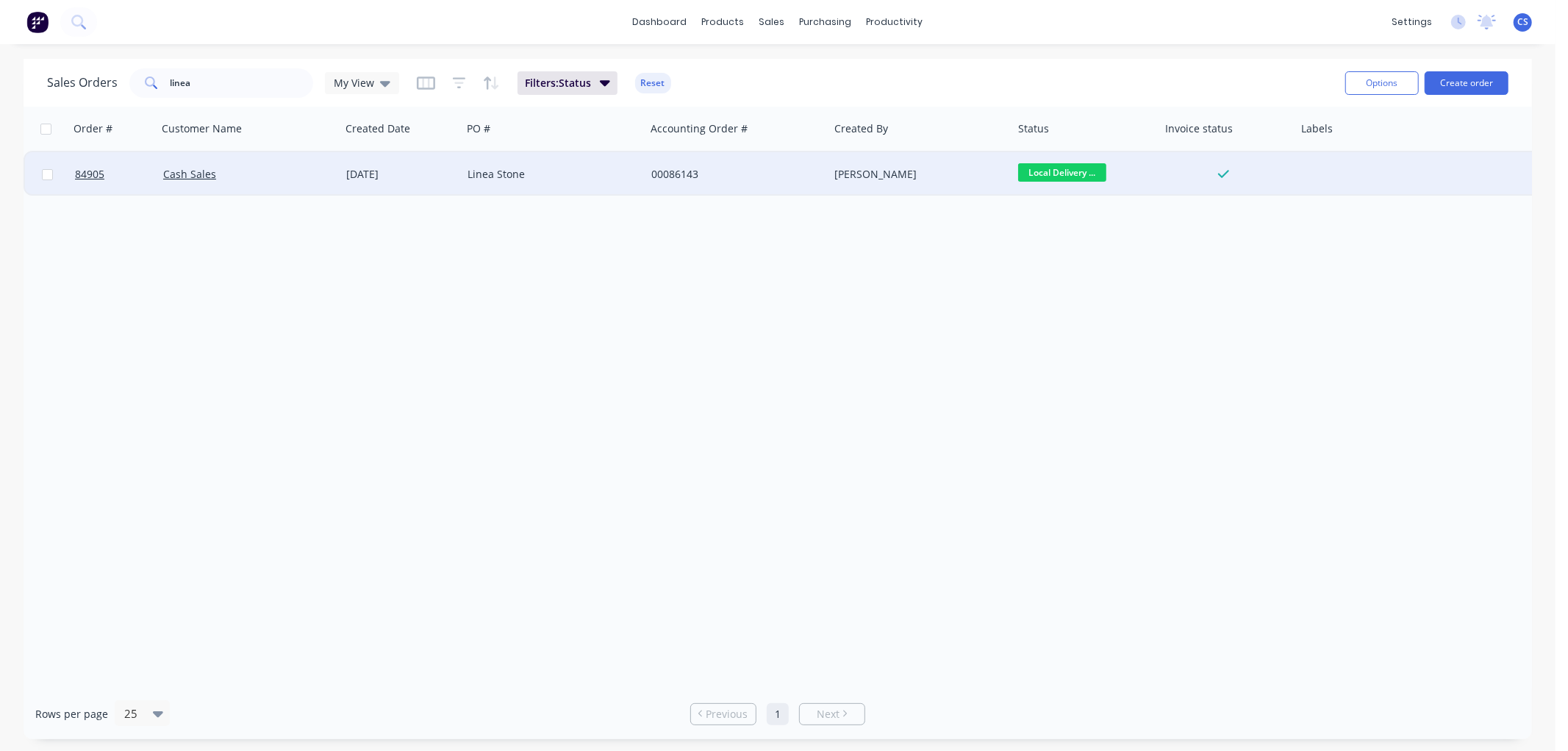
click at [494, 179] on div "Linea Stone" at bounding box center [549, 174] width 163 height 15
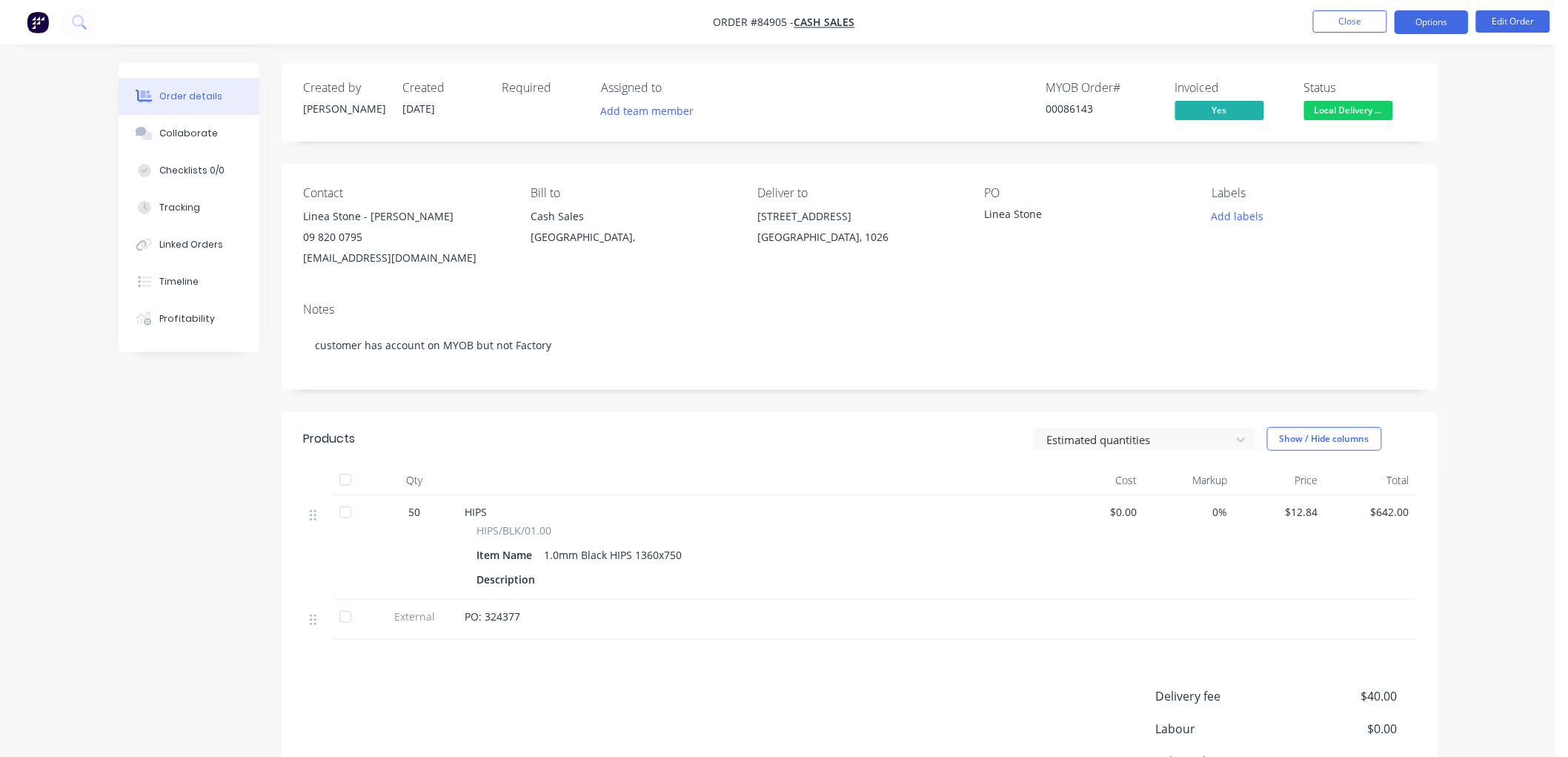
click at [1423, 23] on button "Options" at bounding box center [1432, 22] width 74 height 24
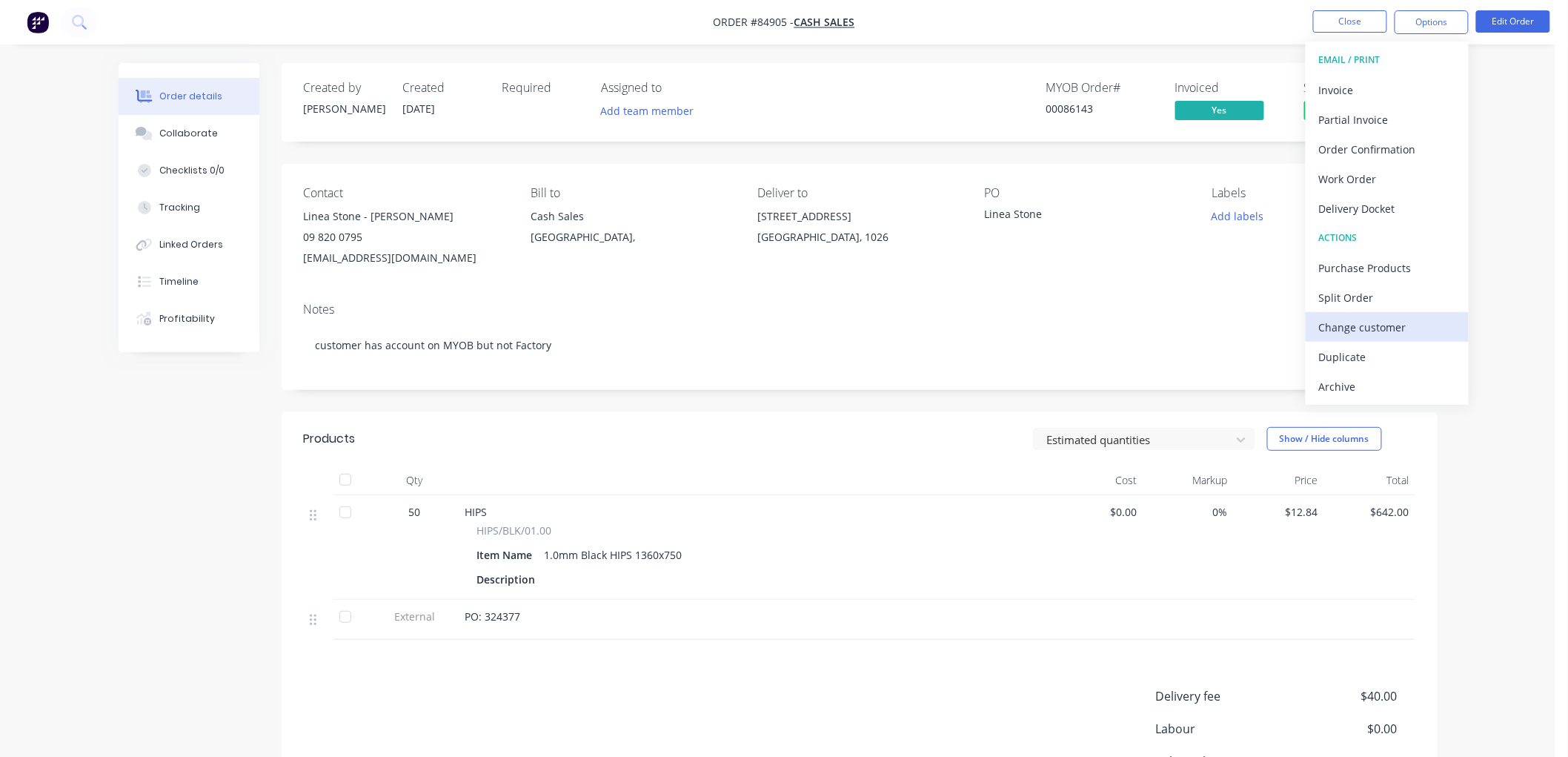
click at [1361, 329] on div "Change customer" at bounding box center [1387, 327] width 136 height 21
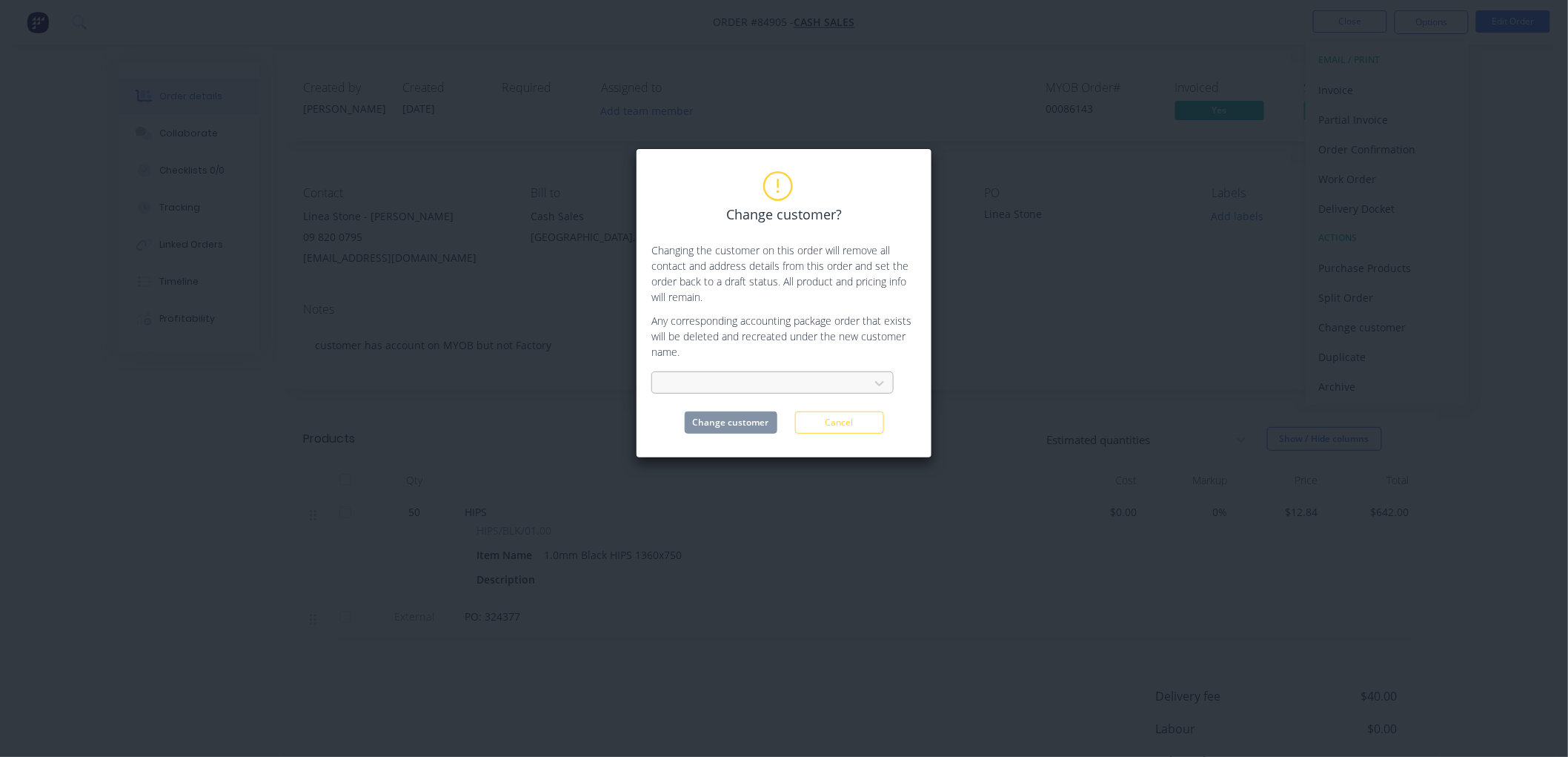
click at [741, 382] on div at bounding box center [762, 383] width 198 height 19
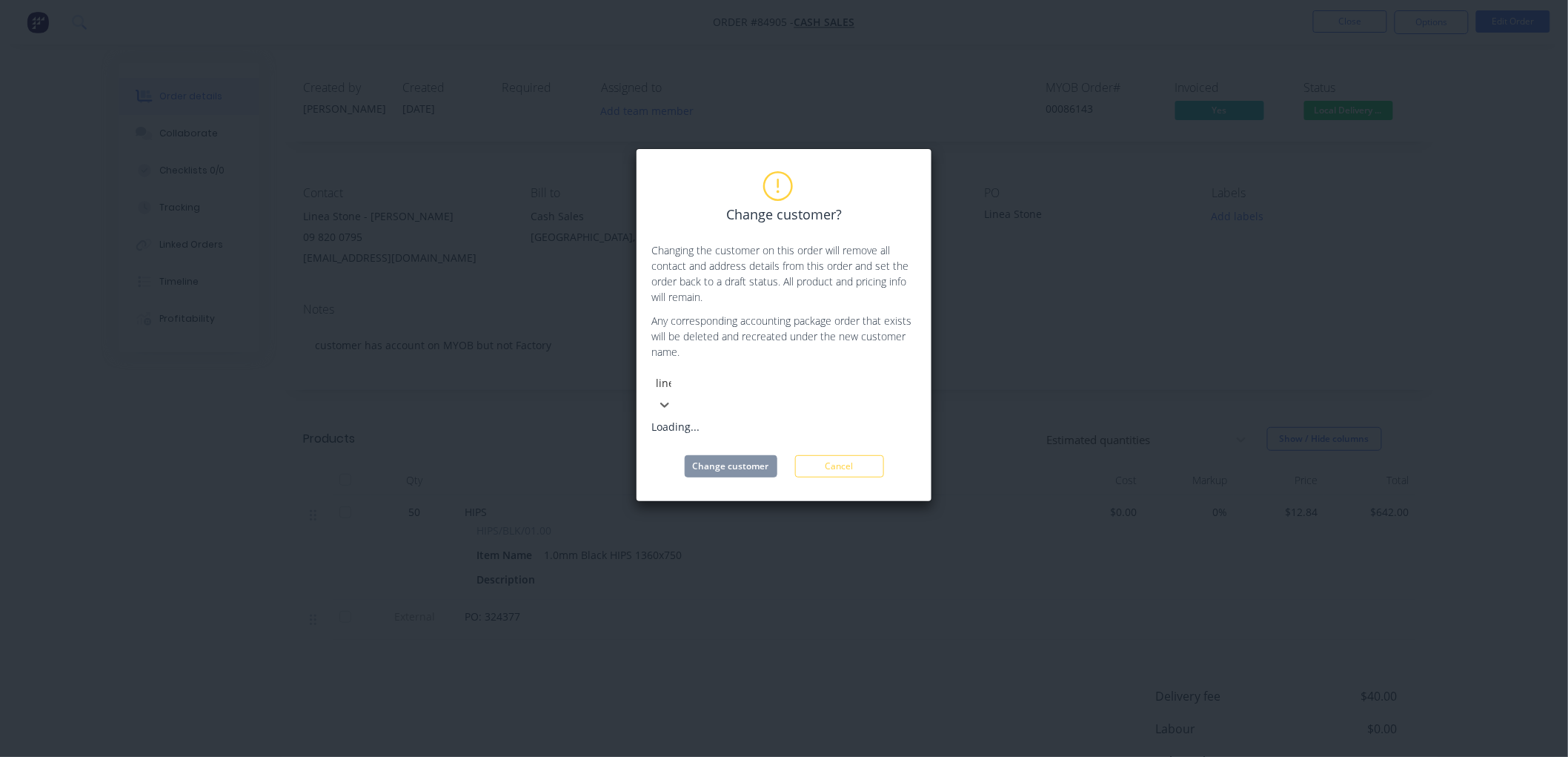
type input "linea"
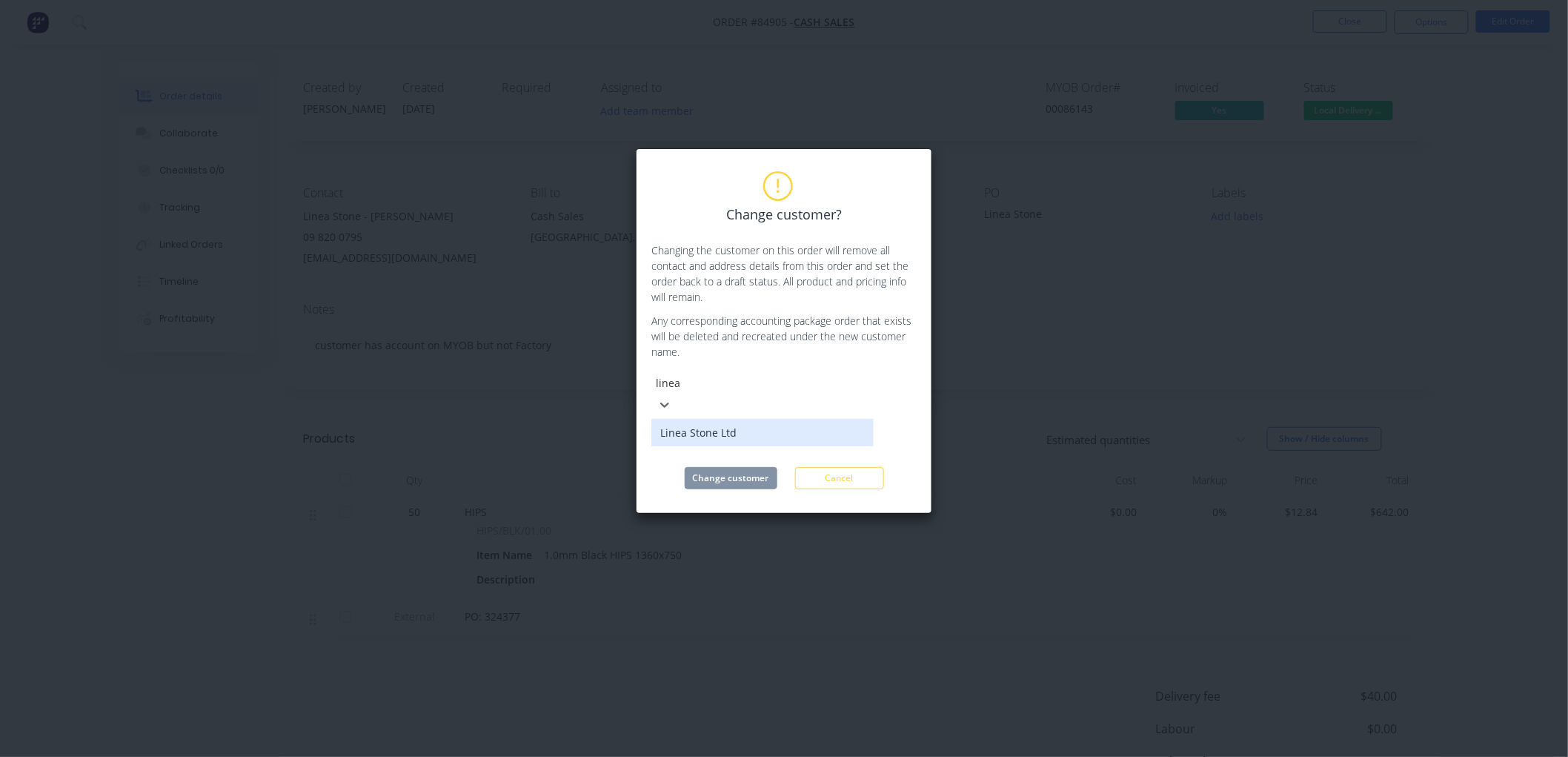
click at [721, 419] on div "Linea Stone Ltd" at bounding box center [762, 433] width 222 height 27
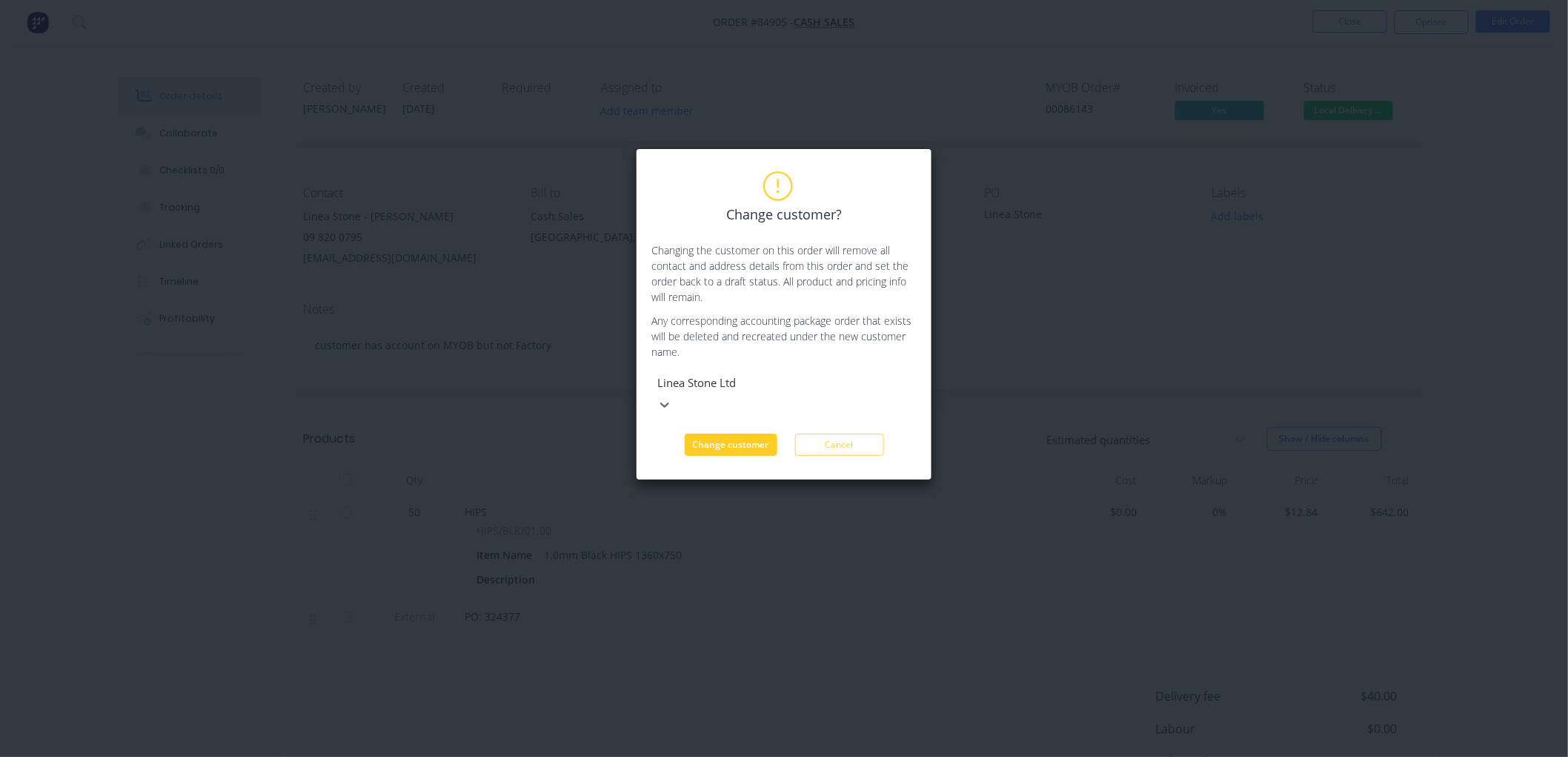
click at [731, 433] on button "Change customer" at bounding box center [731, 444] width 93 height 22
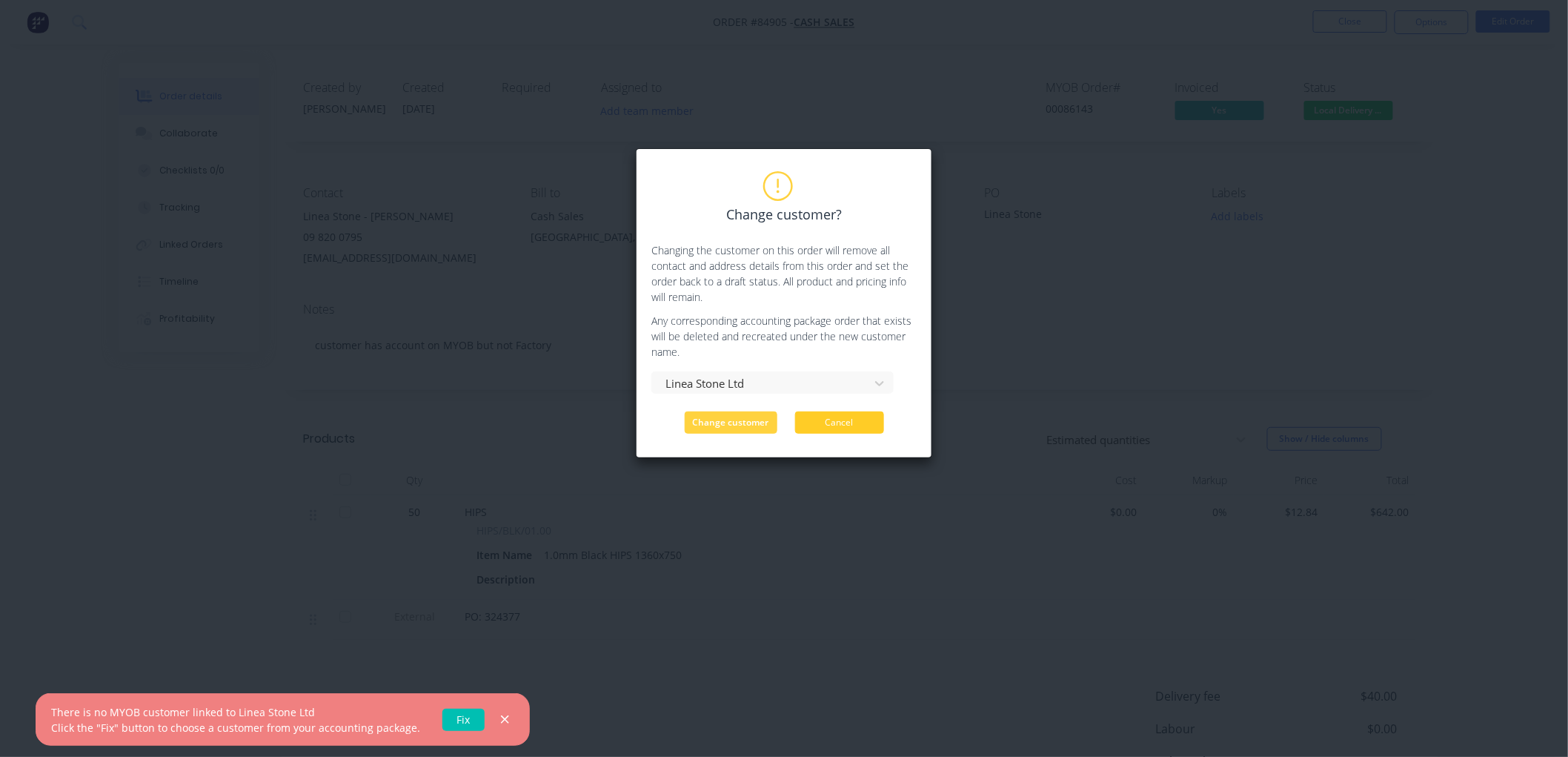
click at [839, 426] on button "Cancel" at bounding box center [840, 422] width 89 height 22
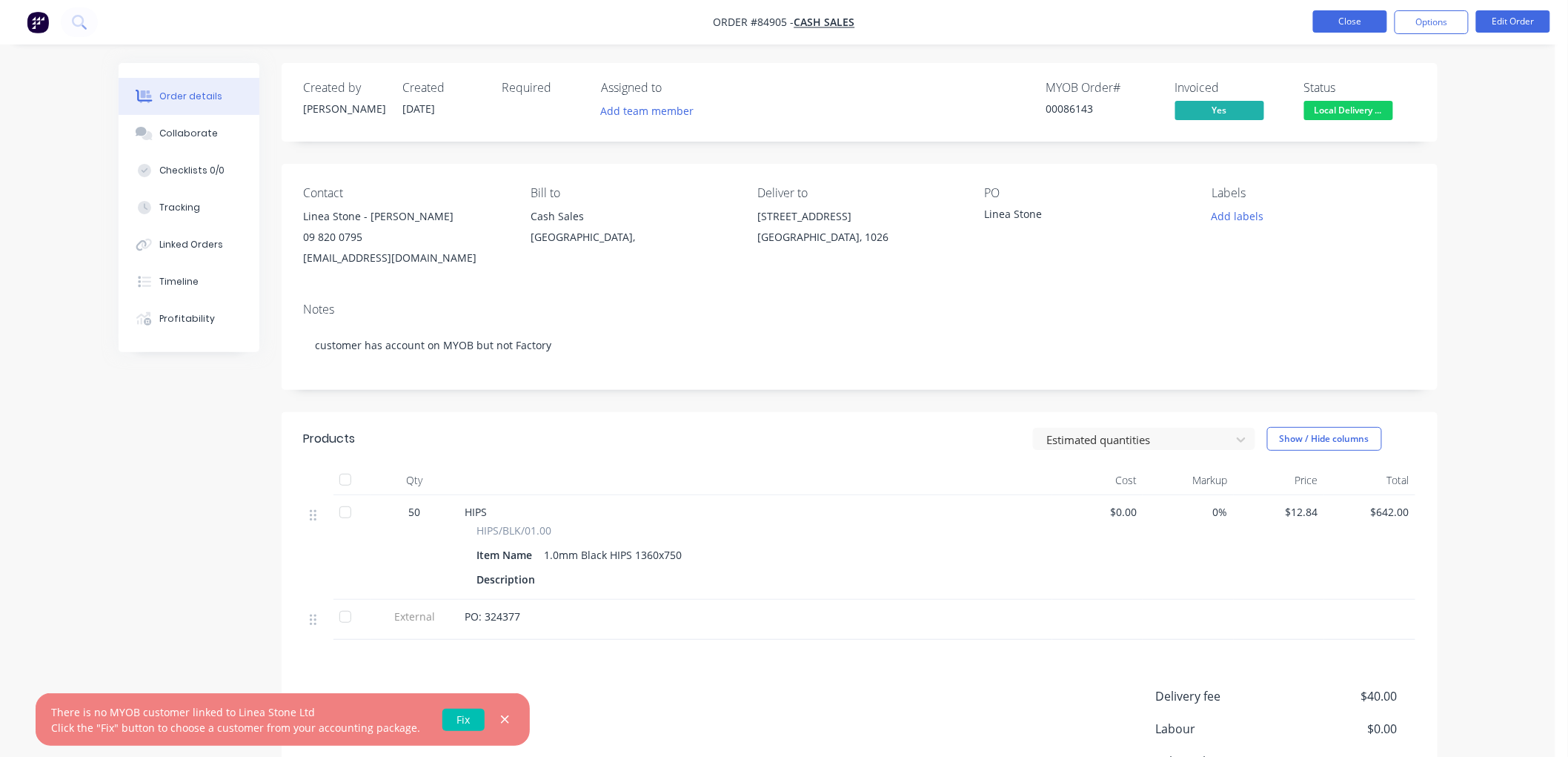
click at [1357, 23] on button "Close" at bounding box center [1350, 21] width 74 height 22
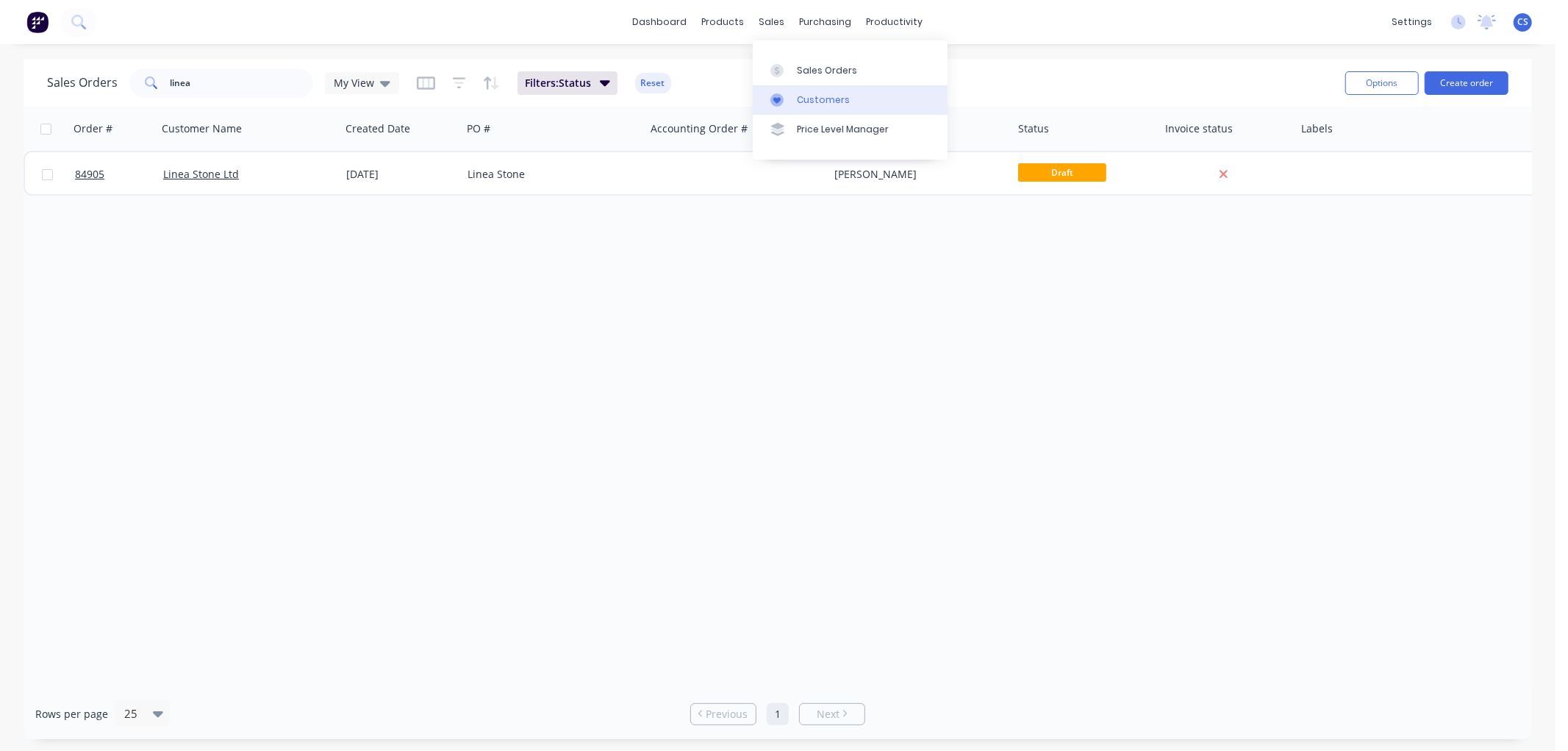
click at [802, 105] on div "Customers" at bounding box center [824, 99] width 53 height 13
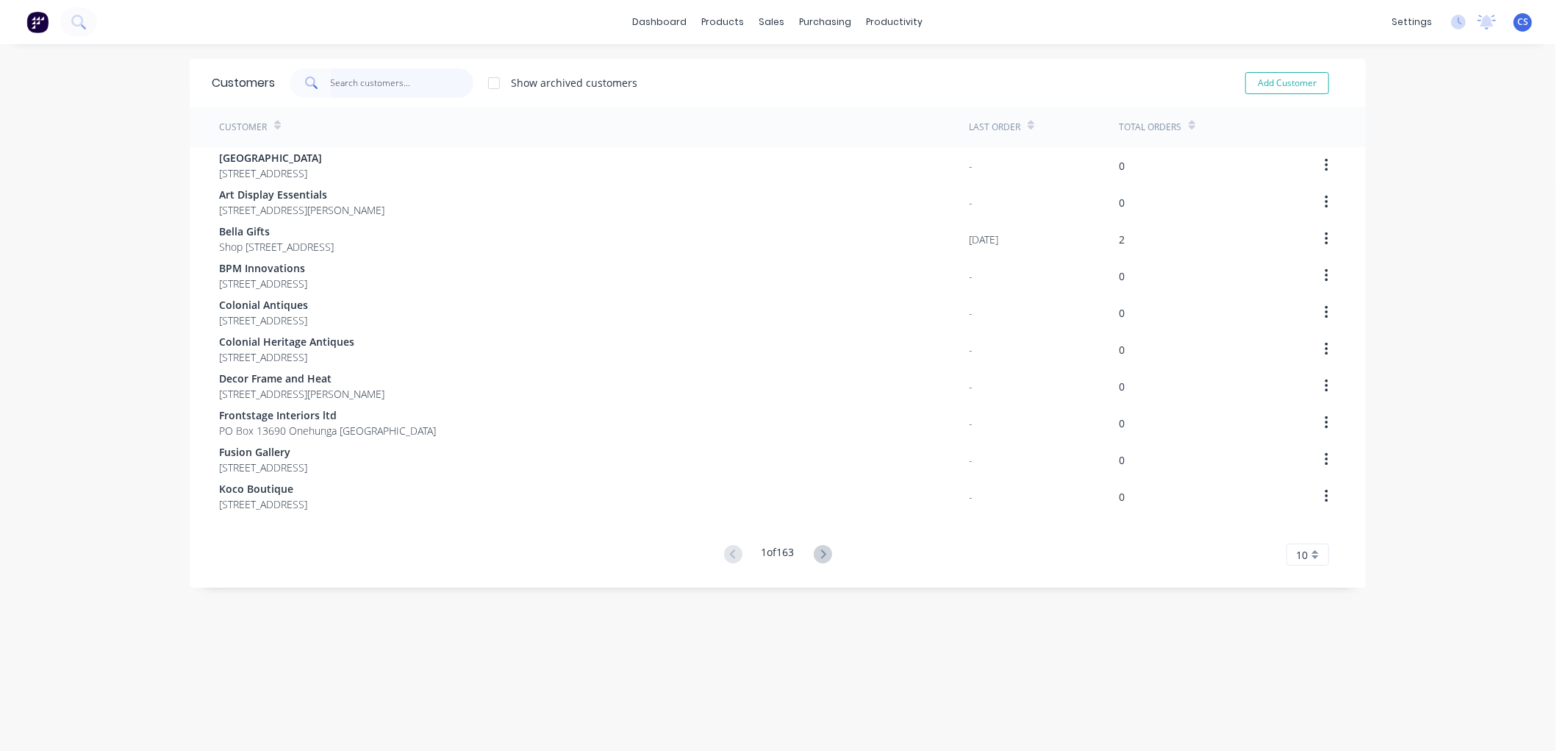
click at [331, 87] on input "text" at bounding box center [402, 83] width 143 height 29
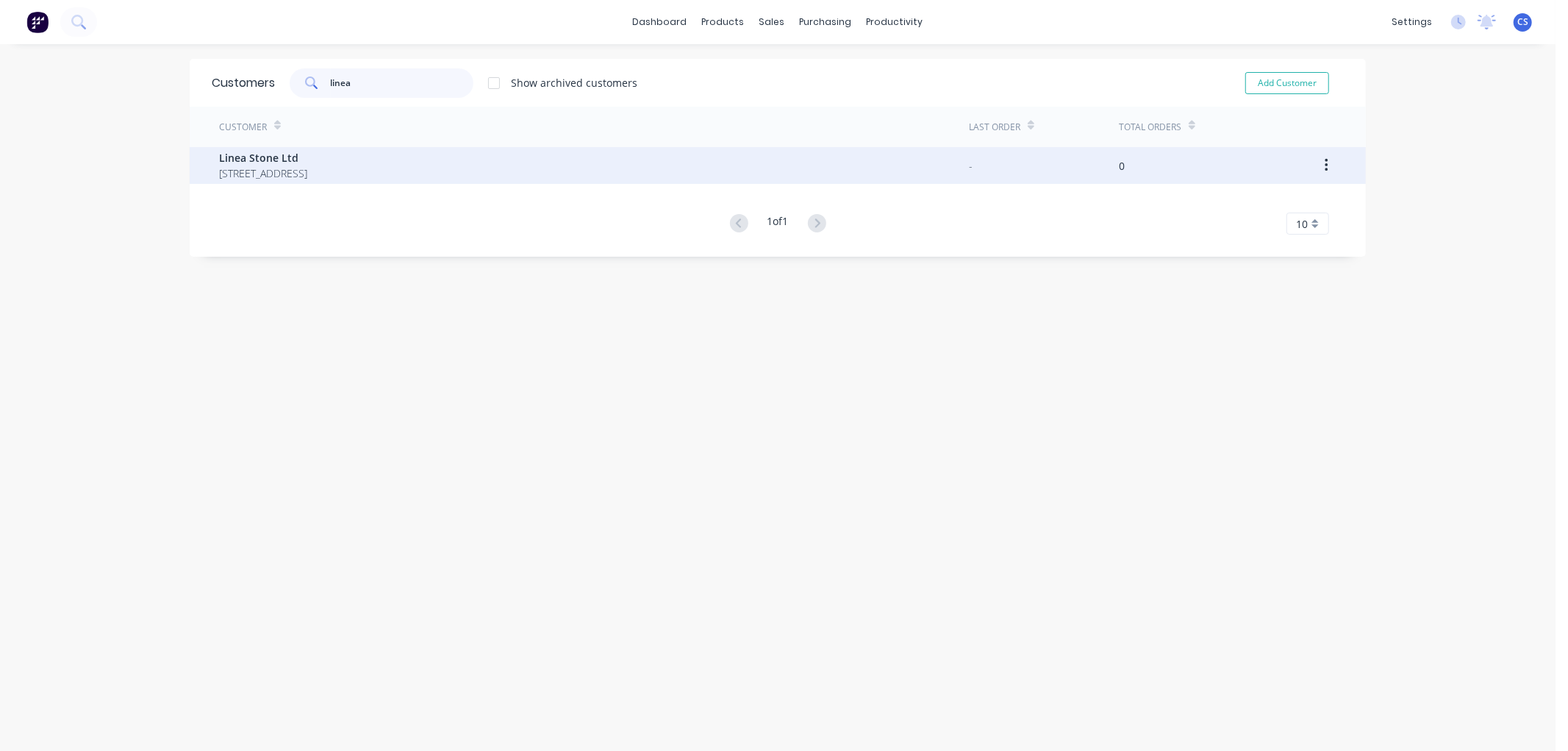
type input "linea"
click at [241, 166] on span "[STREET_ADDRESS]" at bounding box center [263, 173] width 88 height 16
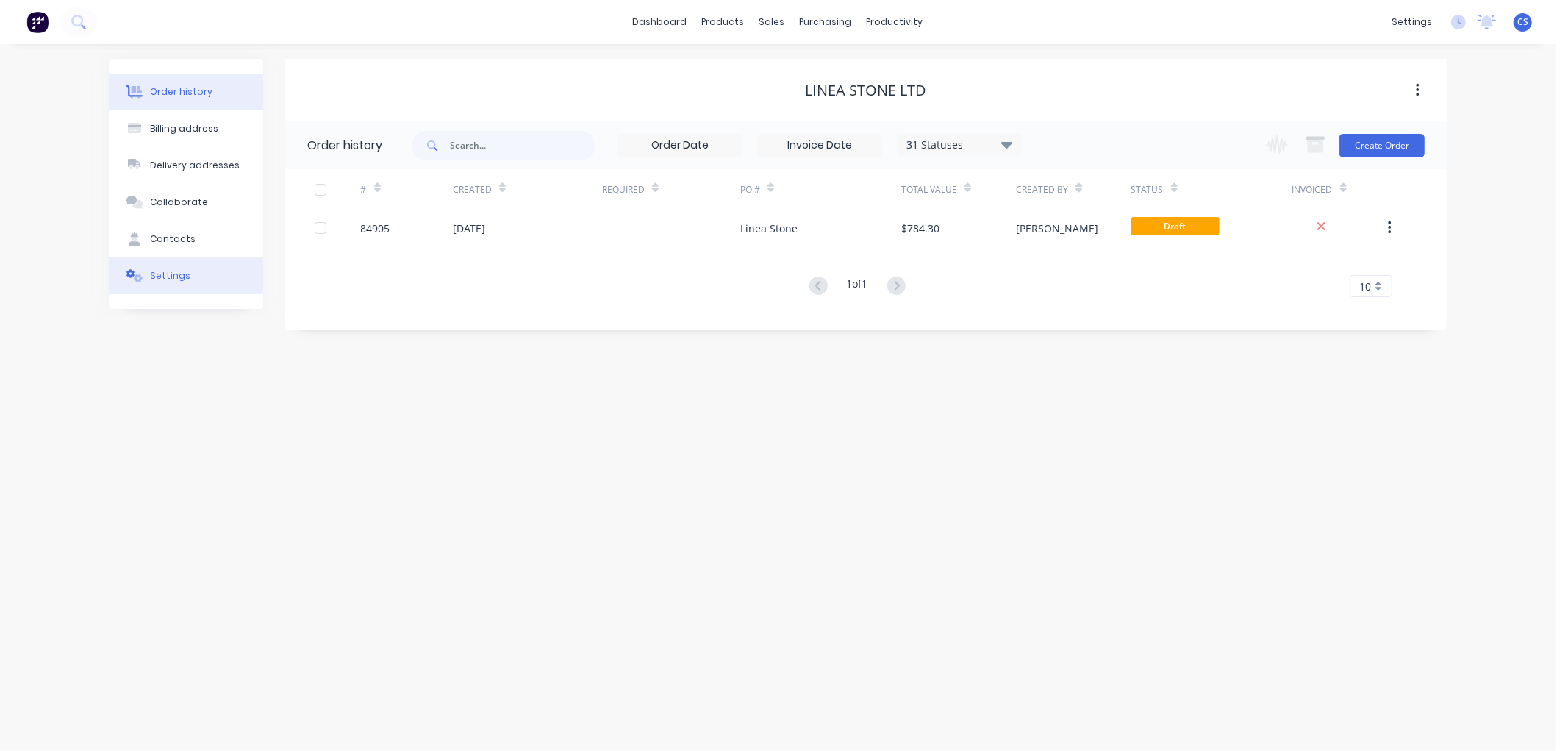
drag, startPoint x: 178, startPoint y: 277, endPoint x: 186, endPoint y: 277, distance: 8.0
click at [178, 277] on div "Settings" at bounding box center [171, 275] width 40 height 13
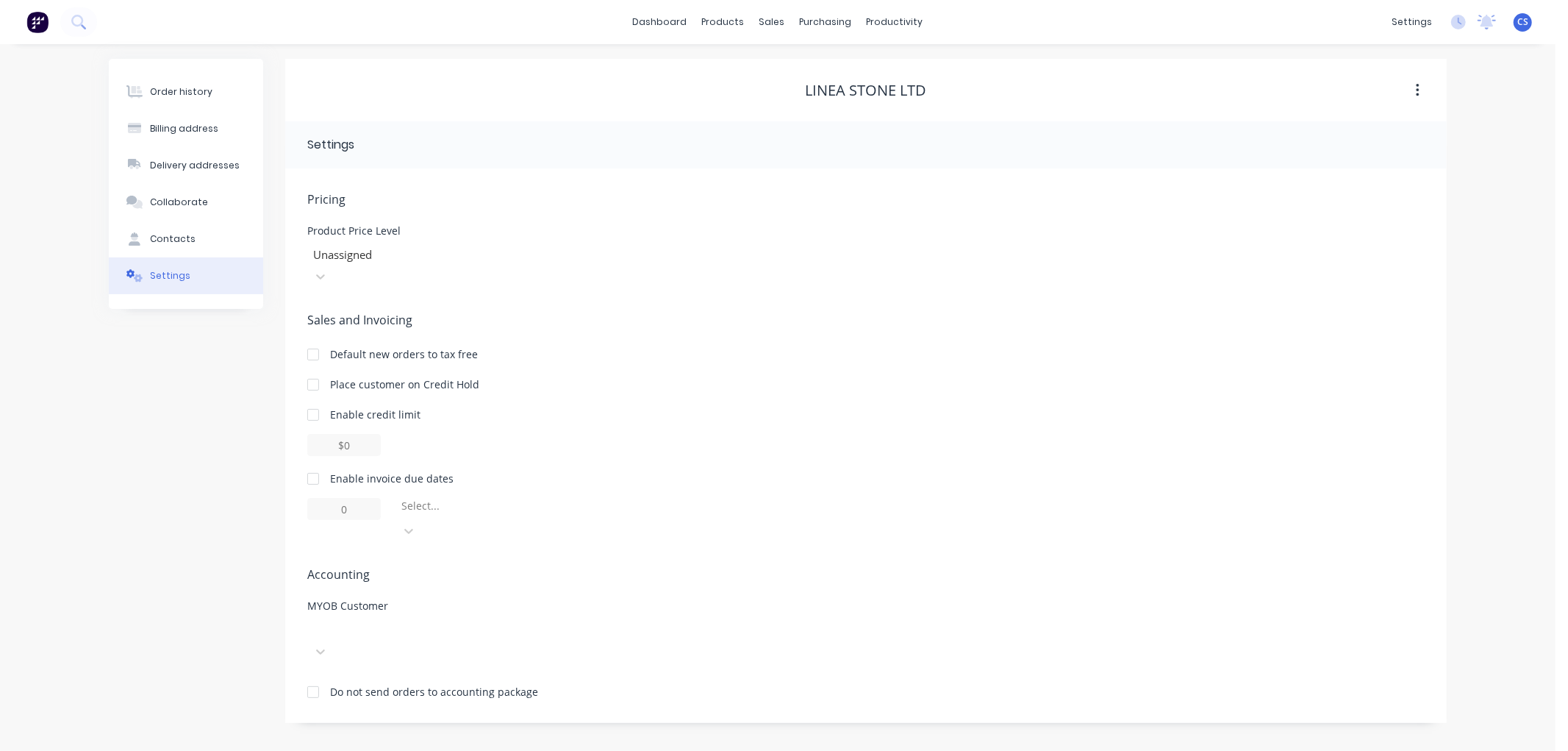
click at [414, 621] on div at bounding box center [417, 630] width 212 height 18
type input "linea"
click at [385, 666] on div "Linea Stone Ltd" at bounding box center [417, 679] width 221 height 27
click at [790, 77] on div at bounding box center [781, 70] width 22 height 13
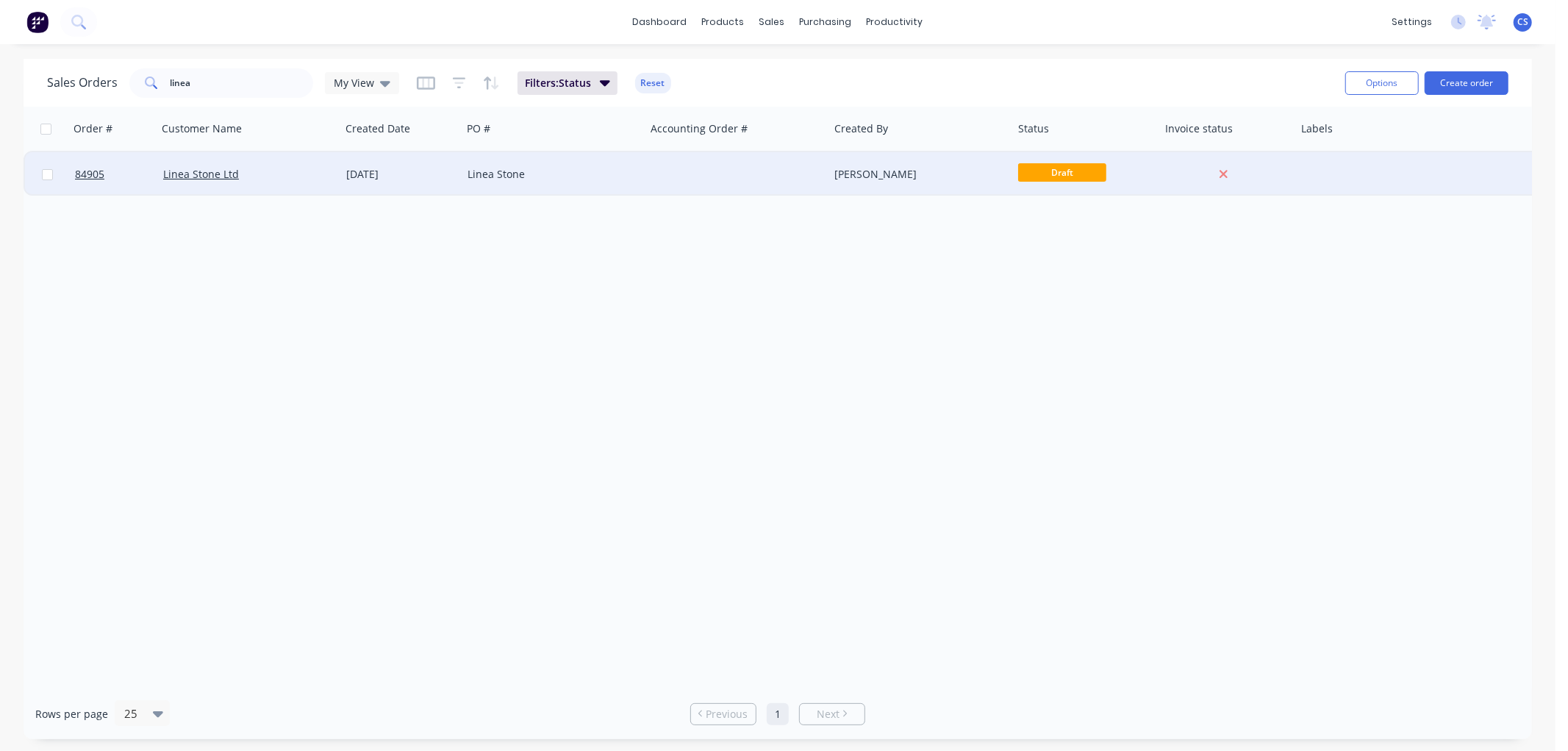
click at [348, 178] on div "[DATE]" at bounding box center [401, 174] width 110 height 15
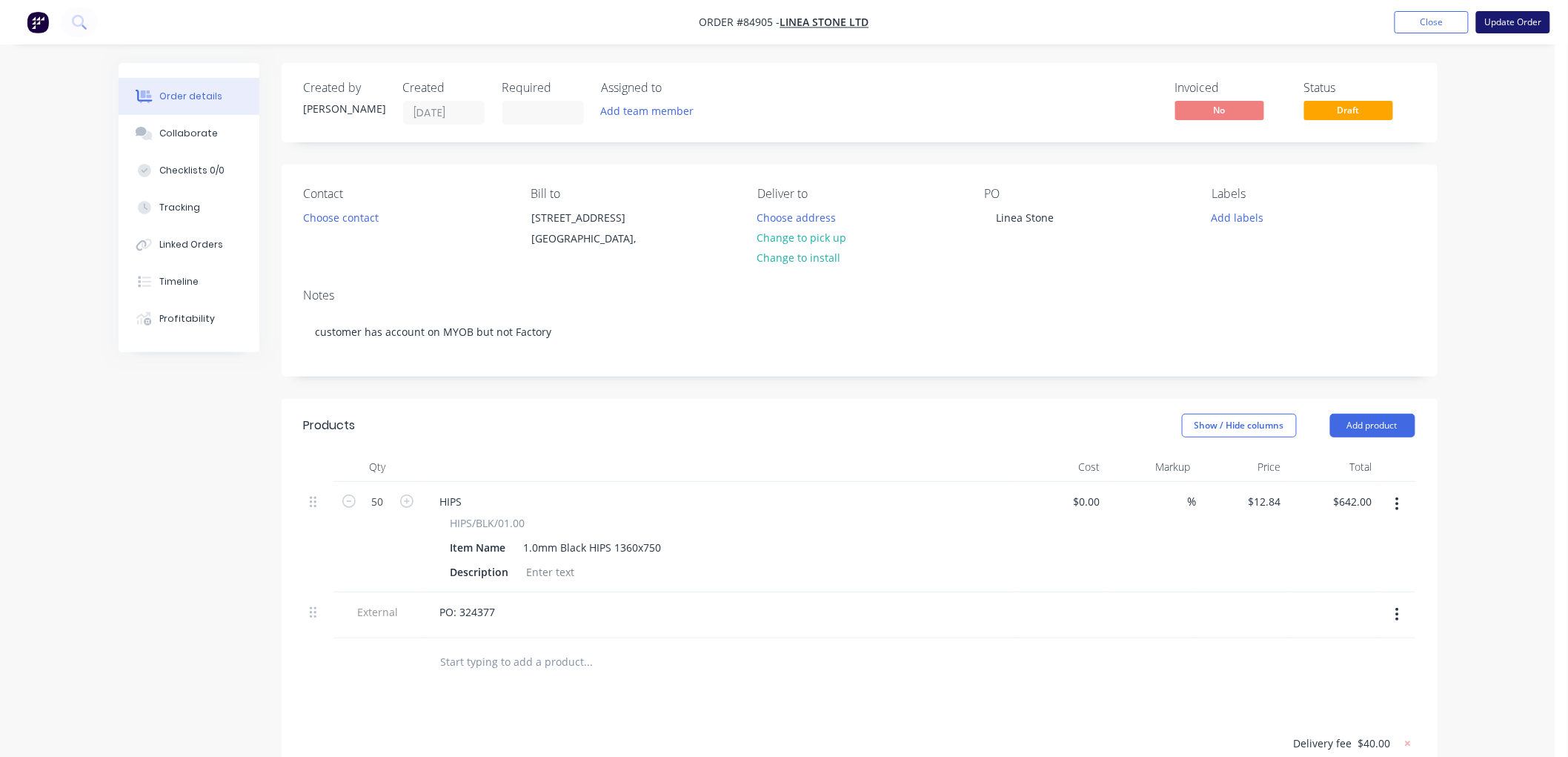
click at [1514, 25] on button "Update Order" at bounding box center [1513, 22] width 74 height 22
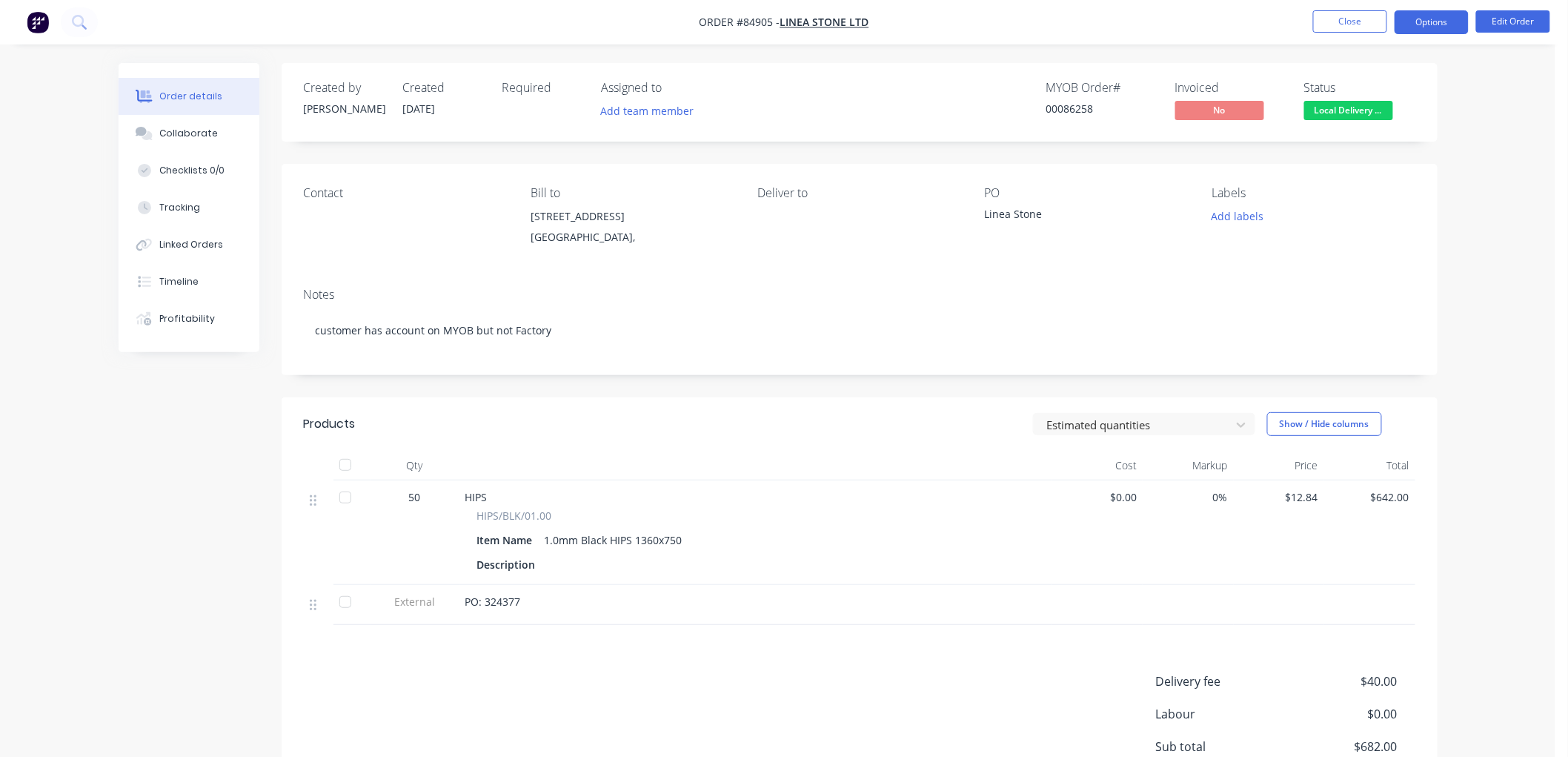
click at [1425, 19] on button "Options" at bounding box center [1432, 22] width 74 height 24
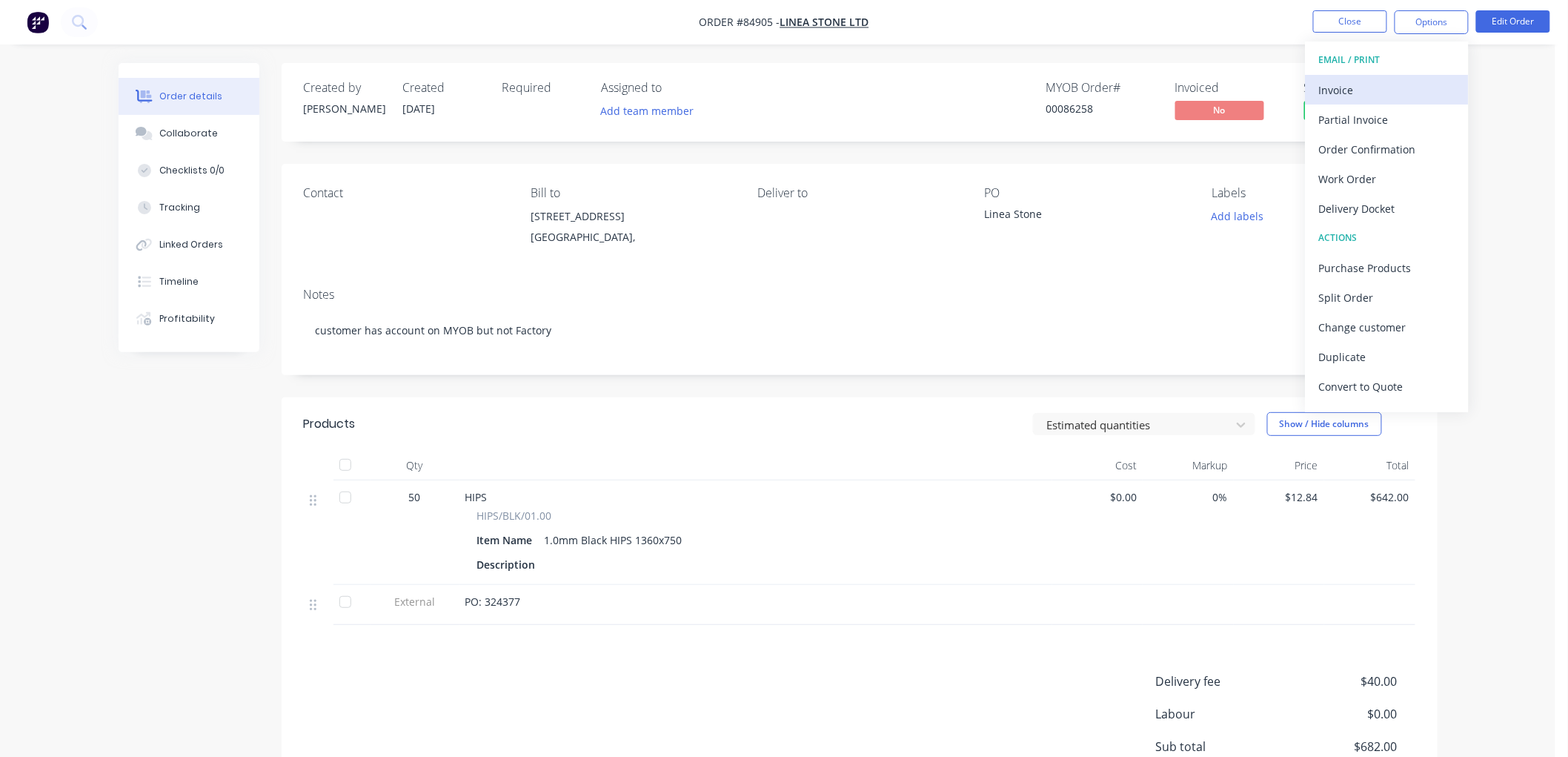
click at [1366, 87] on div "Invoice" at bounding box center [1387, 90] width 136 height 21
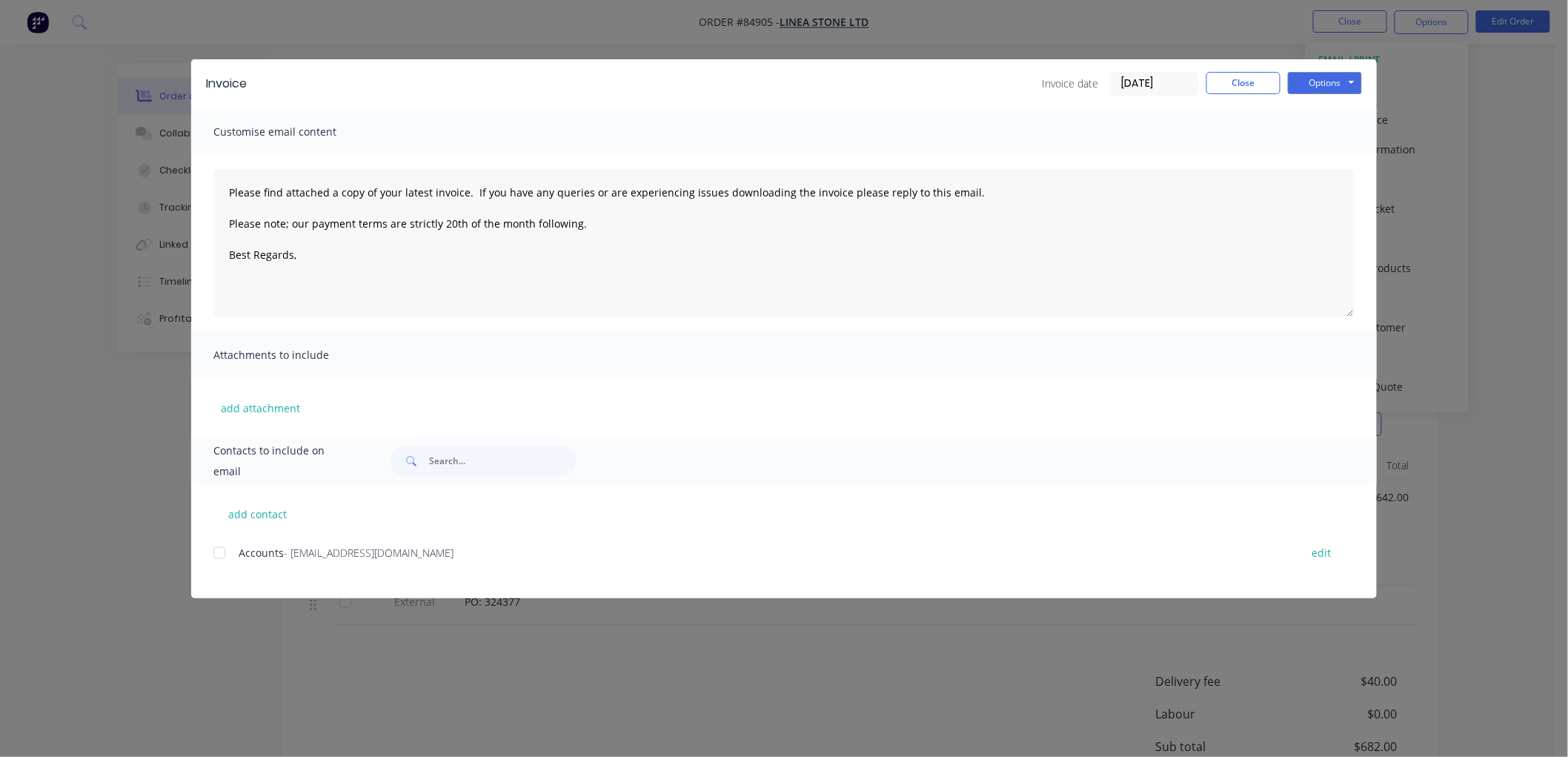
click at [219, 555] on div at bounding box center [219, 552] width 29 height 29
click at [338, 260] on textarea "Please find attached a copy of your latest invoice. If you have any queries or …" at bounding box center [784, 243] width 1141 height 148
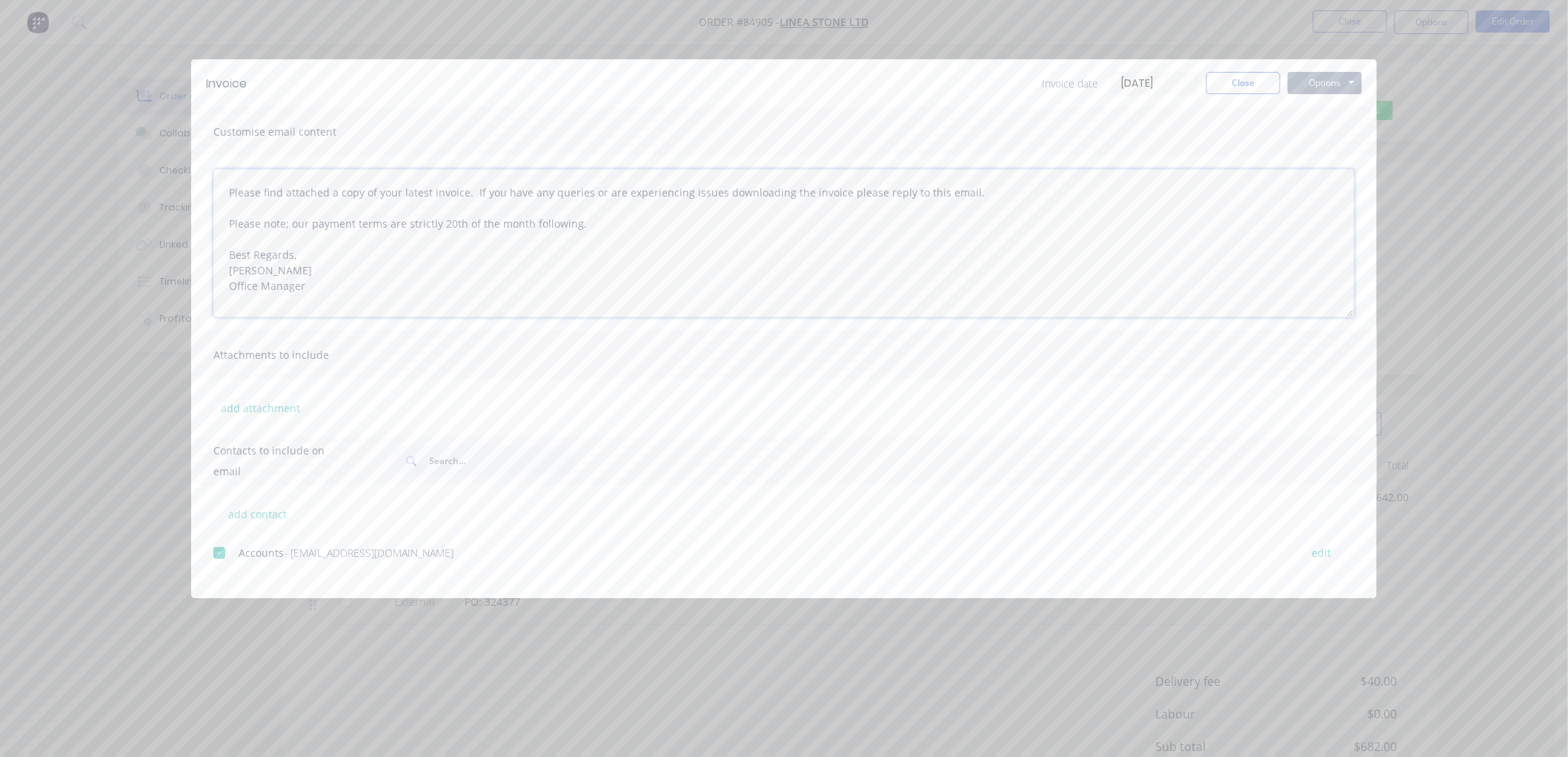
type textarea "Please find attached a copy of your latest invoice. If you have any queries or …"
click at [1308, 84] on button "Options" at bounding box center [1325, 82] width 74 height 22
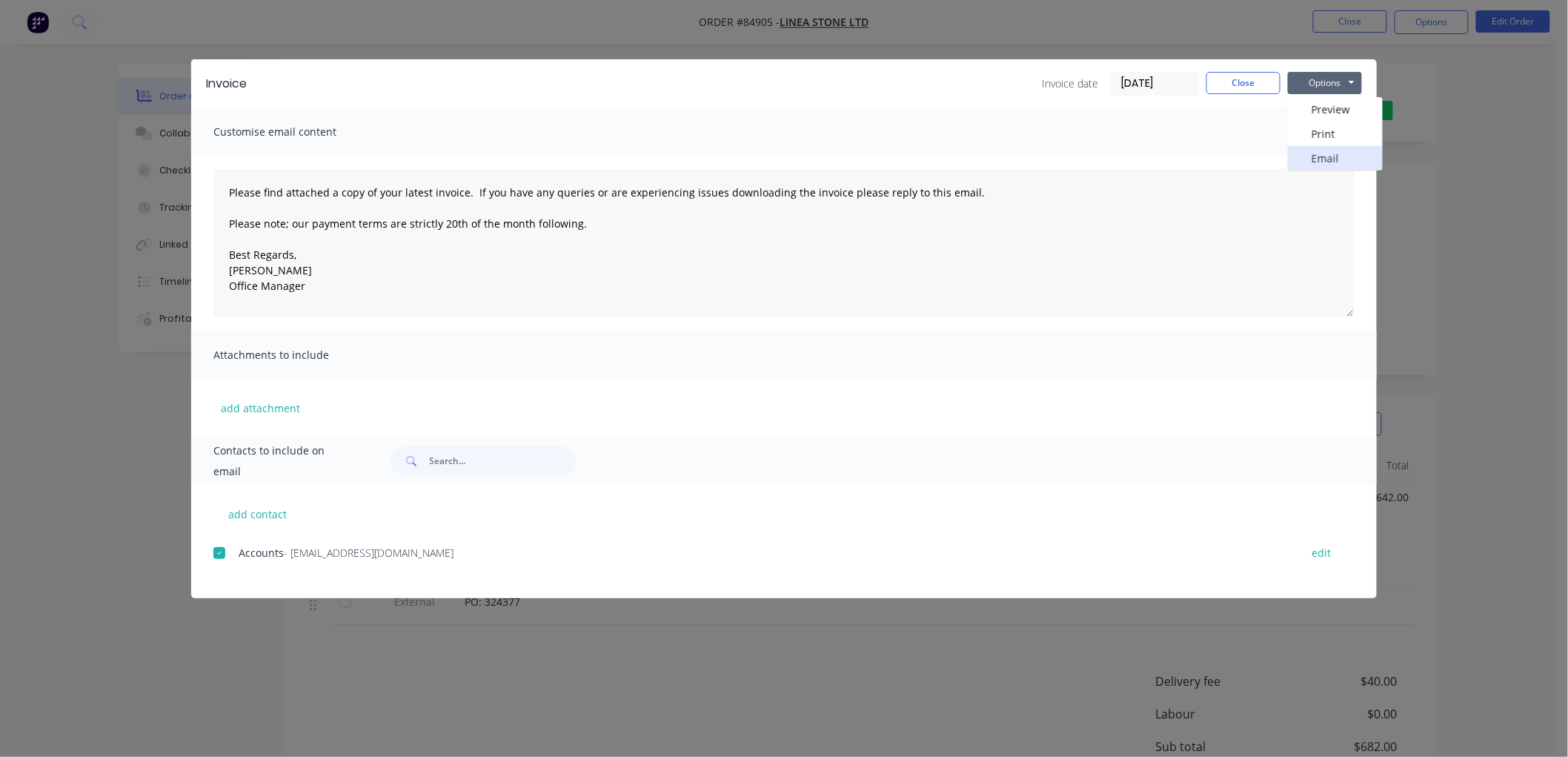
click at [1321, 149] on button "Email" at bounding box center [1335, 159] width 95 height 25
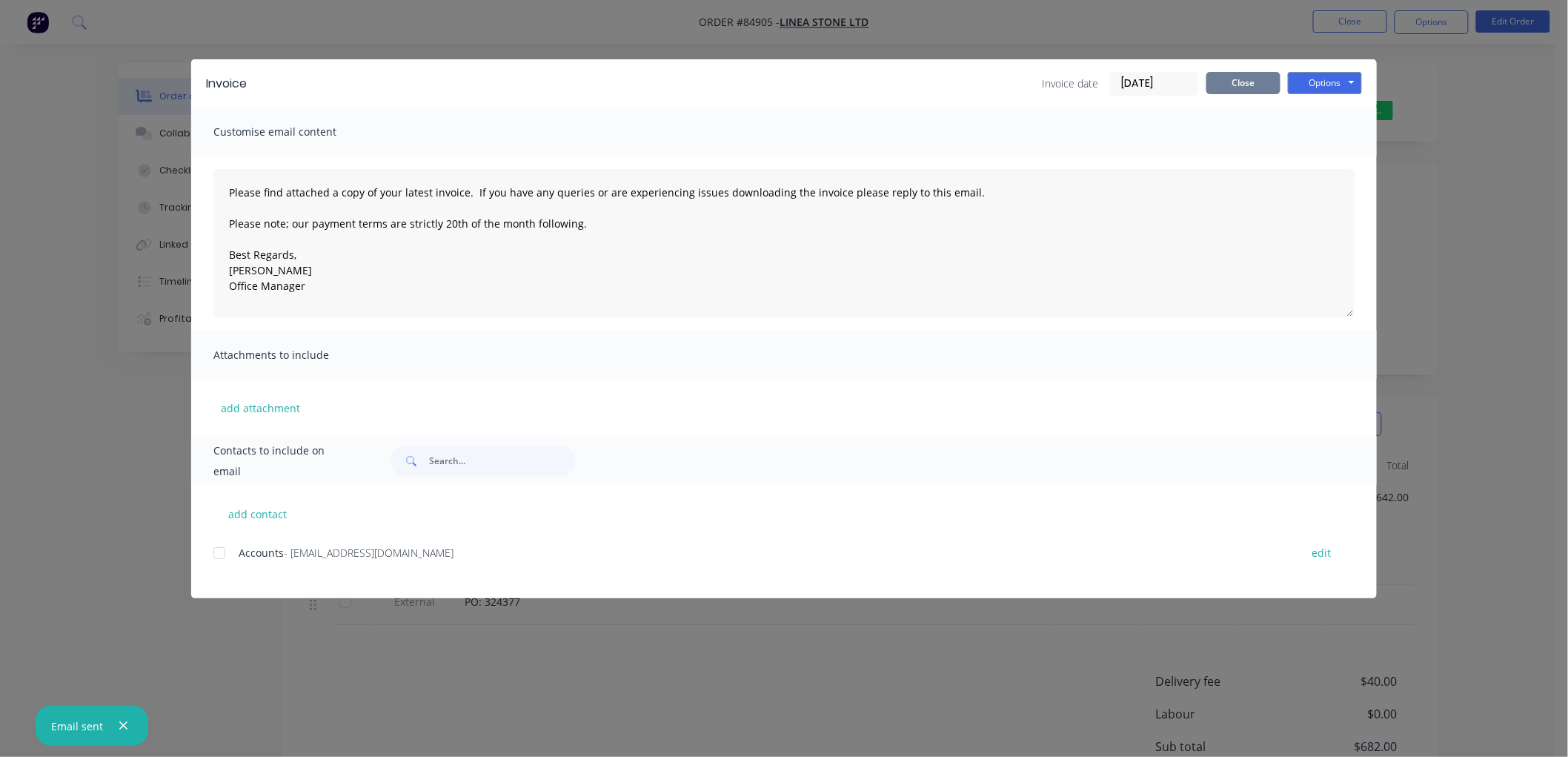
click at [1263, 87] on button "Close" at bounding box center [1244, 82] width 74 height 22
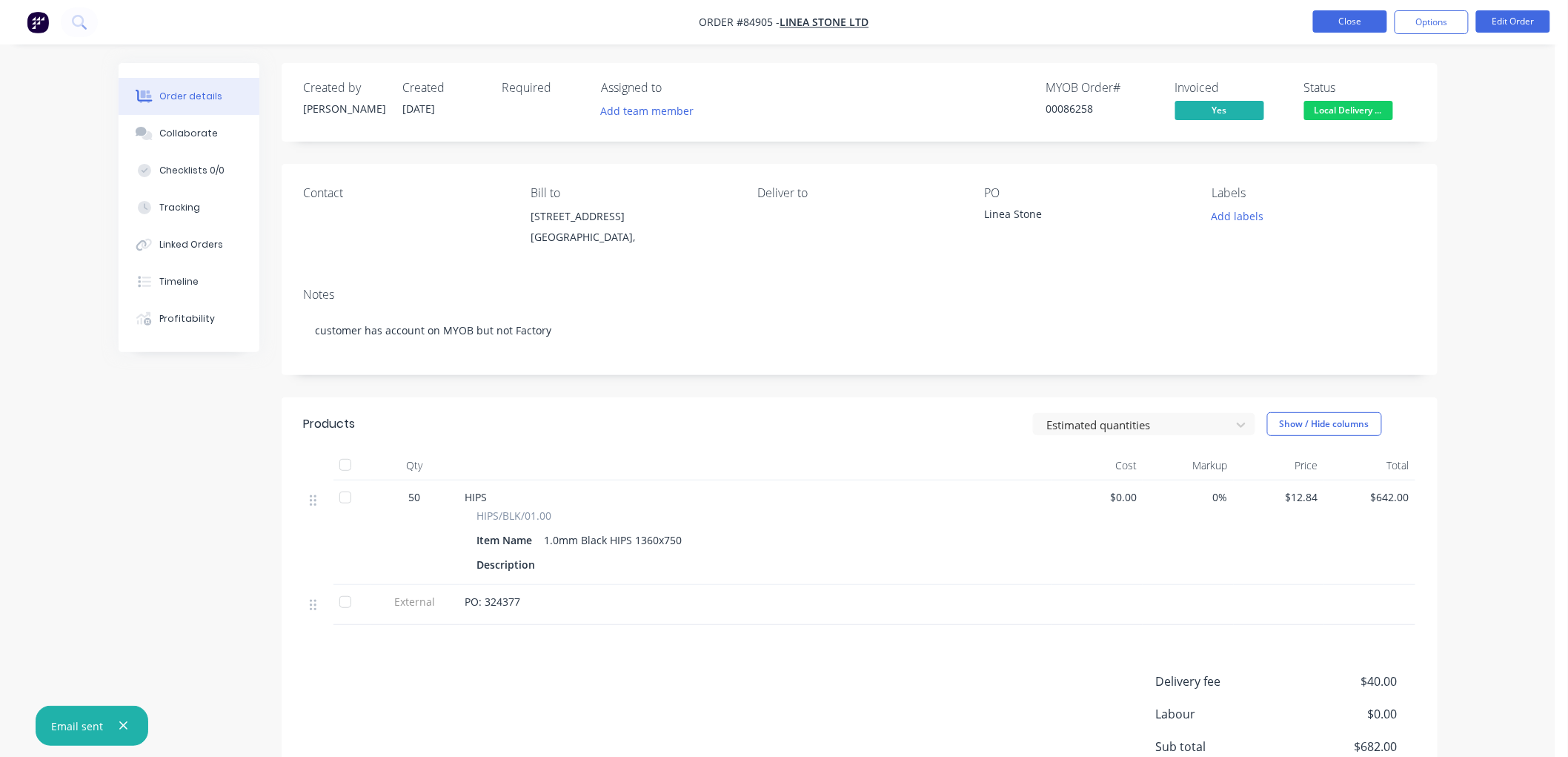
click at [1338, 12] on button "Close" at bounding box center [1350, 21] width 74 height 22
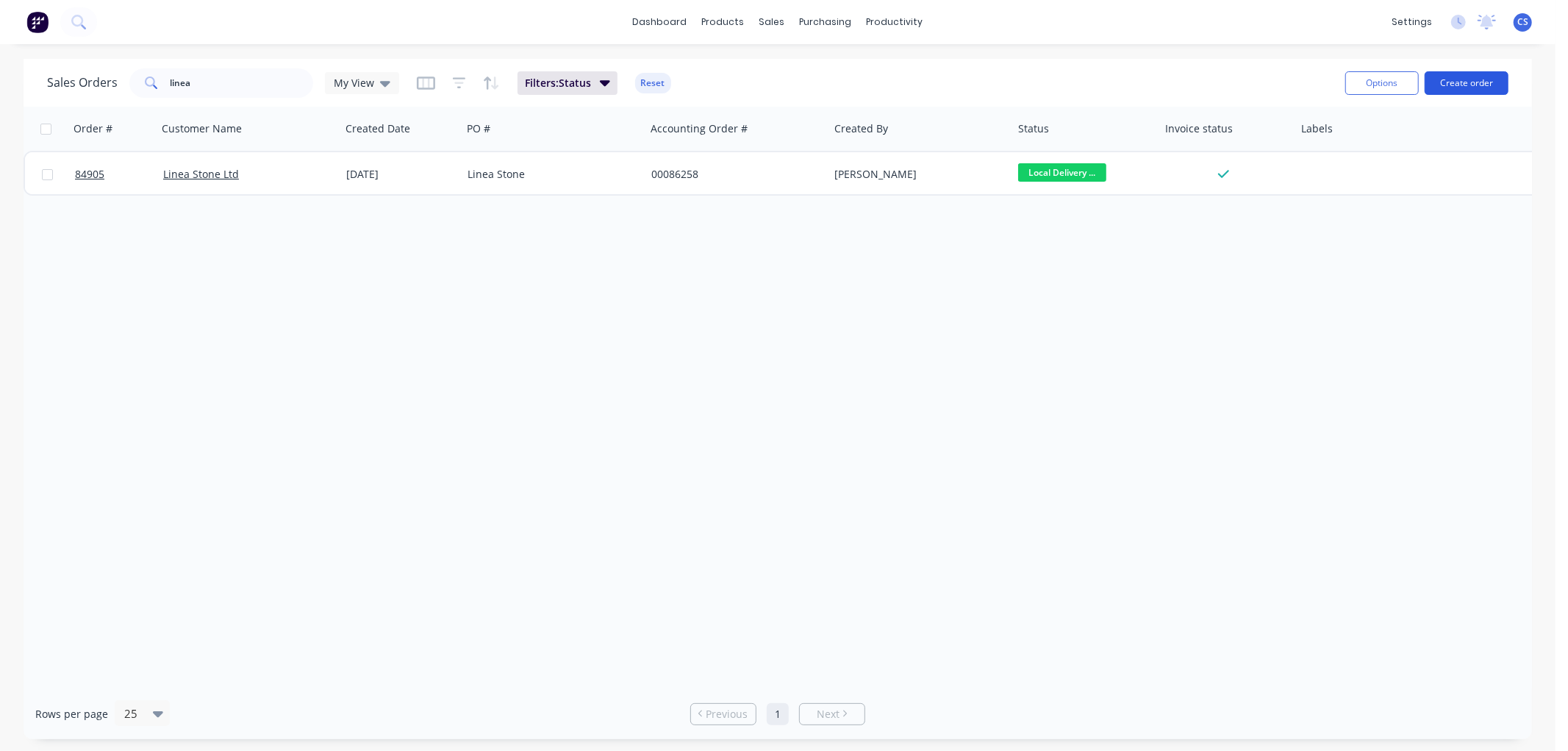
click at [1458, 83] on button "Create order" at bounding box center [1466, 83] width 83 height 24
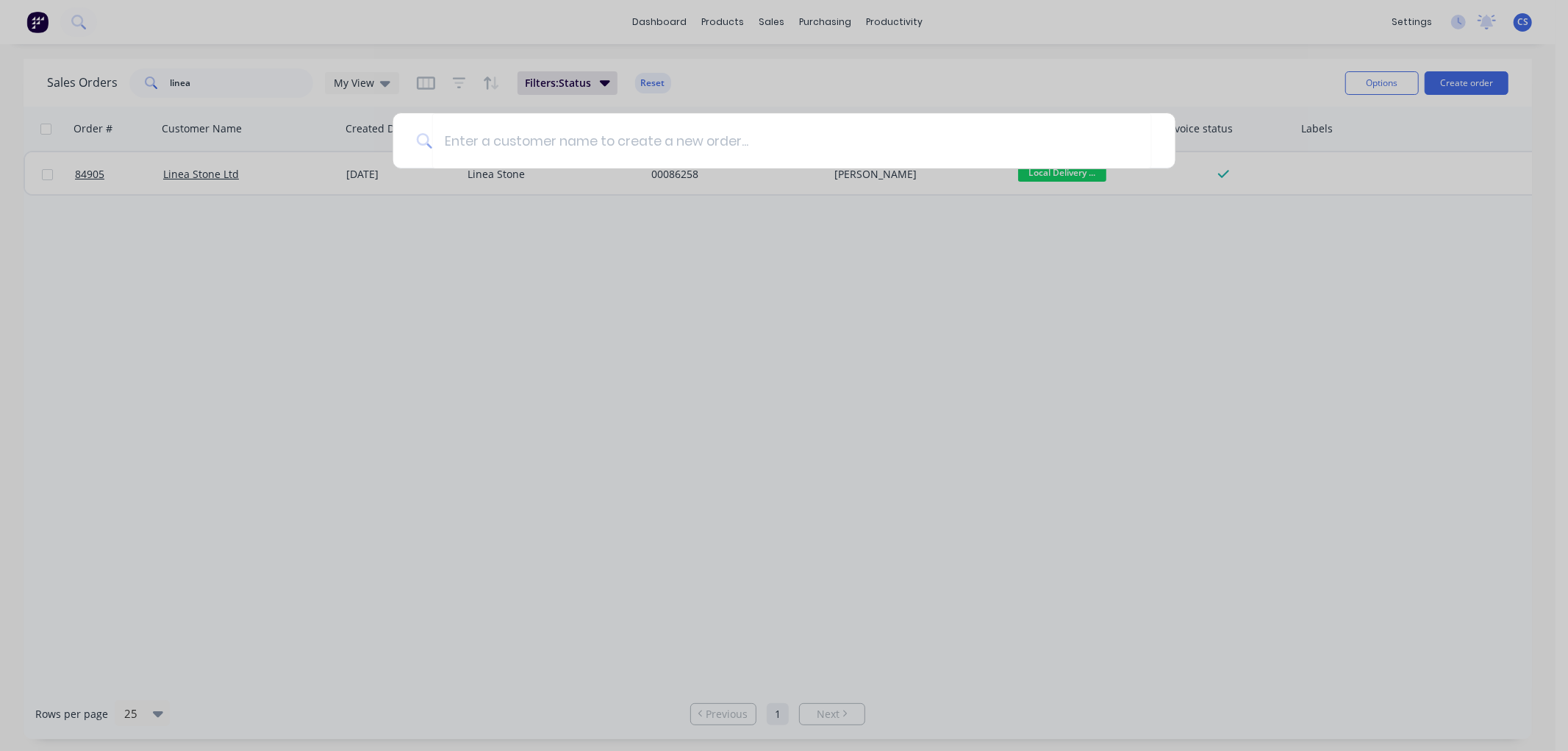
click at [294, 91] on div at bounding box center [784, 376] width 1568 height 751
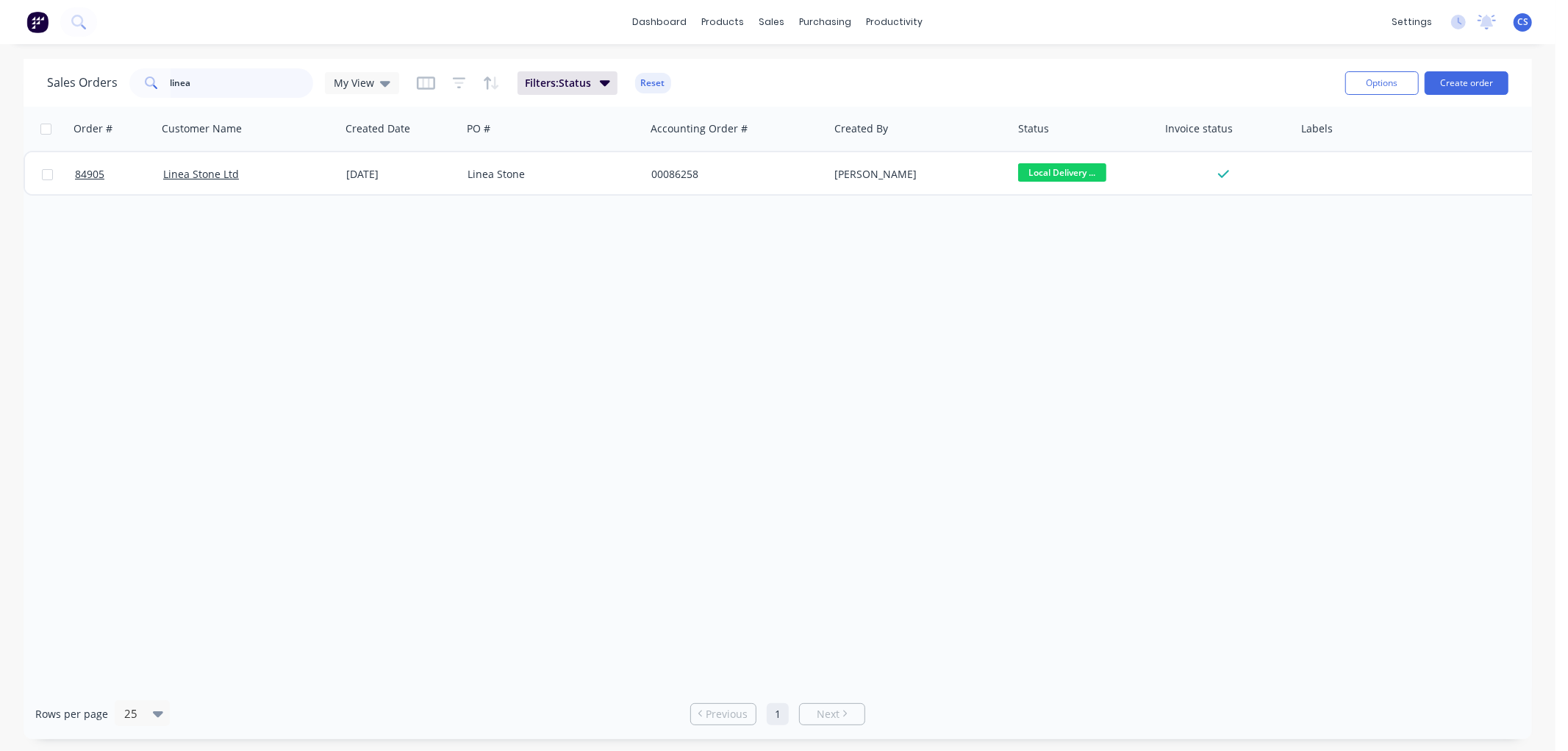
click at [205, 82] on input "linea" at bounding box center [242, 83] width 143 height 29
click at [205, 81] on input "linea" at bounding box center [242, 83] width 143 height 29
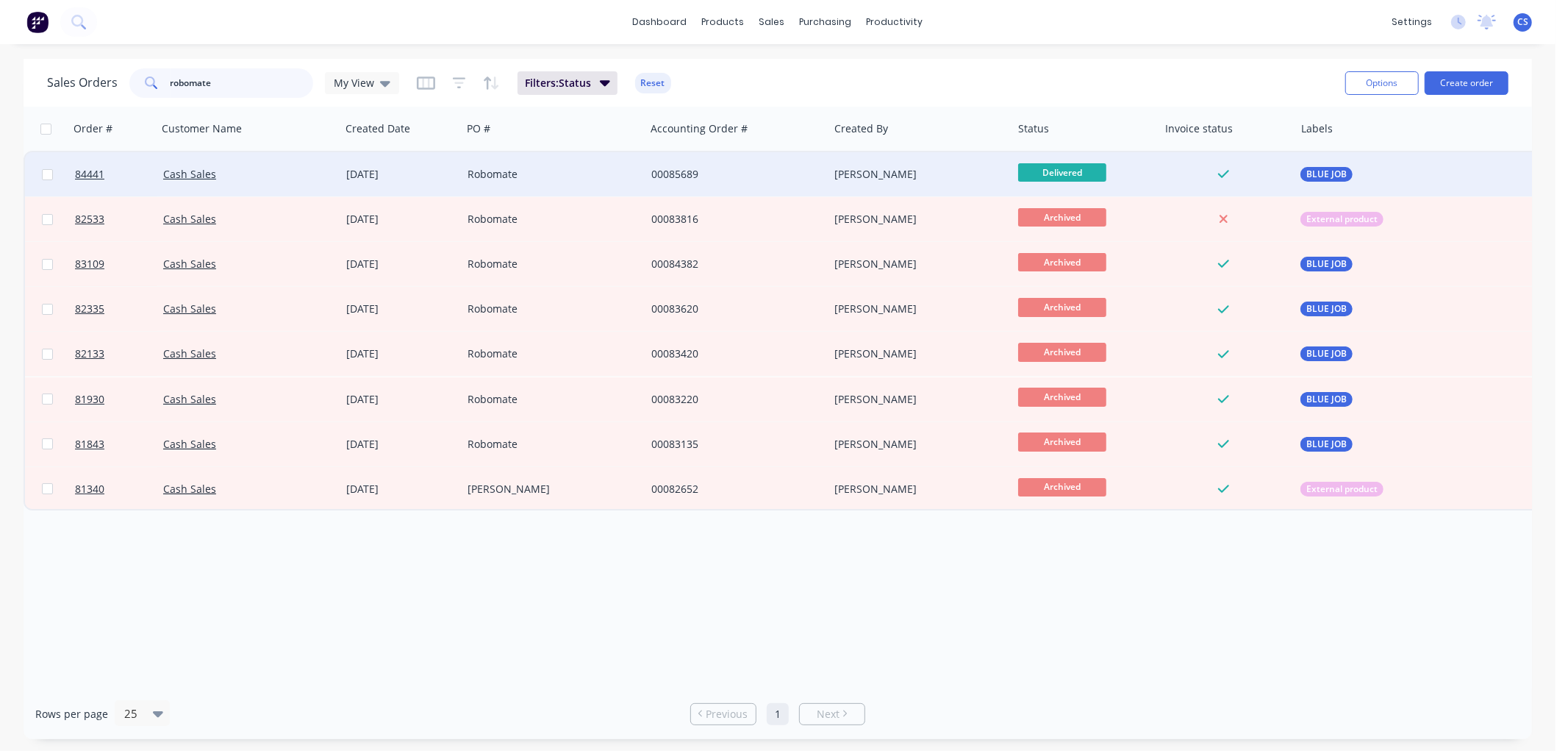
type input "robomate"
click at [626, 167] on div "Robomate" at bounding box center [549, 174] width 163 height 15
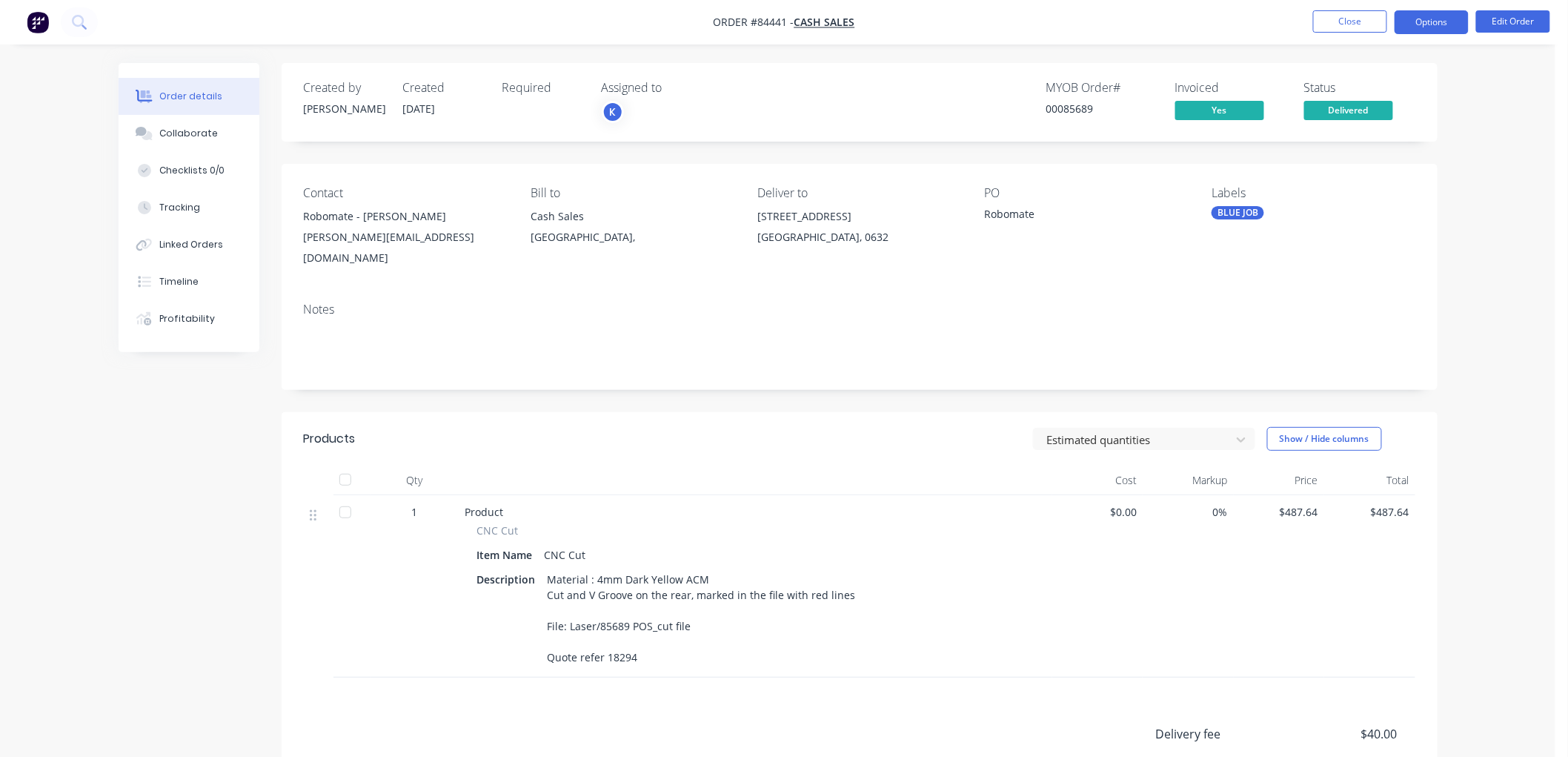
click at [1436, 20] on button "Options" at bounding box center [1432, 22] width 74 height 24
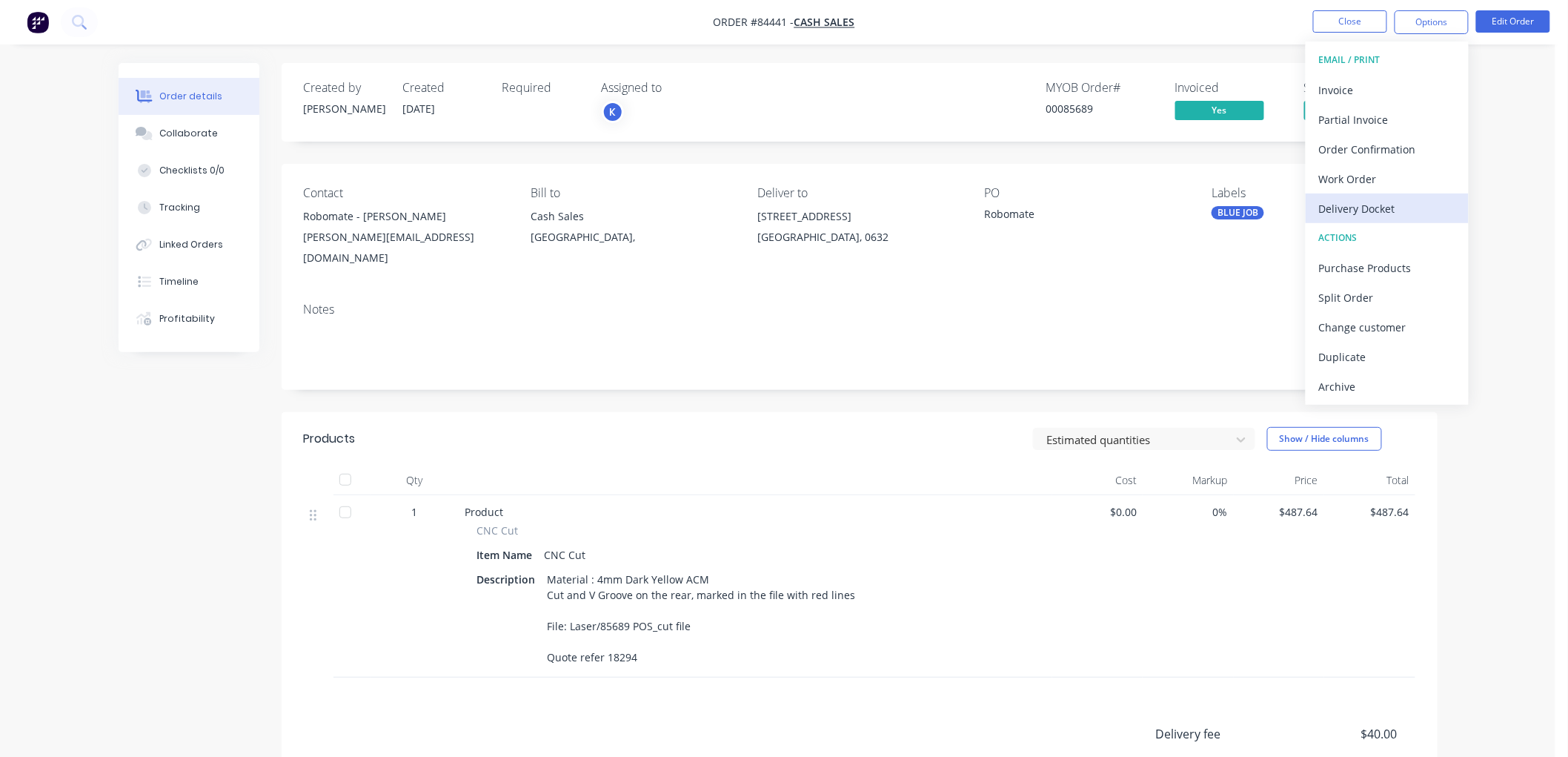
click at [1353, 203] on div "Delivery Docket" at bounding box center [1387, 208] width 136 height 21
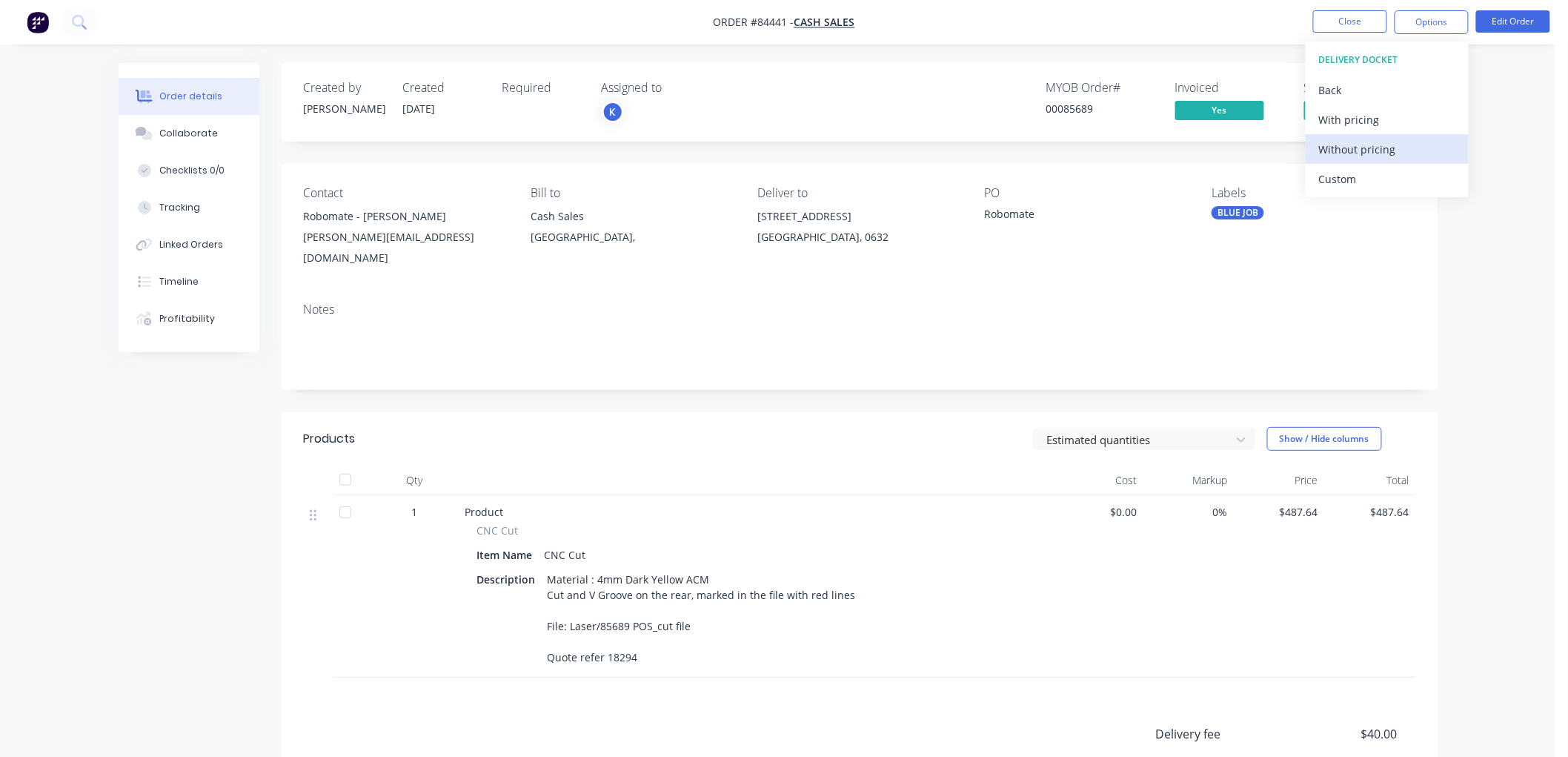
click at [1349, 151] on div "Without pricing" at bounding box center [1387, 149] width 136 height 21
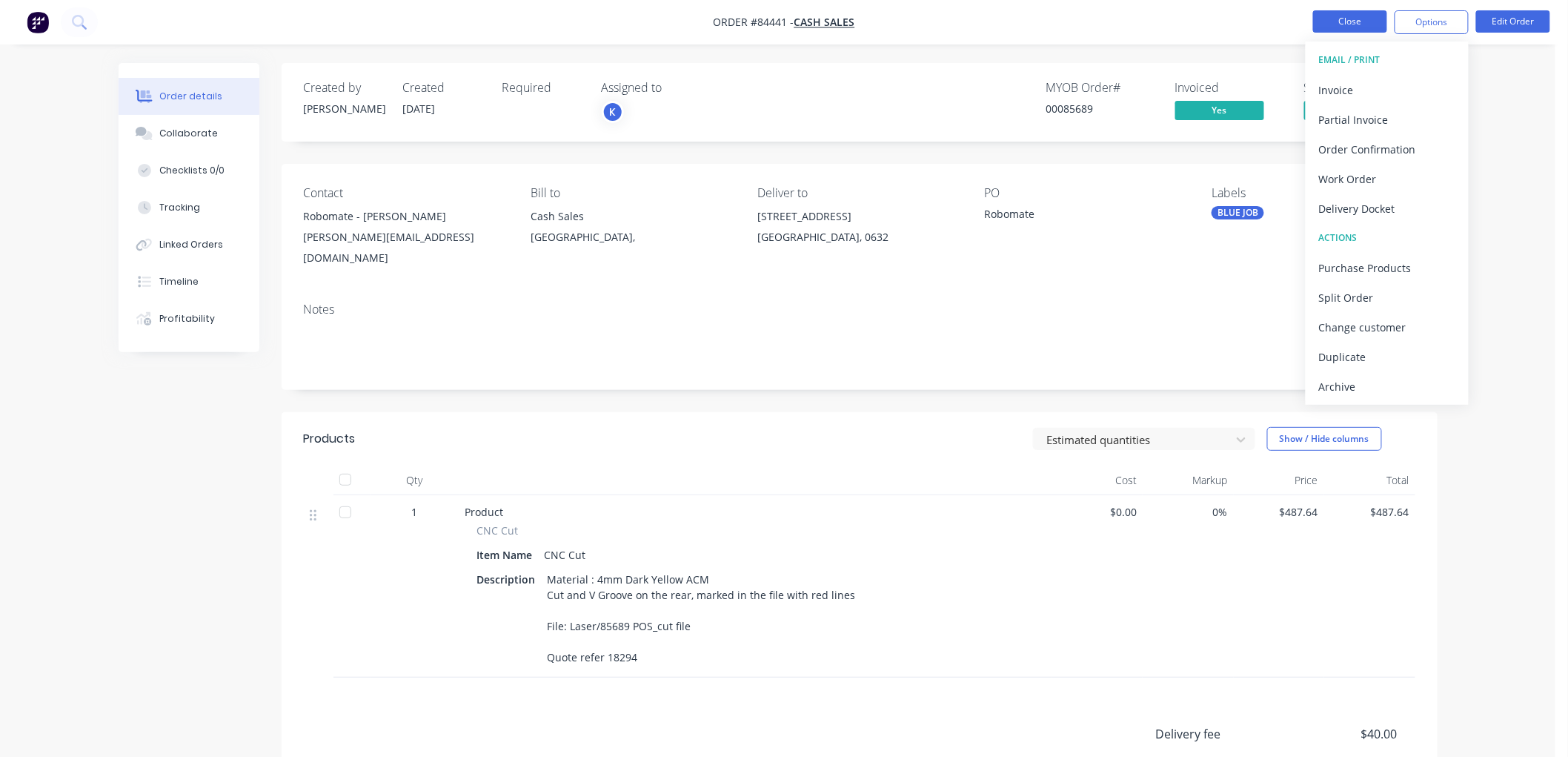
click at [1351, 17] on button "Close" at bounding box center [1350, 21] width 74 height 22
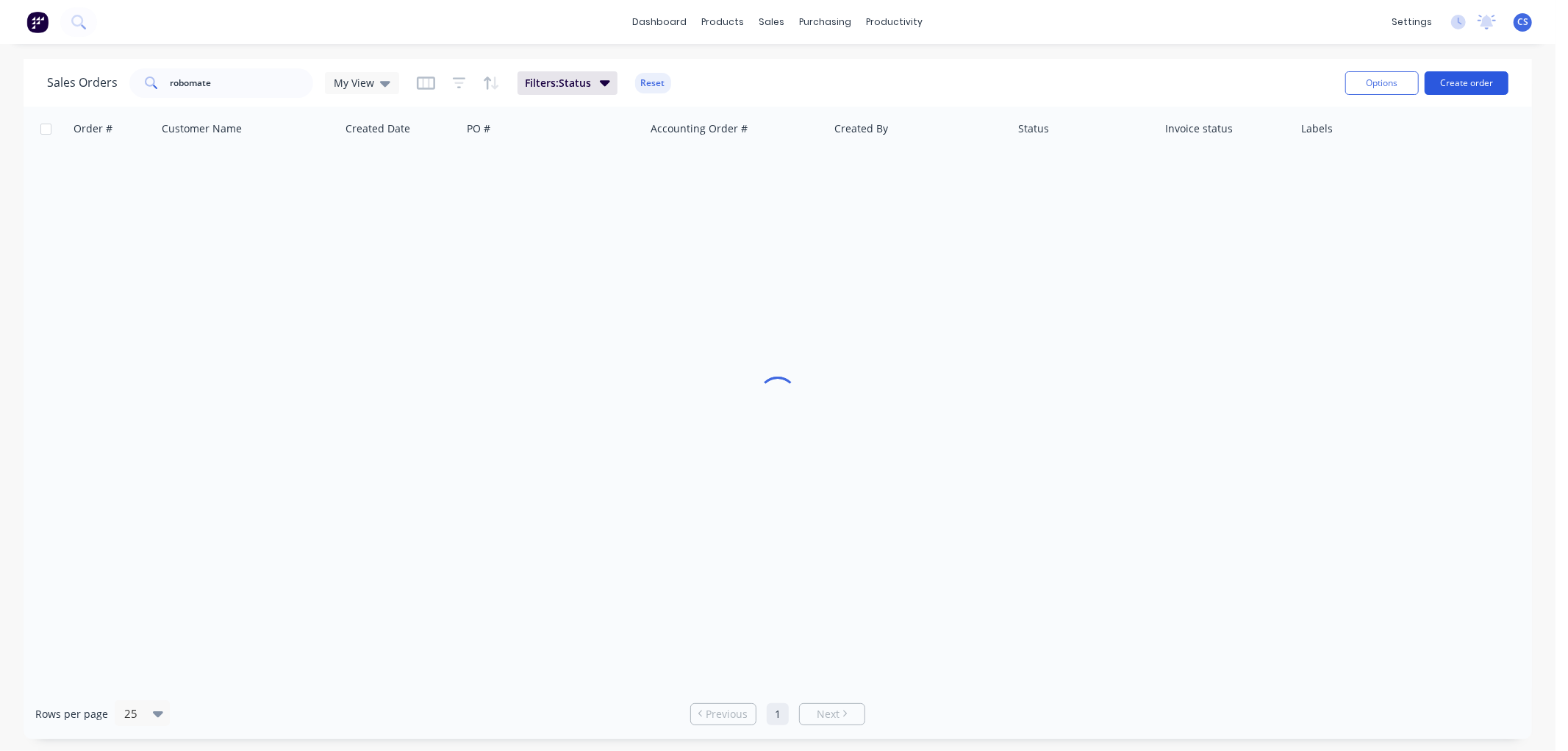
click at [1458, 84] on button "Create order" at bounding box center [1466, 83] width 83 height 24
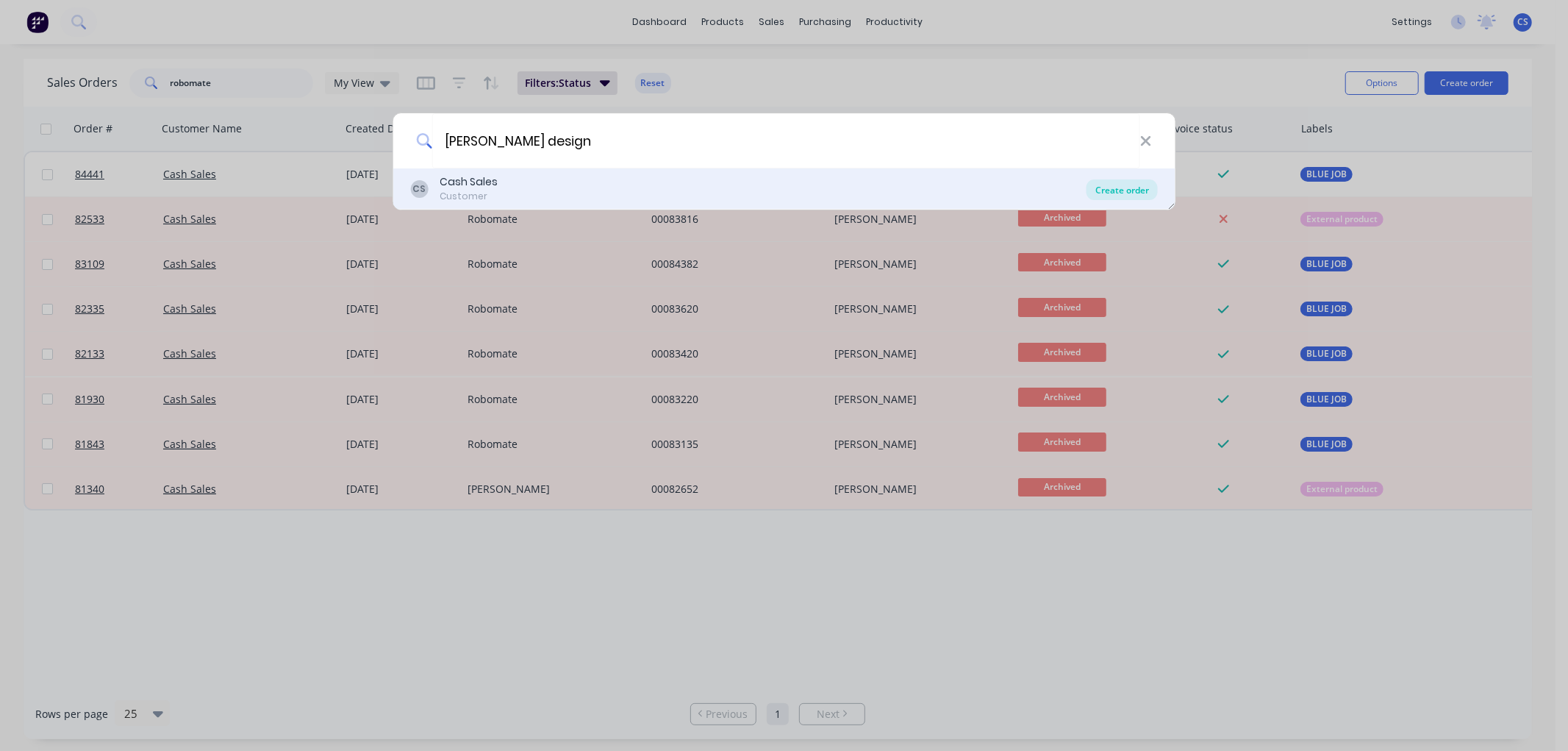
type input "[PERSON_NAME] design"
click at [1127, 188] on div "Create order" at bounding box center [1122, 189] width 71 height 20
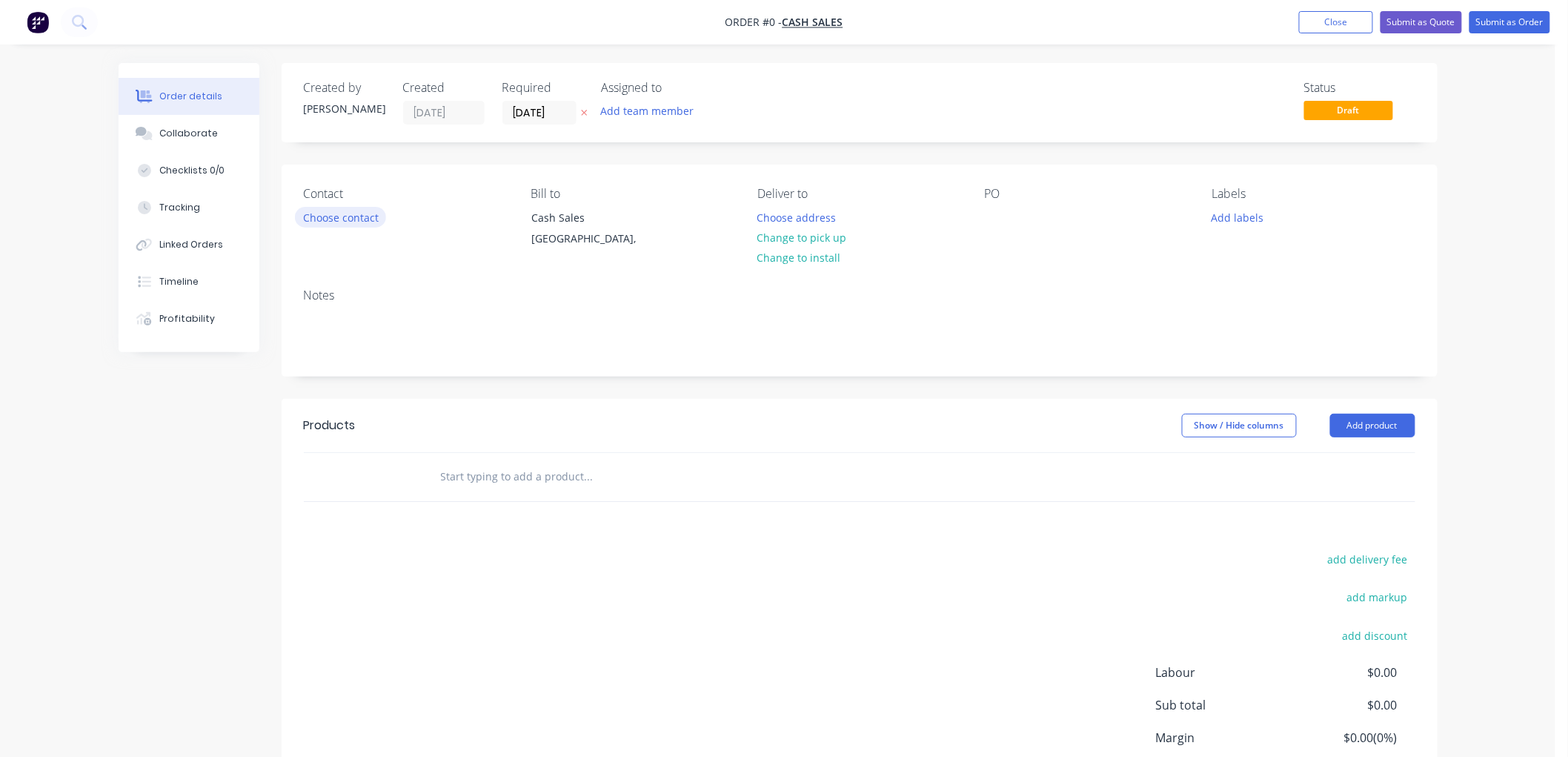
click at [361, 216] on button "Choose contact" at bounding box center [340, 216] width 91 height 20
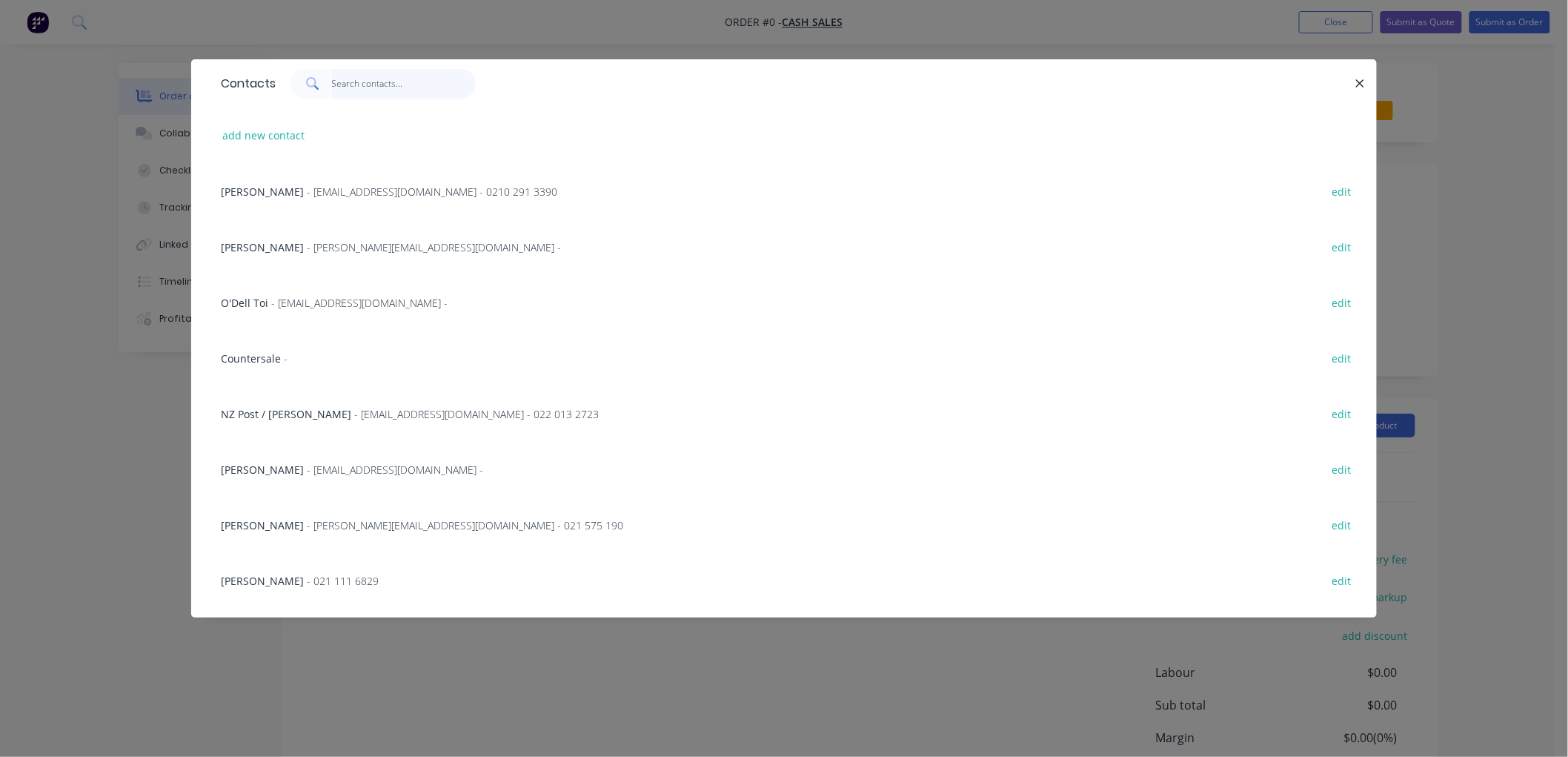
click at [335, 84] on input "text" at bounding box center [404, 83] width 144 height 29
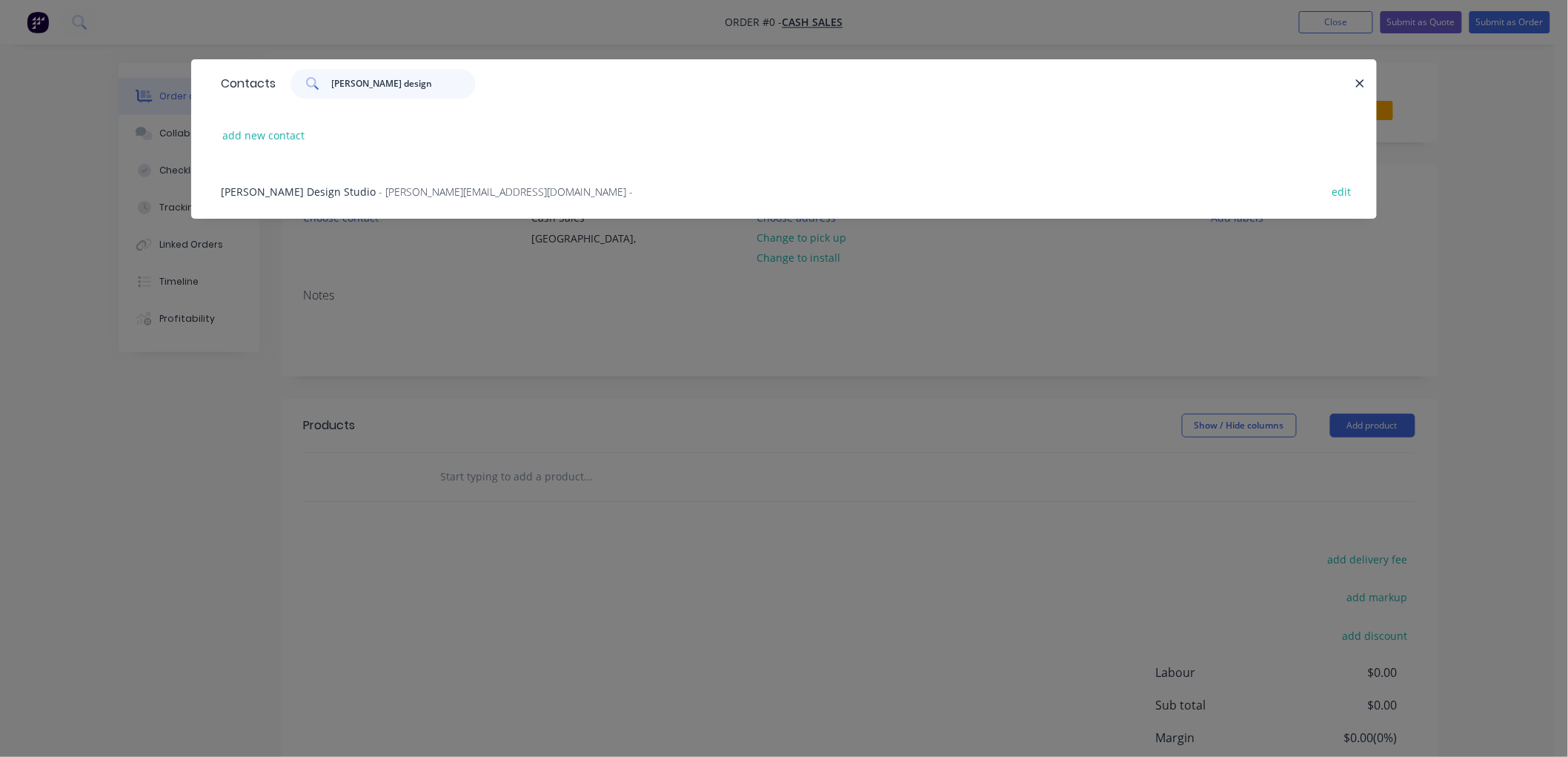
type input "[PERSON_NAME] design"
click at [378, 187] on span "- [PERSON_NAME][EMAIL_ADDRESS][DOMAIN_NAME] -" at bounding box center [505, 191] width 254 height 14
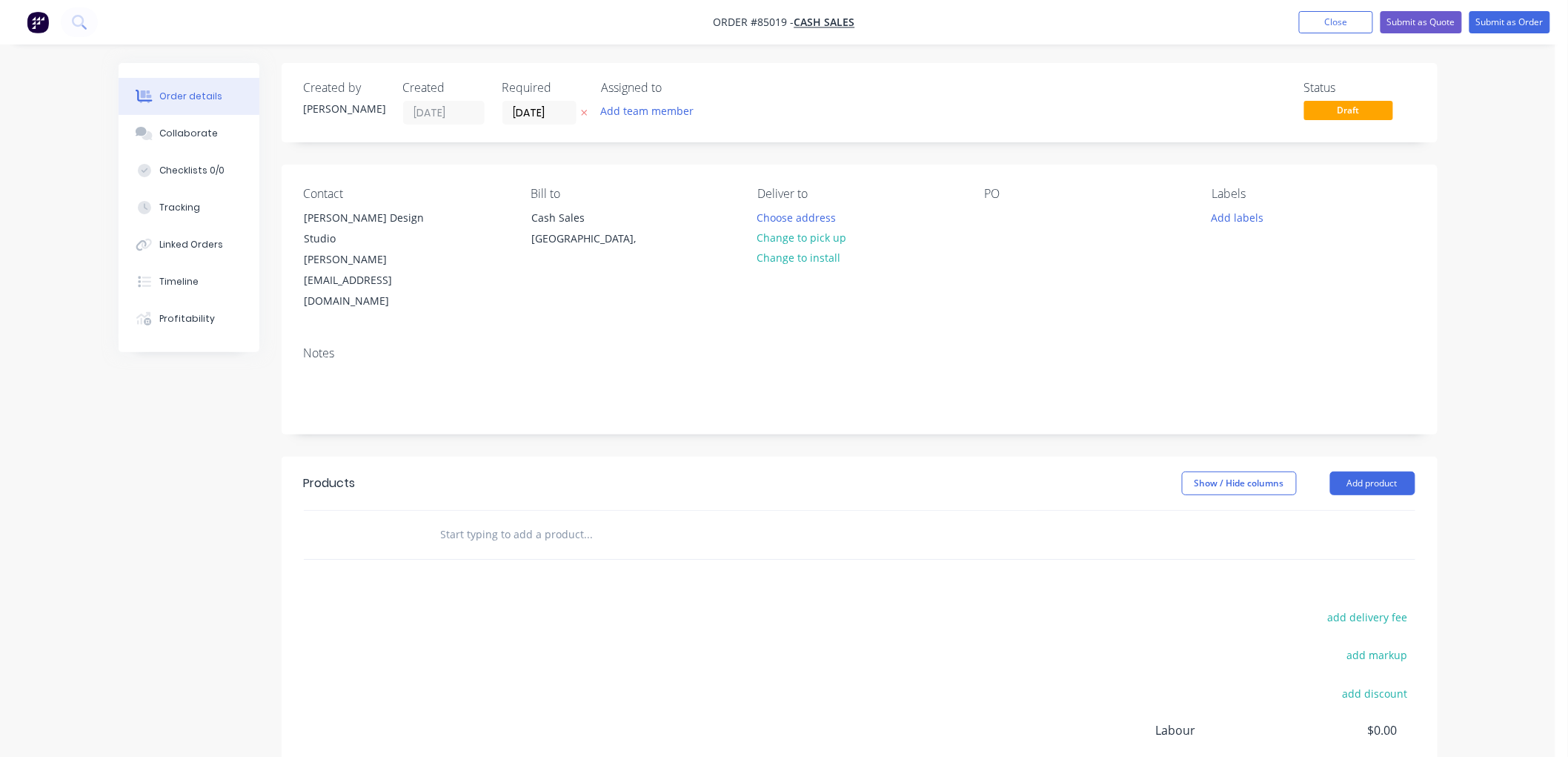
click at [584, 111] on icon "button" at bounding box center [584, 113] width 6 height 6
click at [1001, 211] on div at bounding box center [997, 217] width 24 height 21
click at [519, 519] on input "text" at bounding box center [588, 534] width 297 height 29
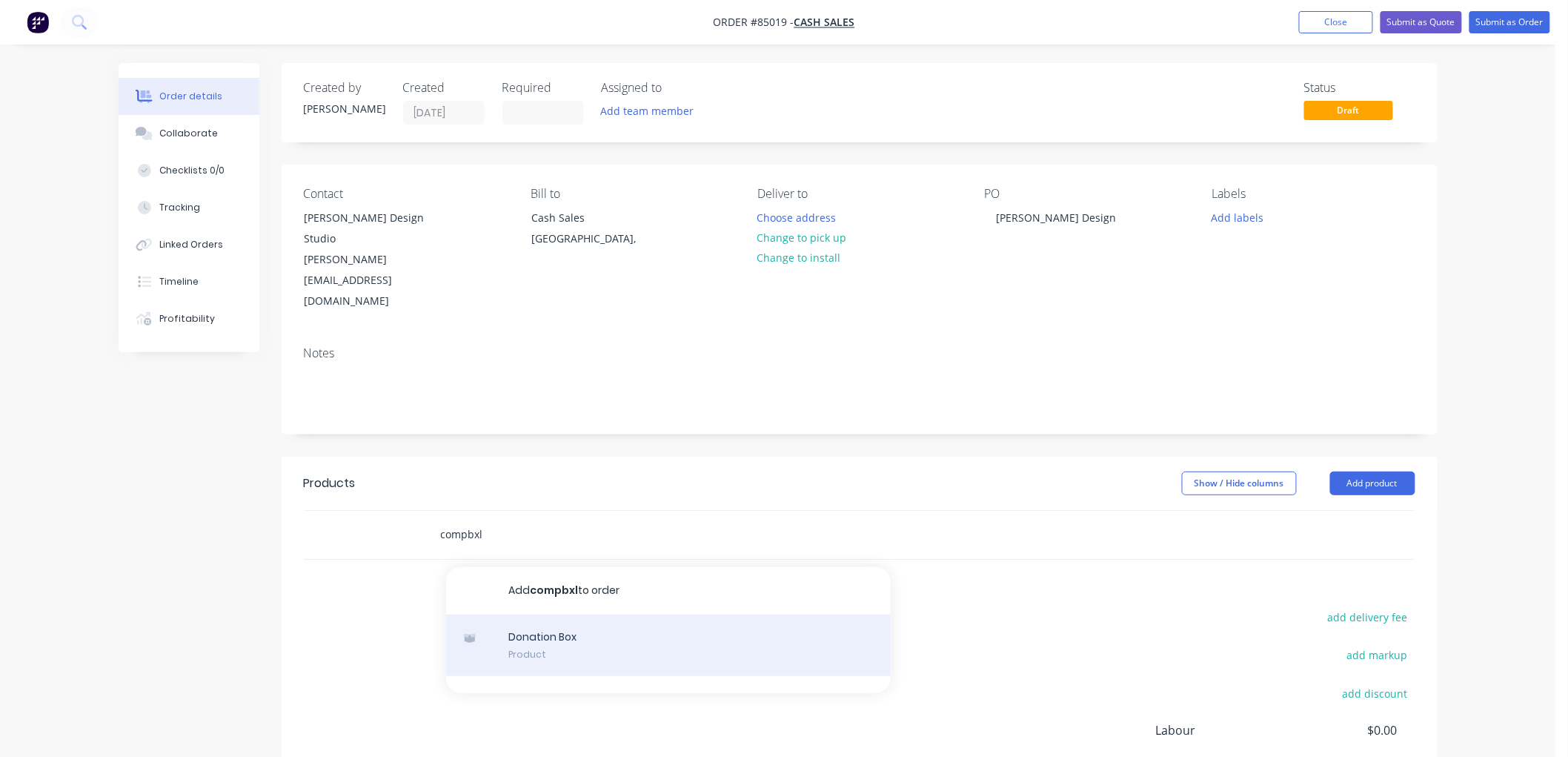
type input "compbxl"
click at [560, 614] on div "Donation Box Product" at bounding box center [669, 645] width 445 height 62
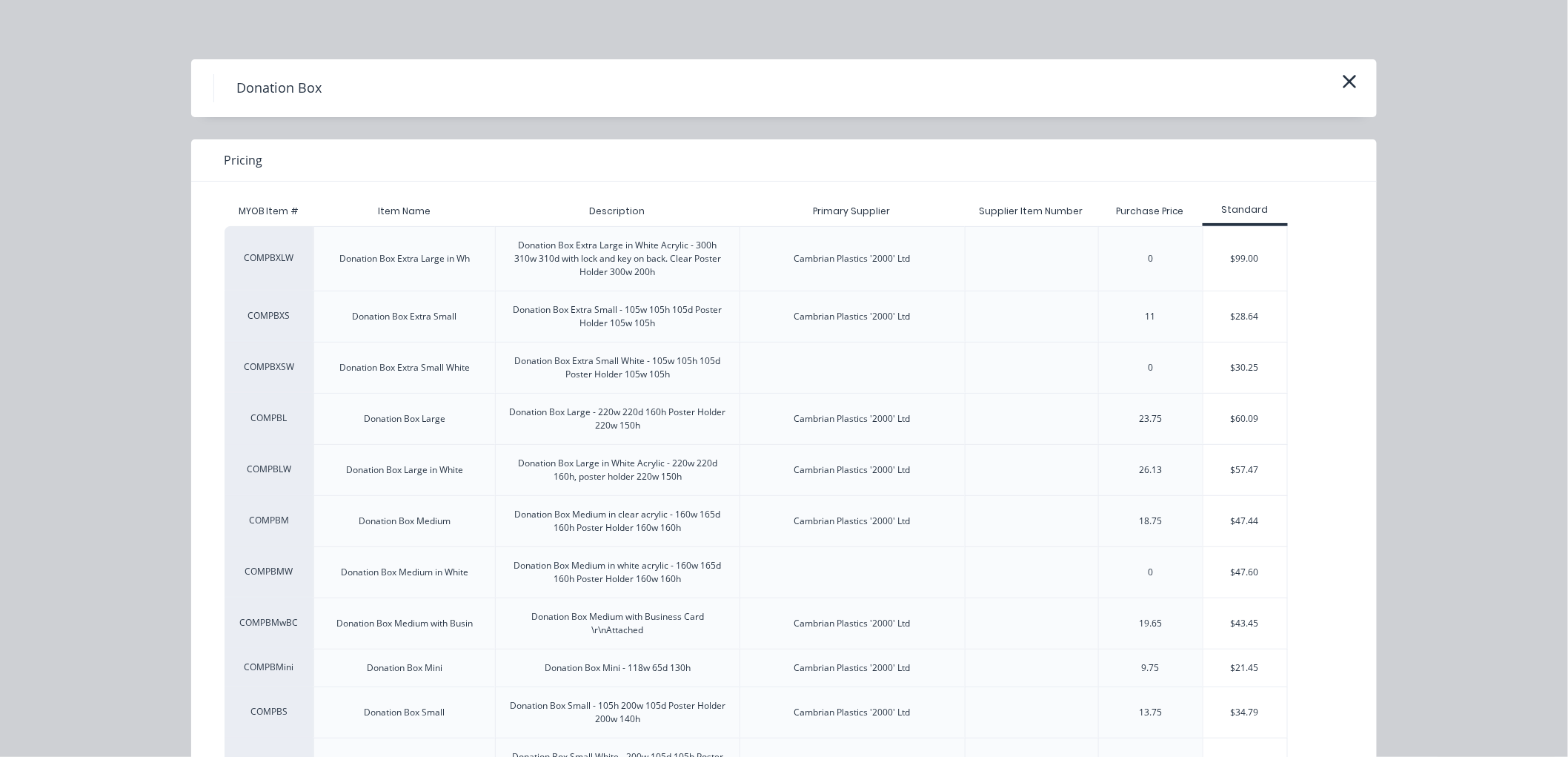
click at [1227, 265] on div "$99.00" at bounding box center [1245, 259] width 84 height 64
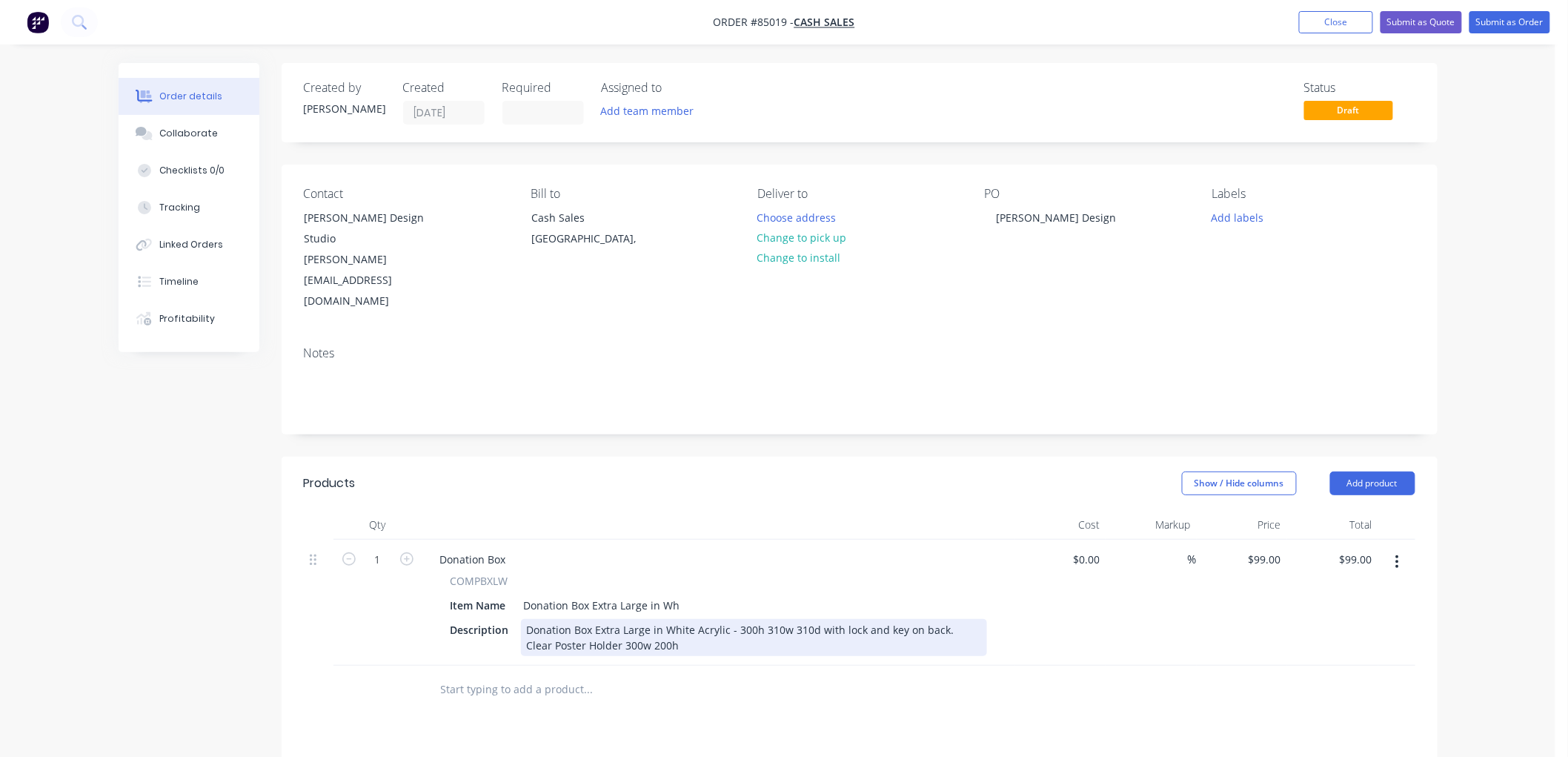
click at [663, 619] on div "Donation Box Extra Large in White Acrylic - 300h 310w 310d with lock and key on…" at bounding box center [754, 637] width 466 height 37
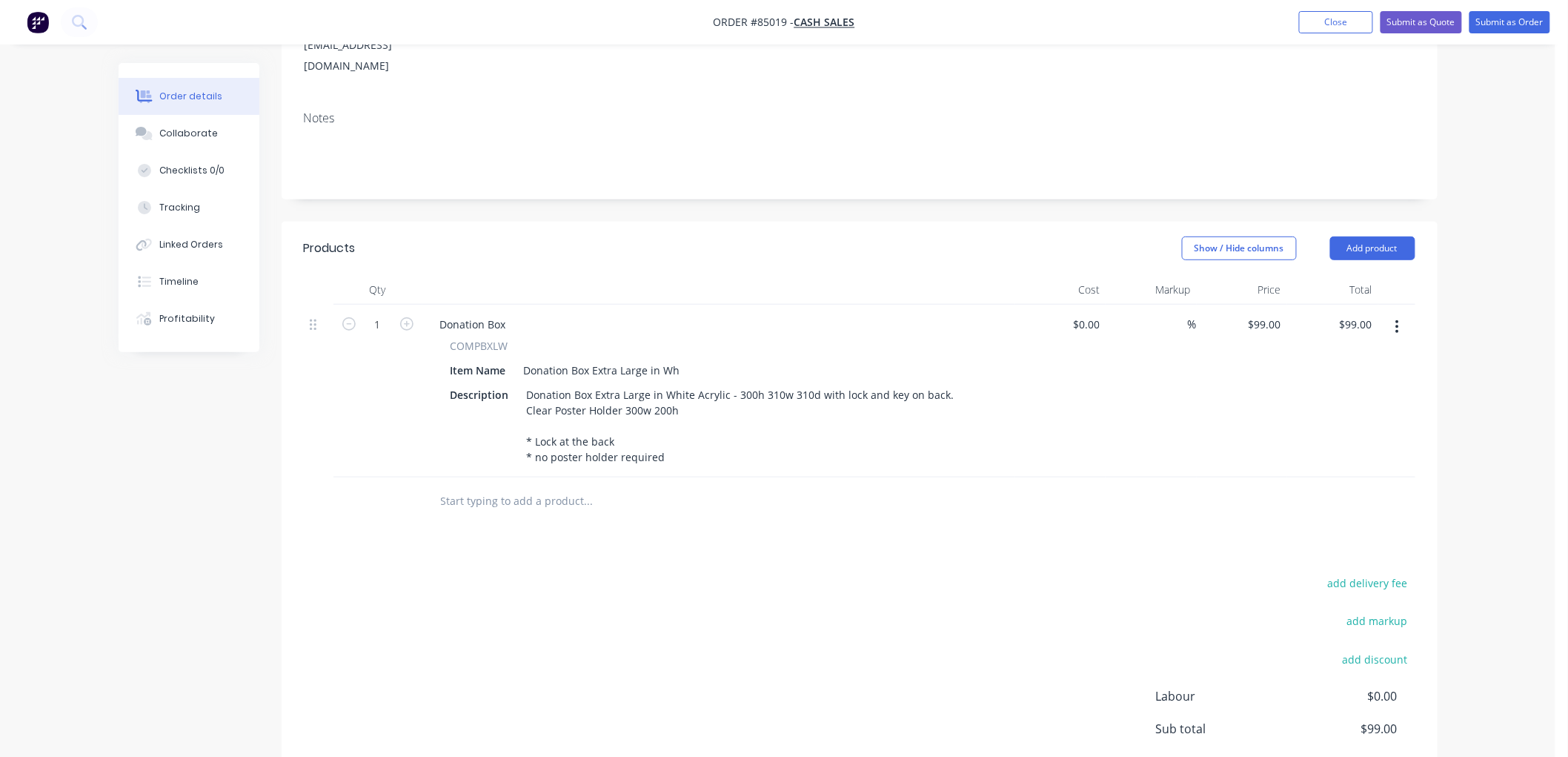
scroll to position [164, 0]
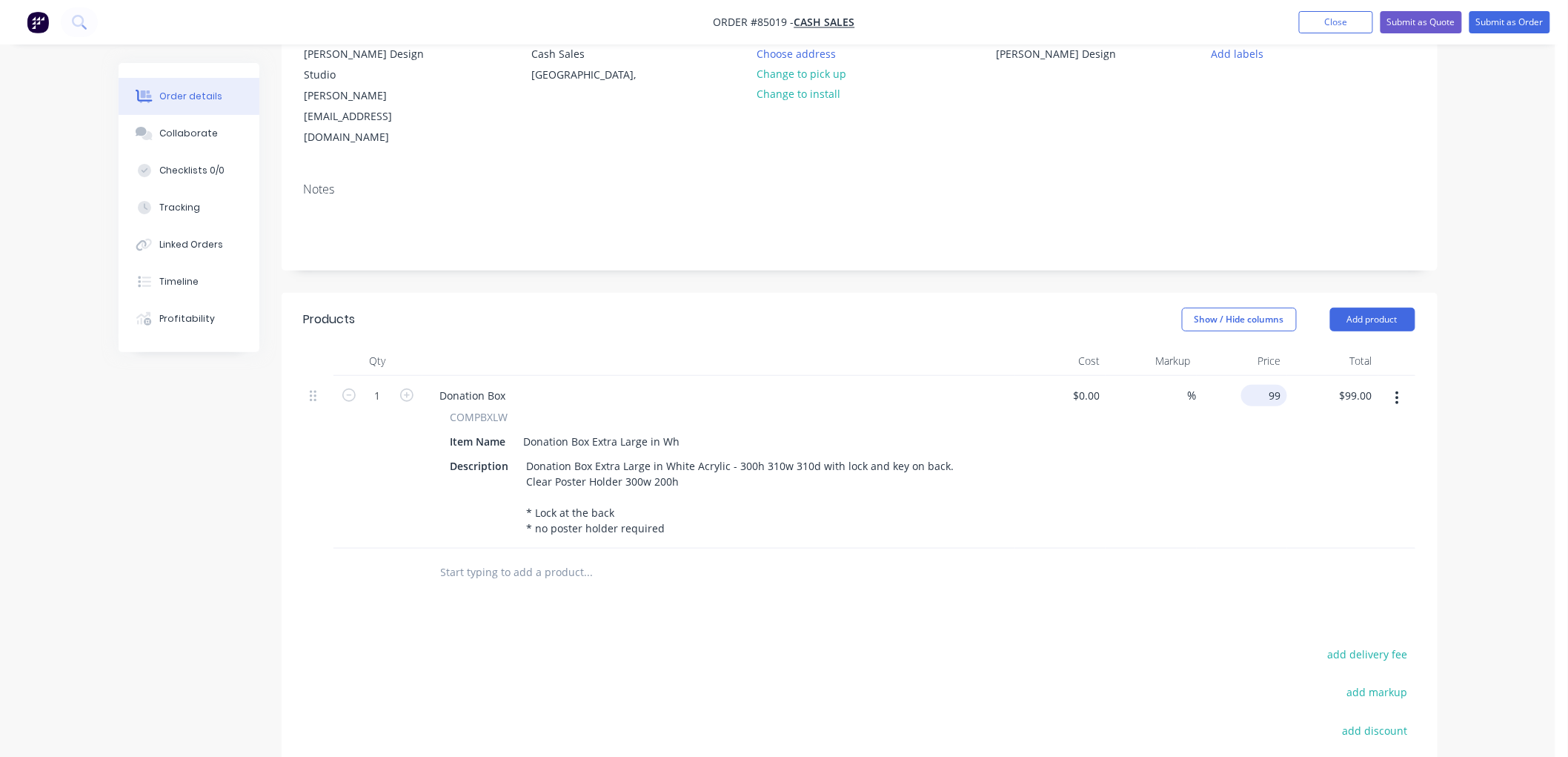
click at [1271, 385] on input "99" at bounding box center [1267, 395] width 40 height 21
type input "$125.24"
click at [1450, 253] on div "Order details Collaborate Checklists 0/0 Tracking Linked Orders Timeline Profit…" at bounding box center [778, 437] width 1348 height 1076
click at [1499, 25] on button "Submit as Order" at bounding box center [1510, 22] width 81 height 22
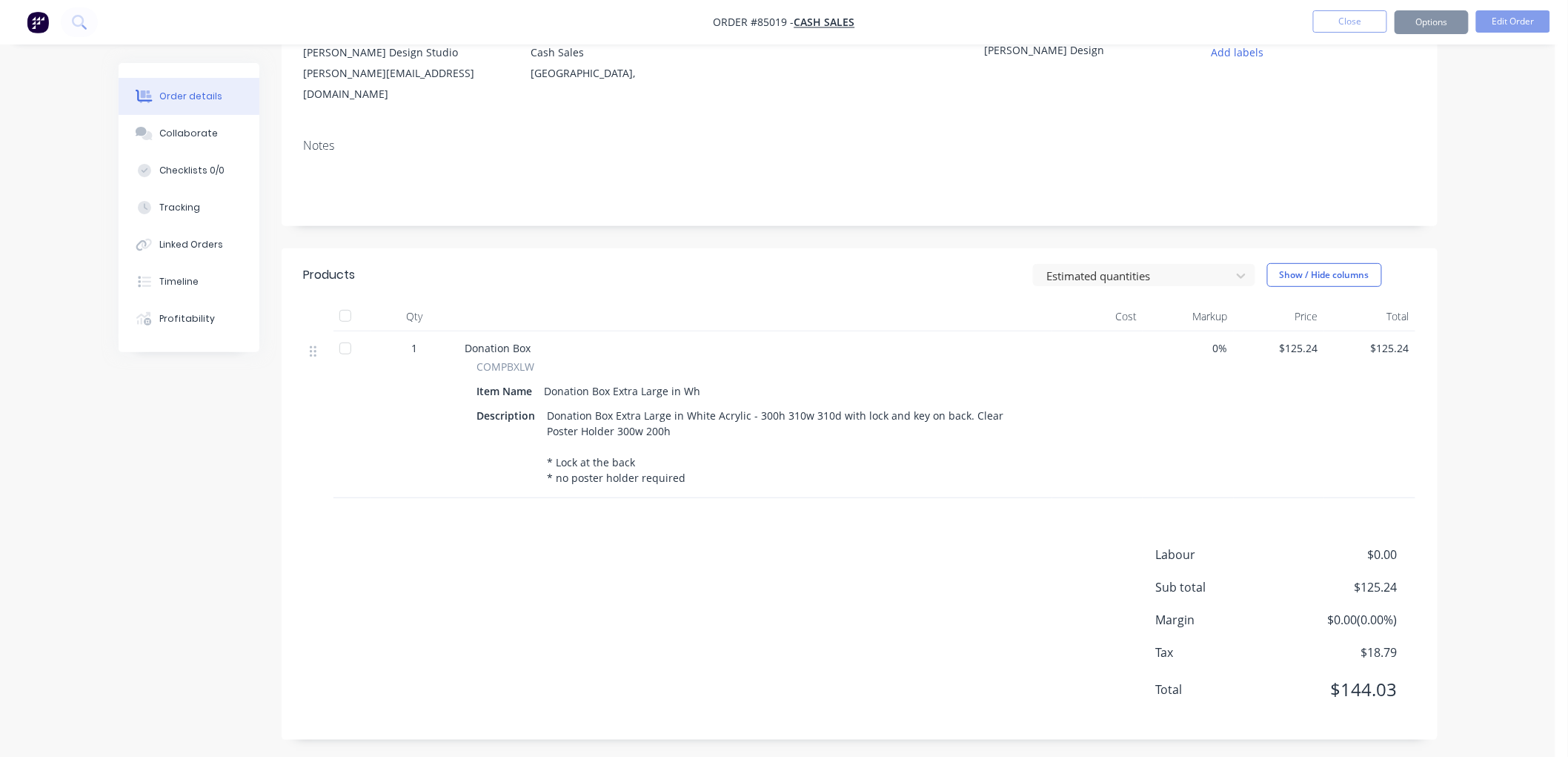
scroll to position [0, 0]
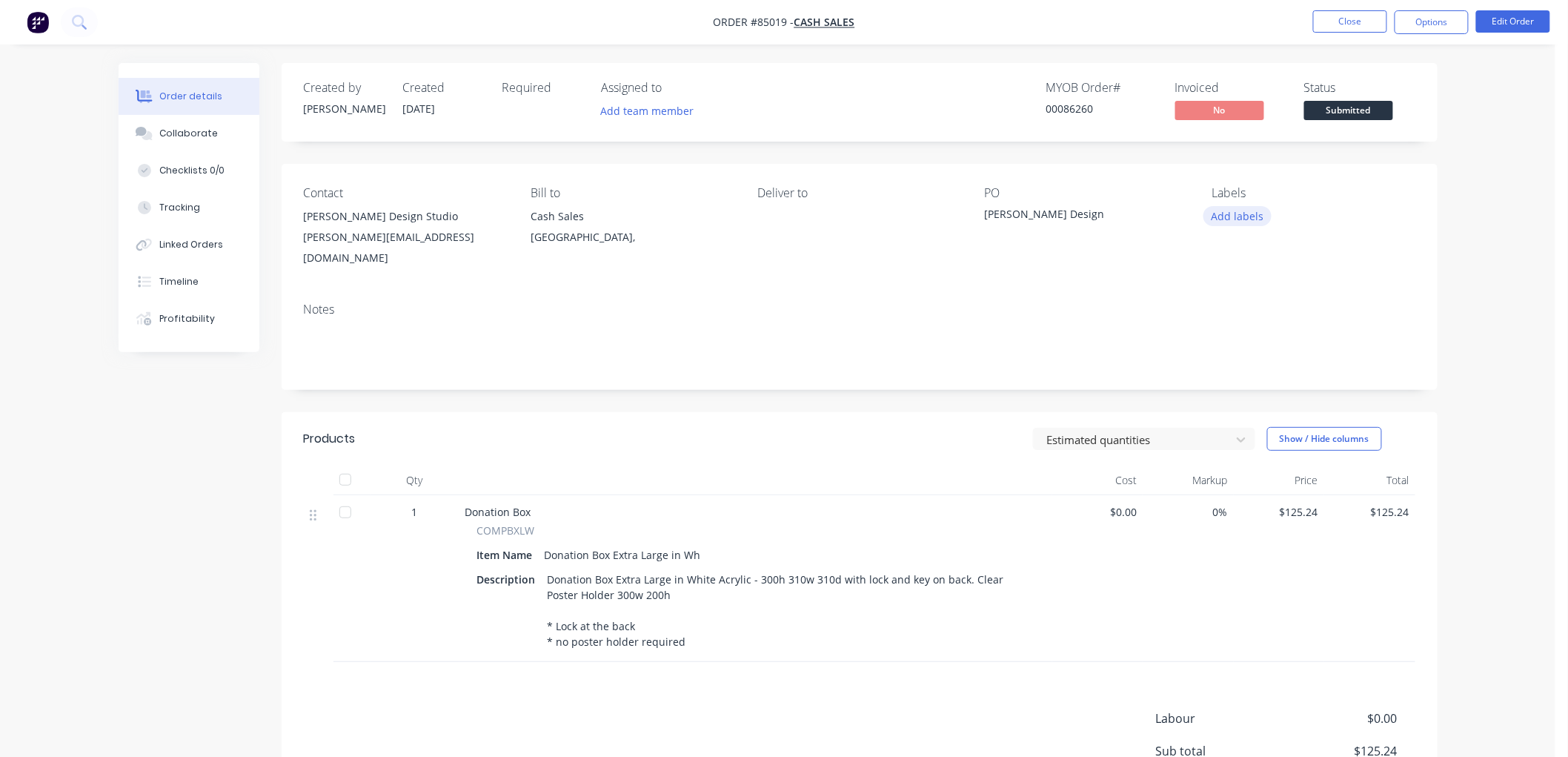
click at [1239, 216] on button "Add labels" at bounding box center [1237, 216] width 68 height 20
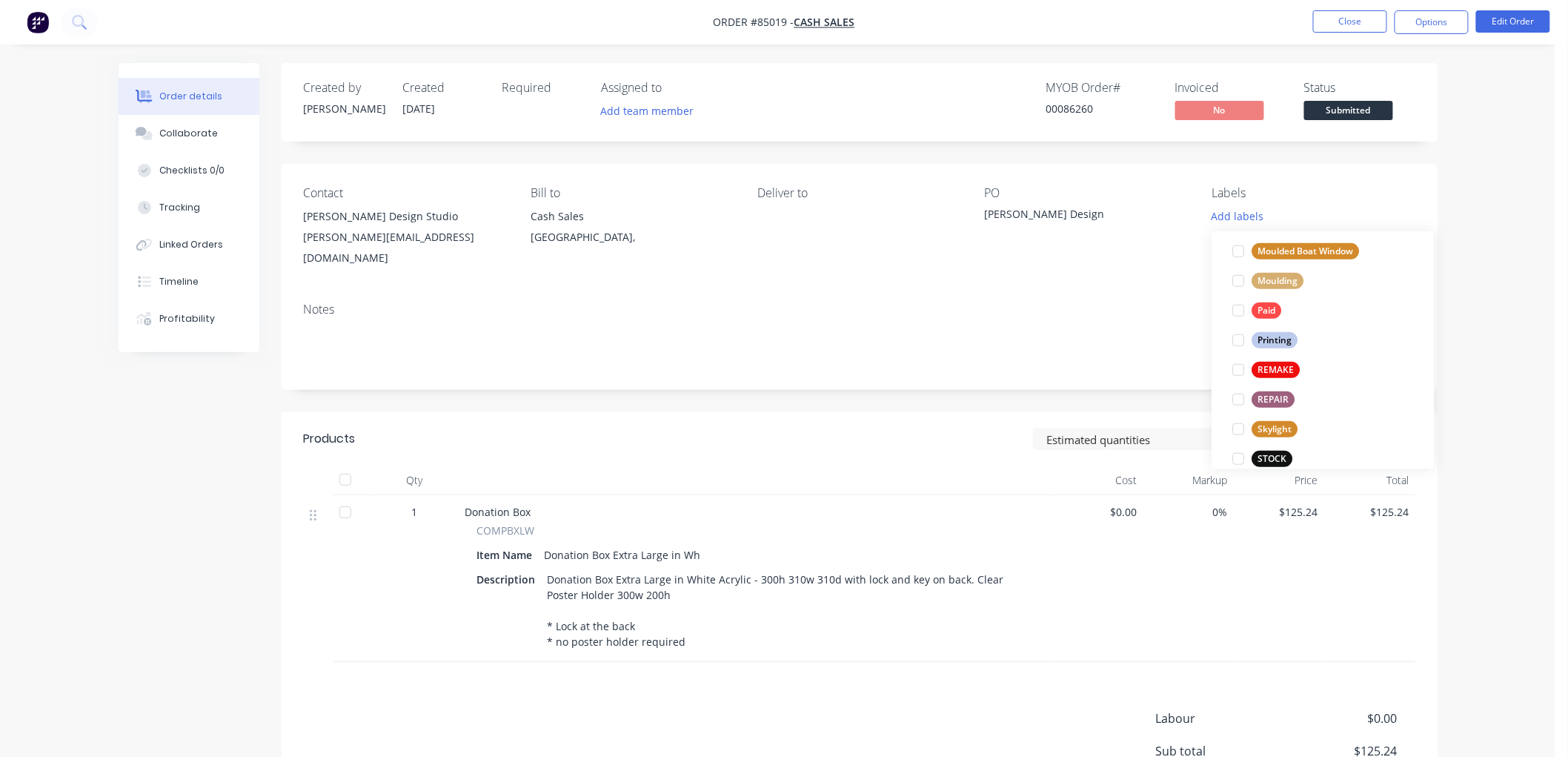
scroll to position [623, 0]
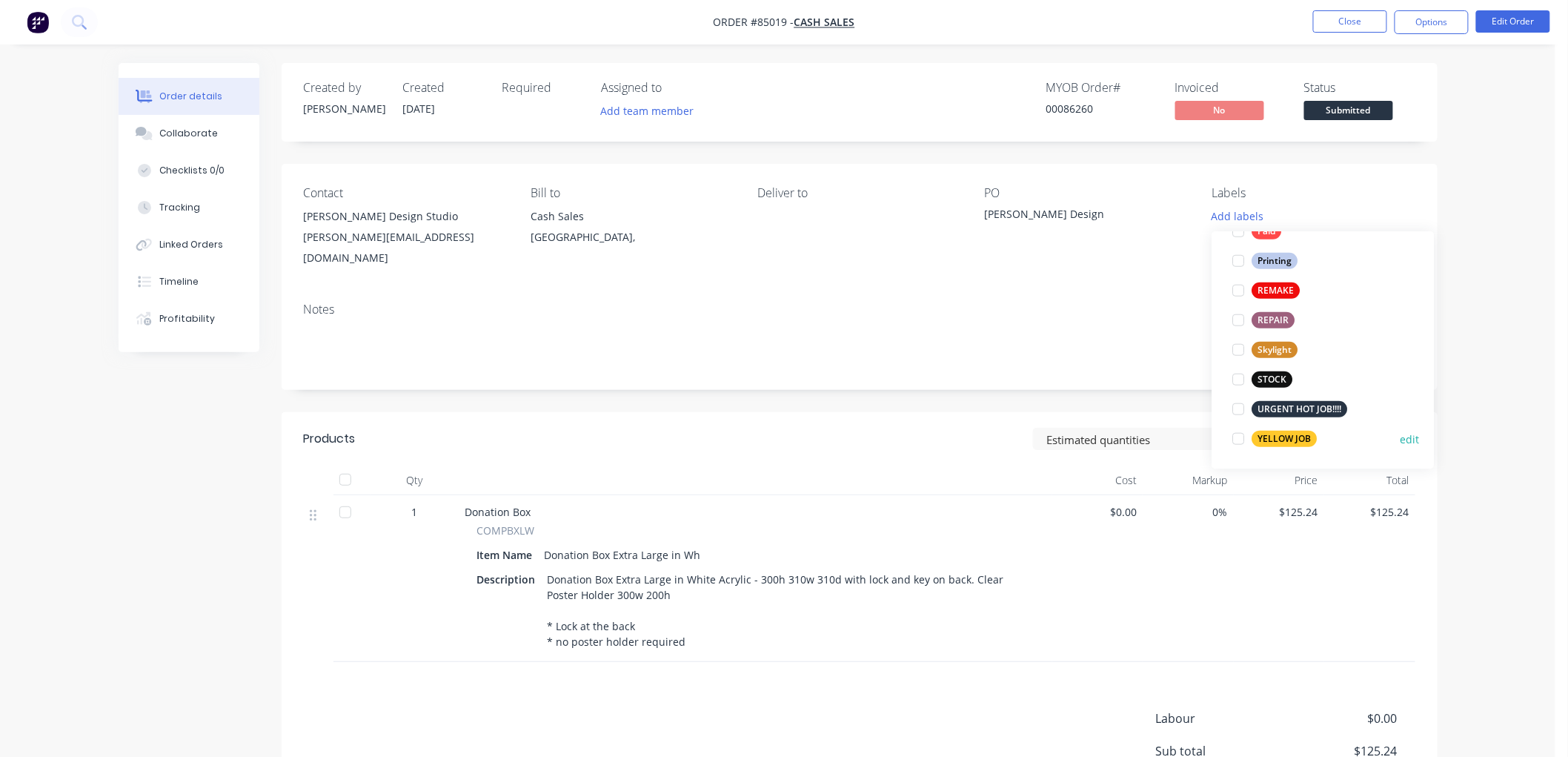
click at [1263, 435] on div "YELLOW JOB" at bounding box center [1285, 439] width 66 height 16
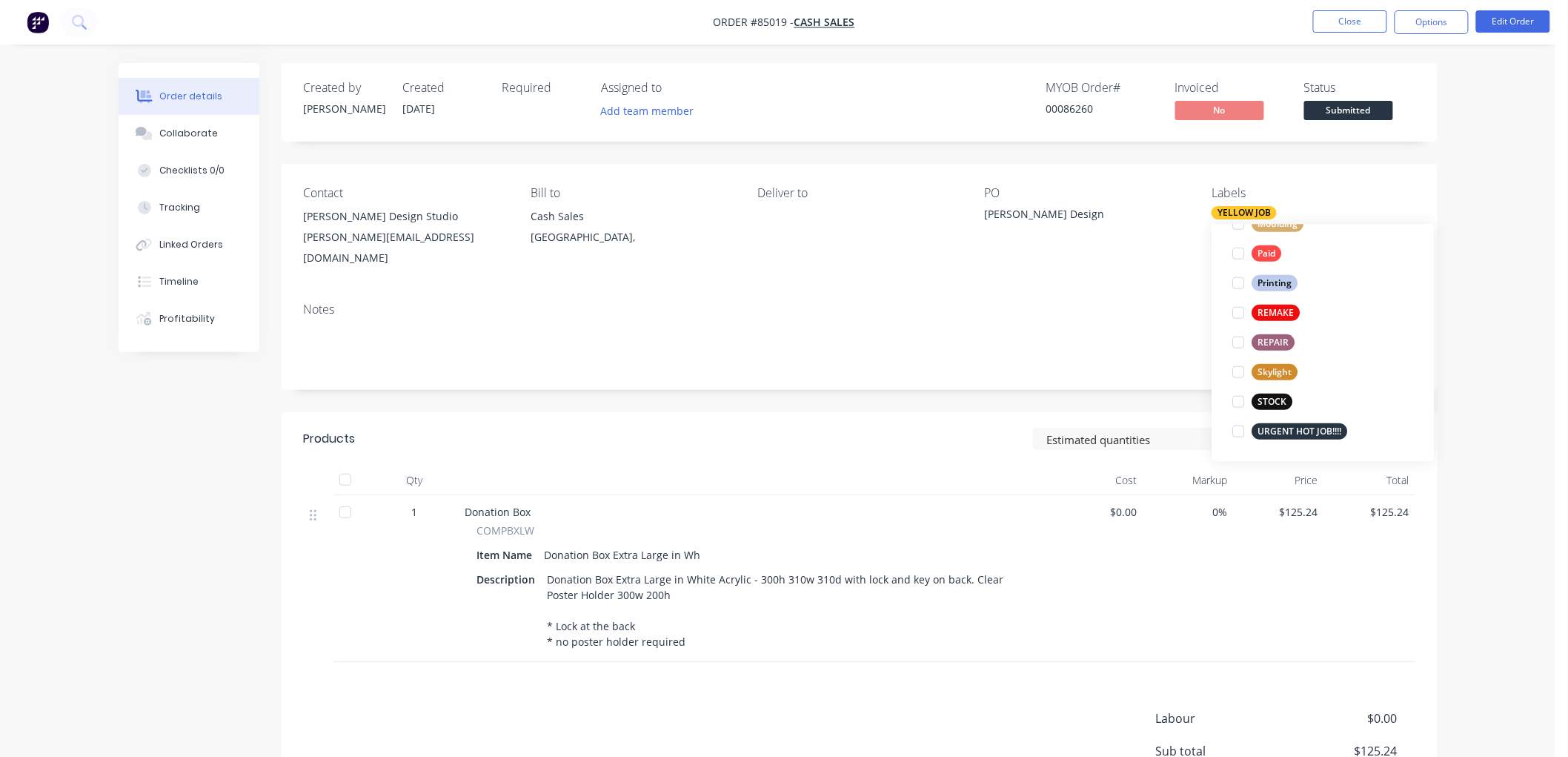
scroll to position [0, 0]
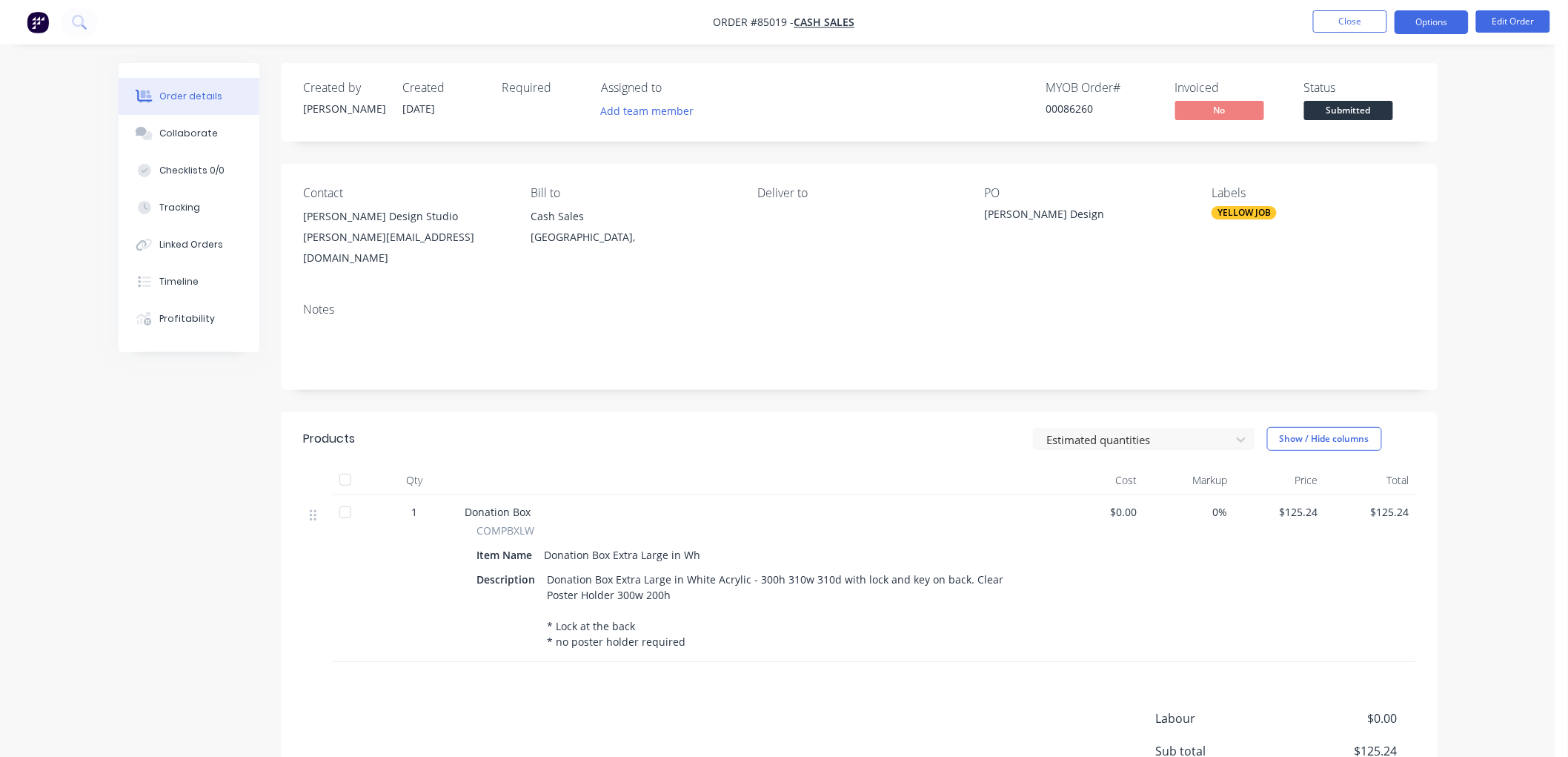
click at [1425, 31] on button "Options" at bounding box center [1432, 22] width 74 height 24
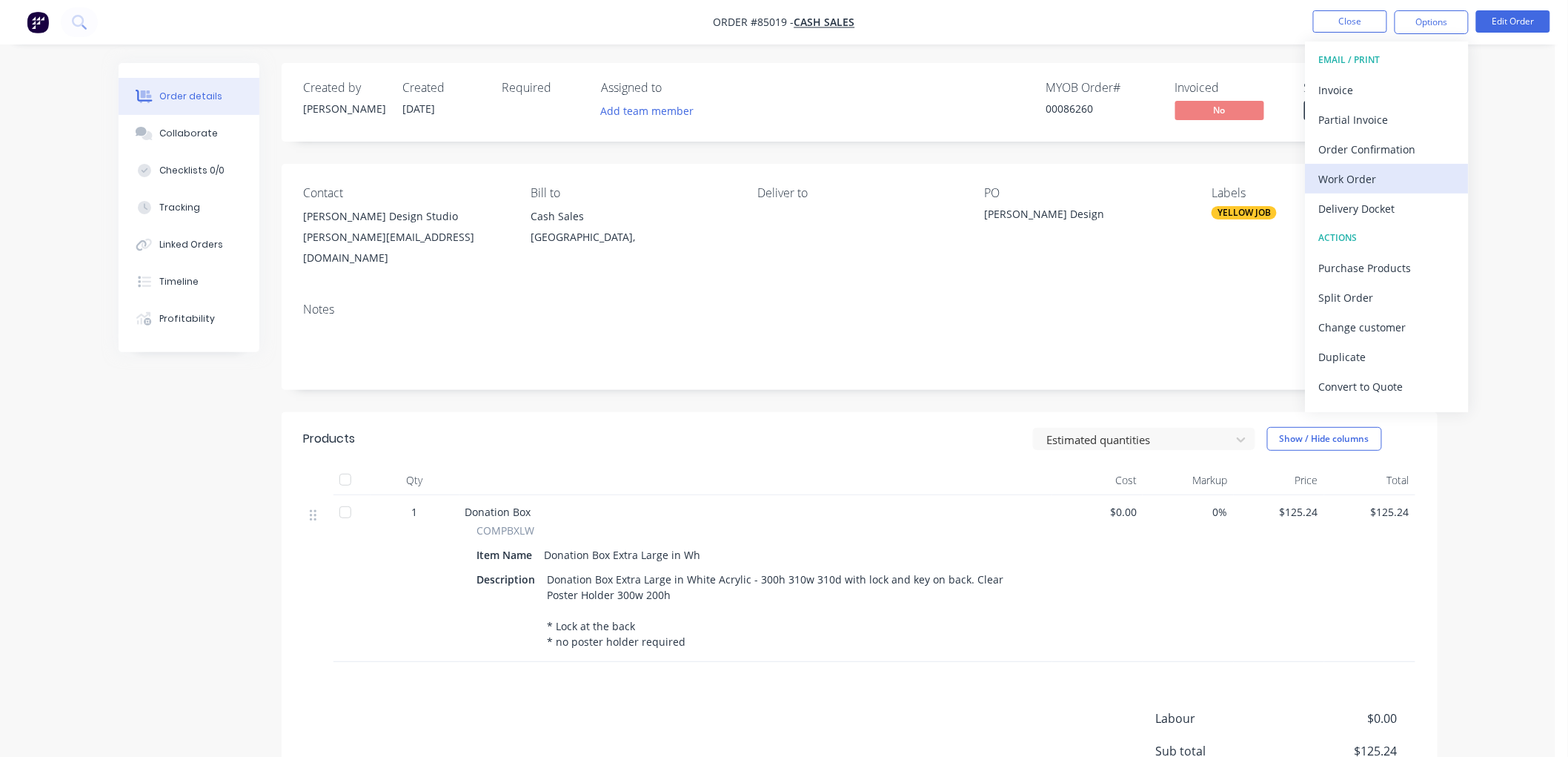
click at [1370, 169] on div "Work Order" at bounding box center [1387, 179] width 136 height 21
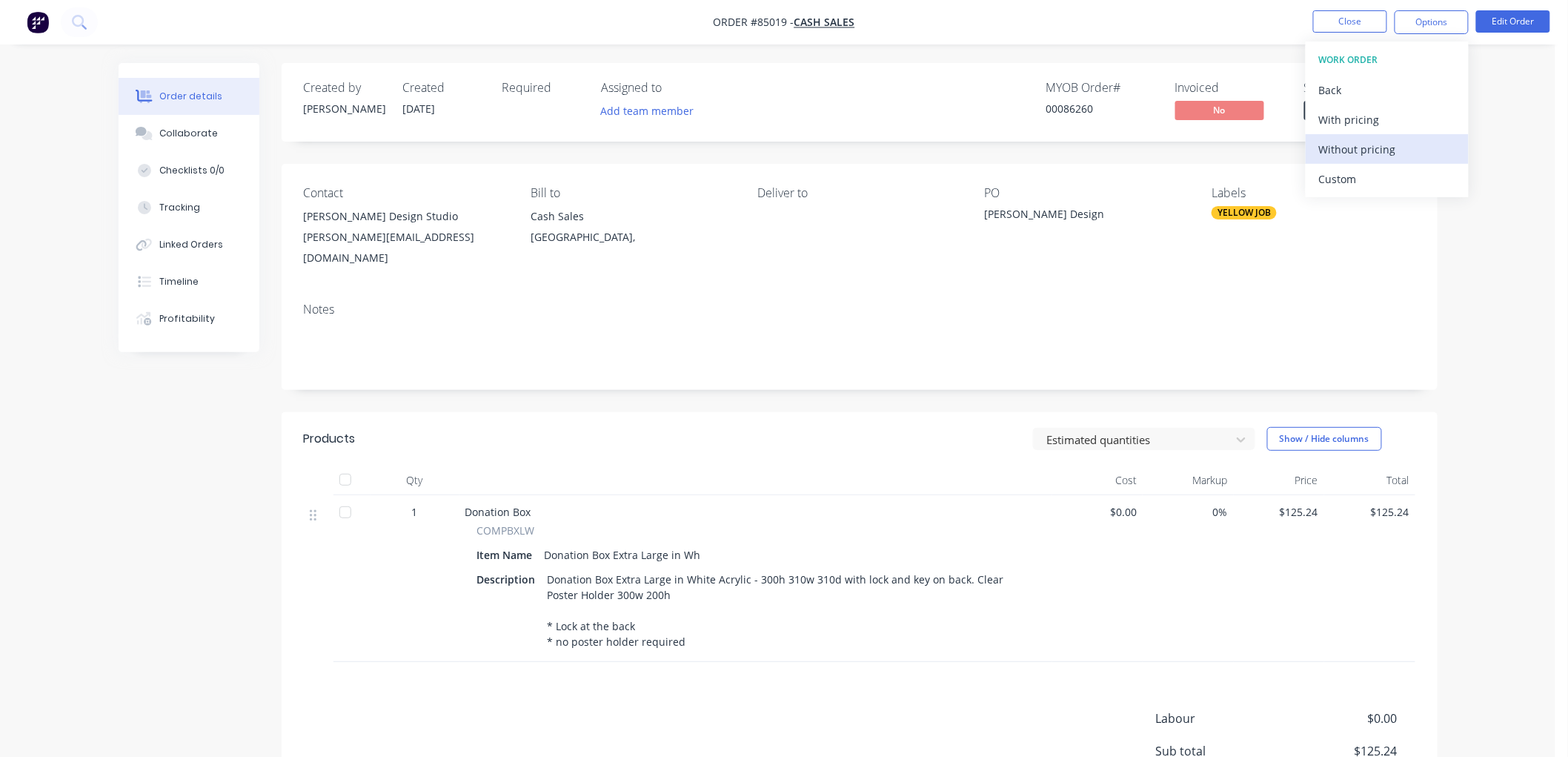
click at [1364, 150] on div "Without pricing" at bounding box center [1387, 149] width 136 height 21
